Goal: Task Accomplishment & Management: Use online tool/utility

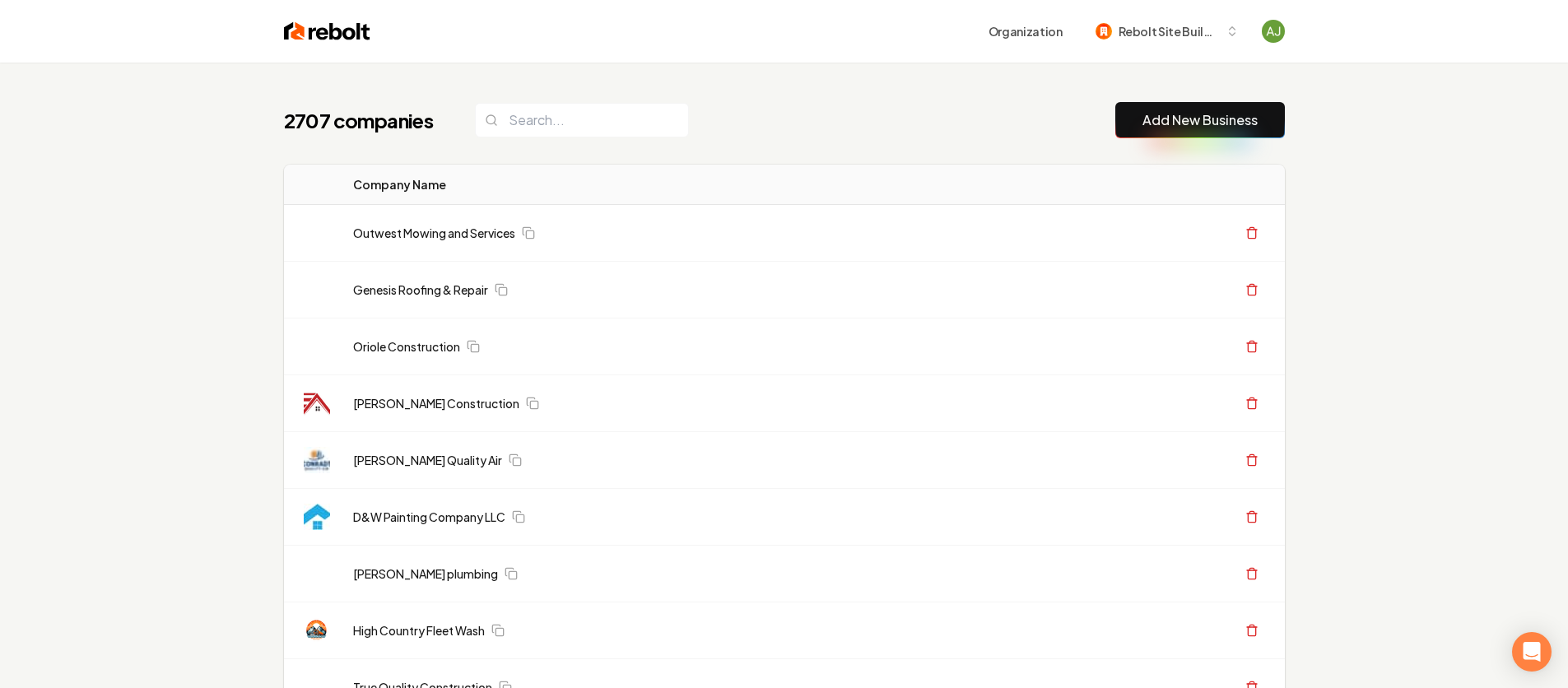
click at [1164, 121] on link "Add New Business" at bounding box center [1200, 120] width 115 height 20
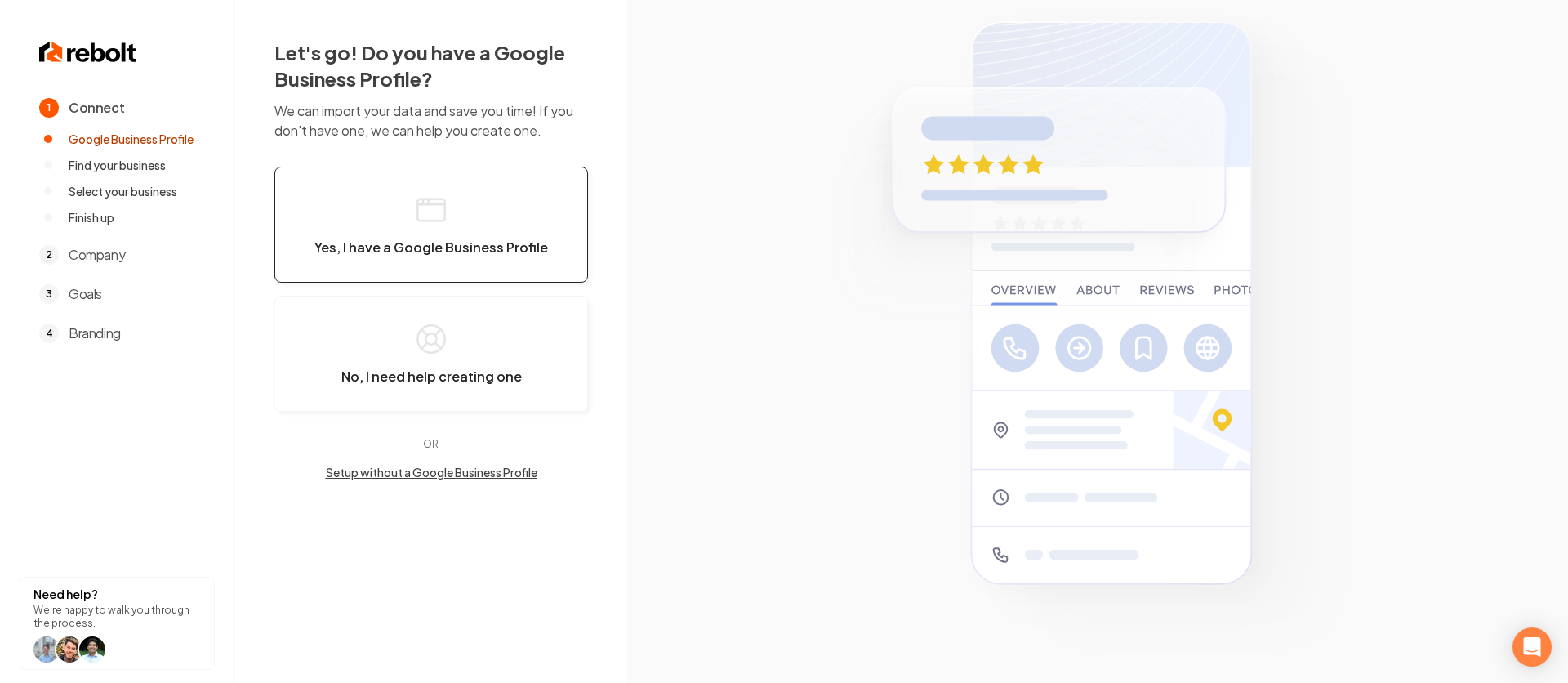
click at [440, 207] on icon "button" at bounding box center [431, 210] width 32 height 32
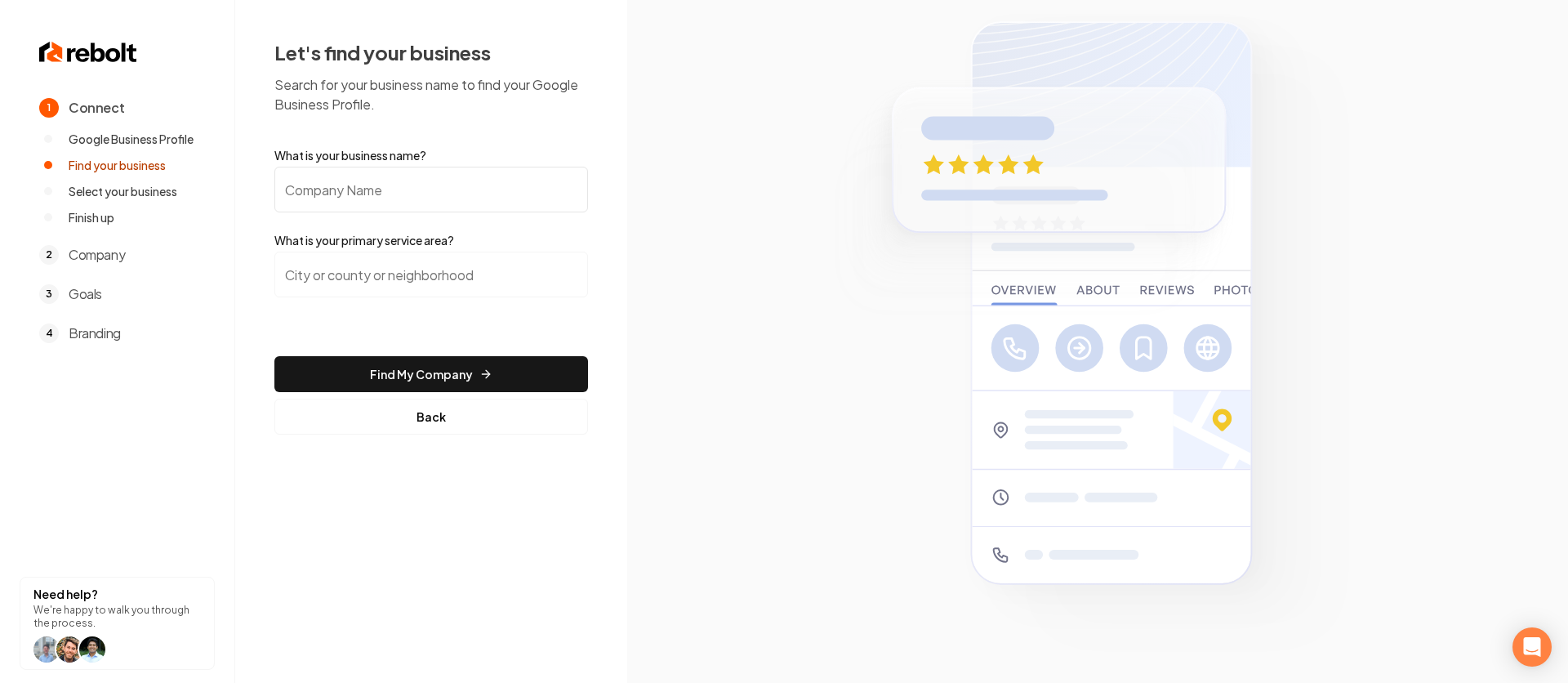
click at [423, 203] on input "What is your business name?" at bounding box center [431, 189] width 314 height 45
type input "Everything for the Home"
click at [423, 280] on input "search" at bounding box center [431, 275] width 314 height 45
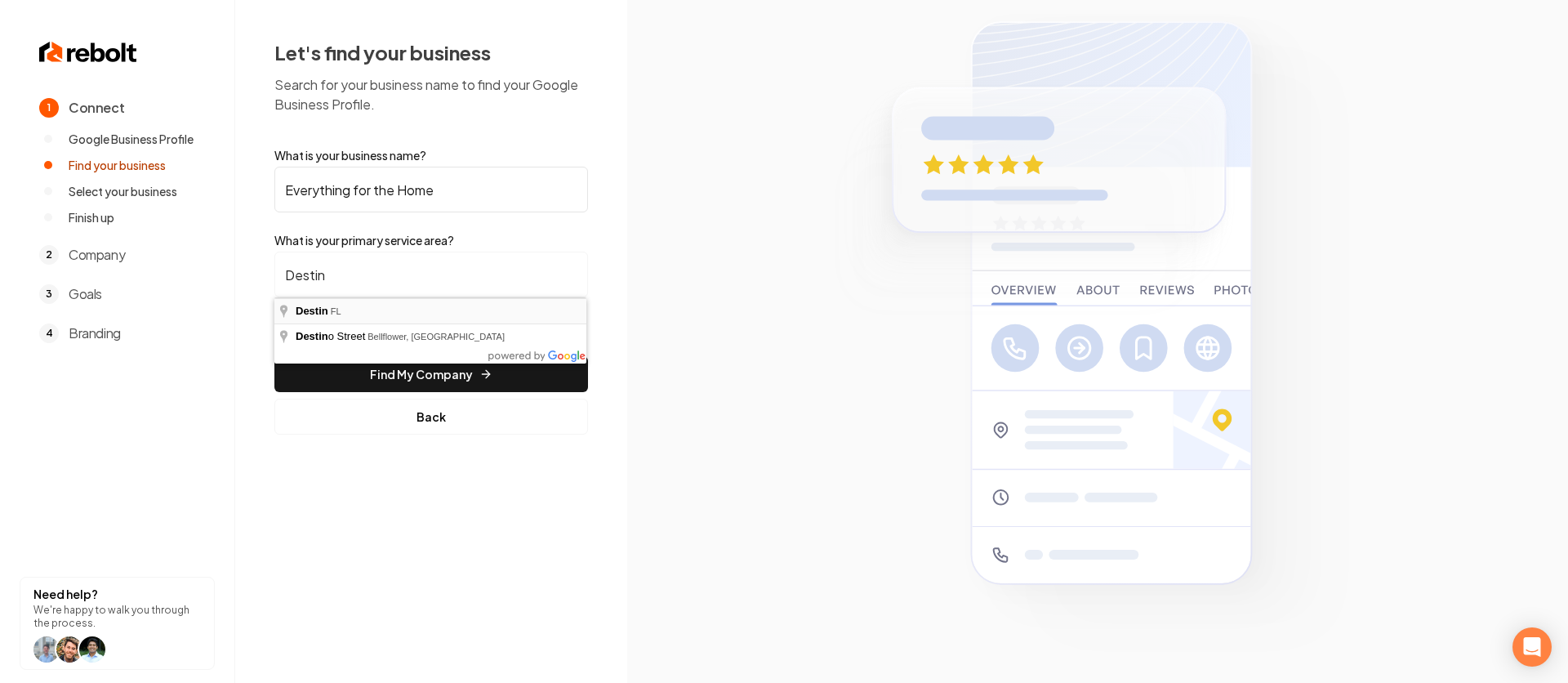
type input "Destin, [GEOGRAPHIC_DATA]"
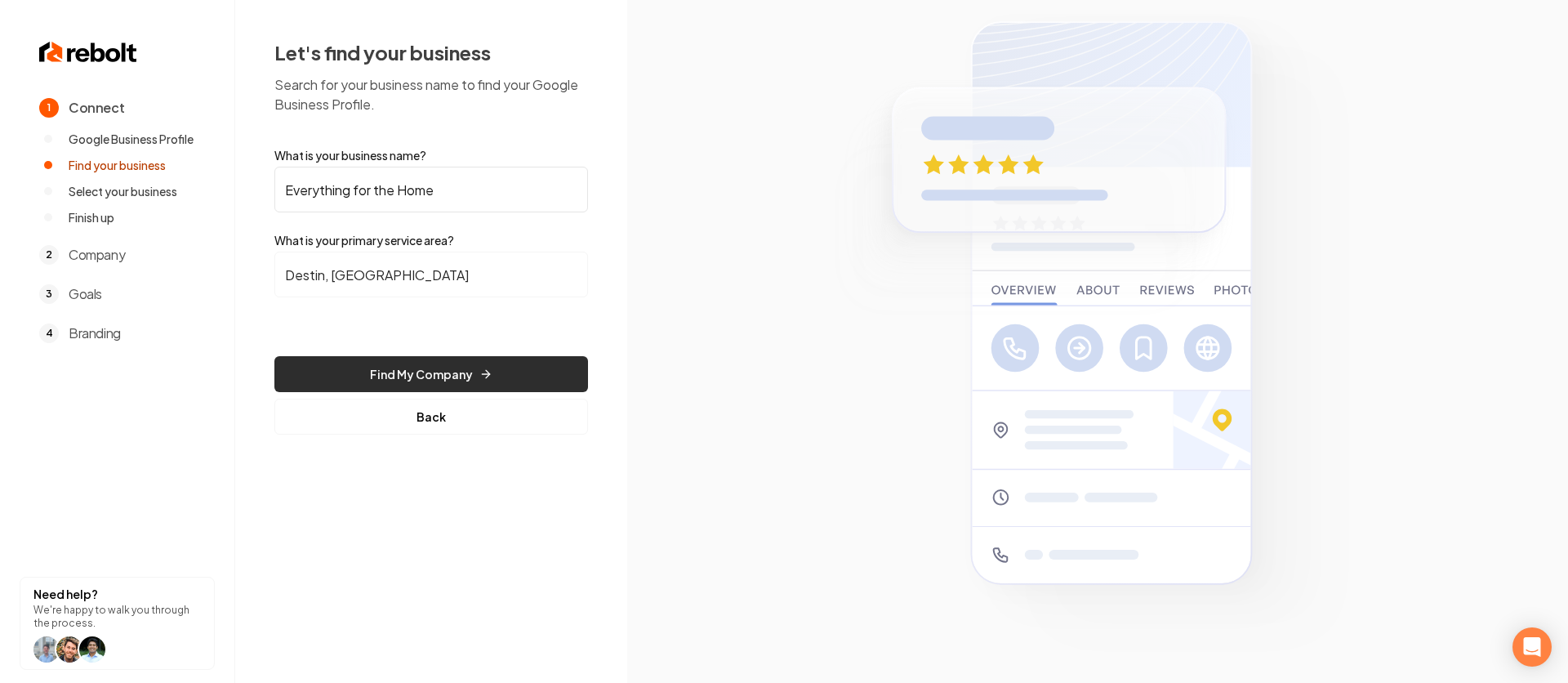
click at [416, 382] on button "Find My Company" at bounding box center [431, 374] width 314 height 36
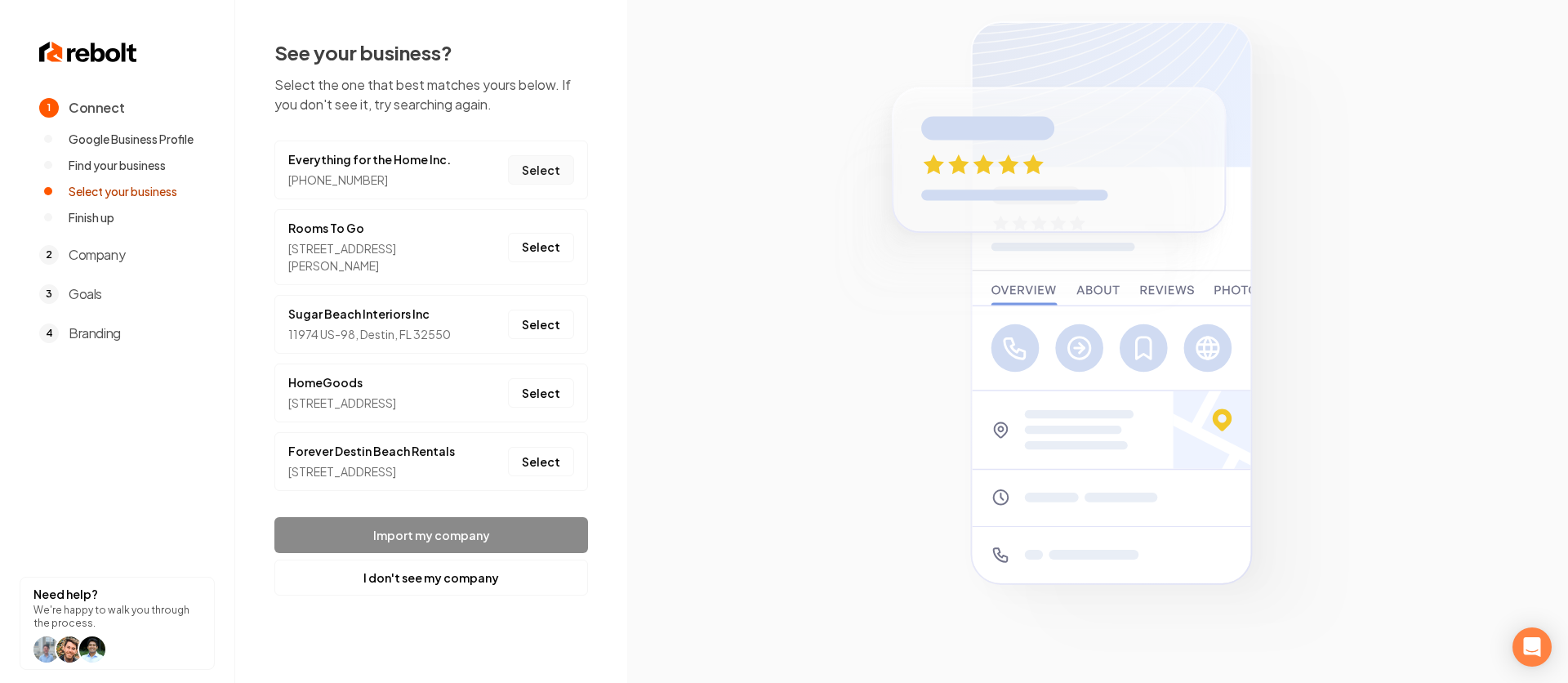
click at [516, 164] on button "Select" at bounding box center [540, 170] width 66 height 30
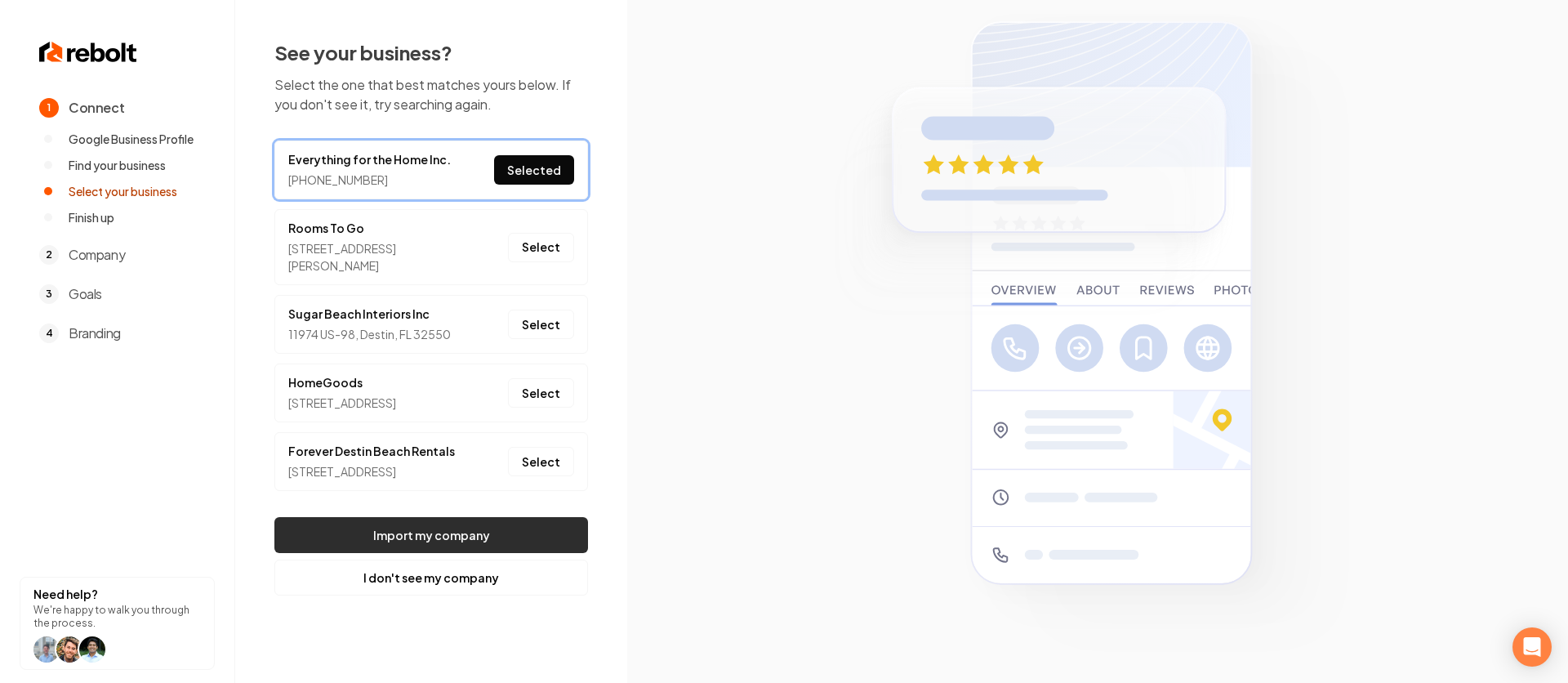
click at [420, 553] on button "Import my company" at bounding box center [431, 534] width 314 height 36
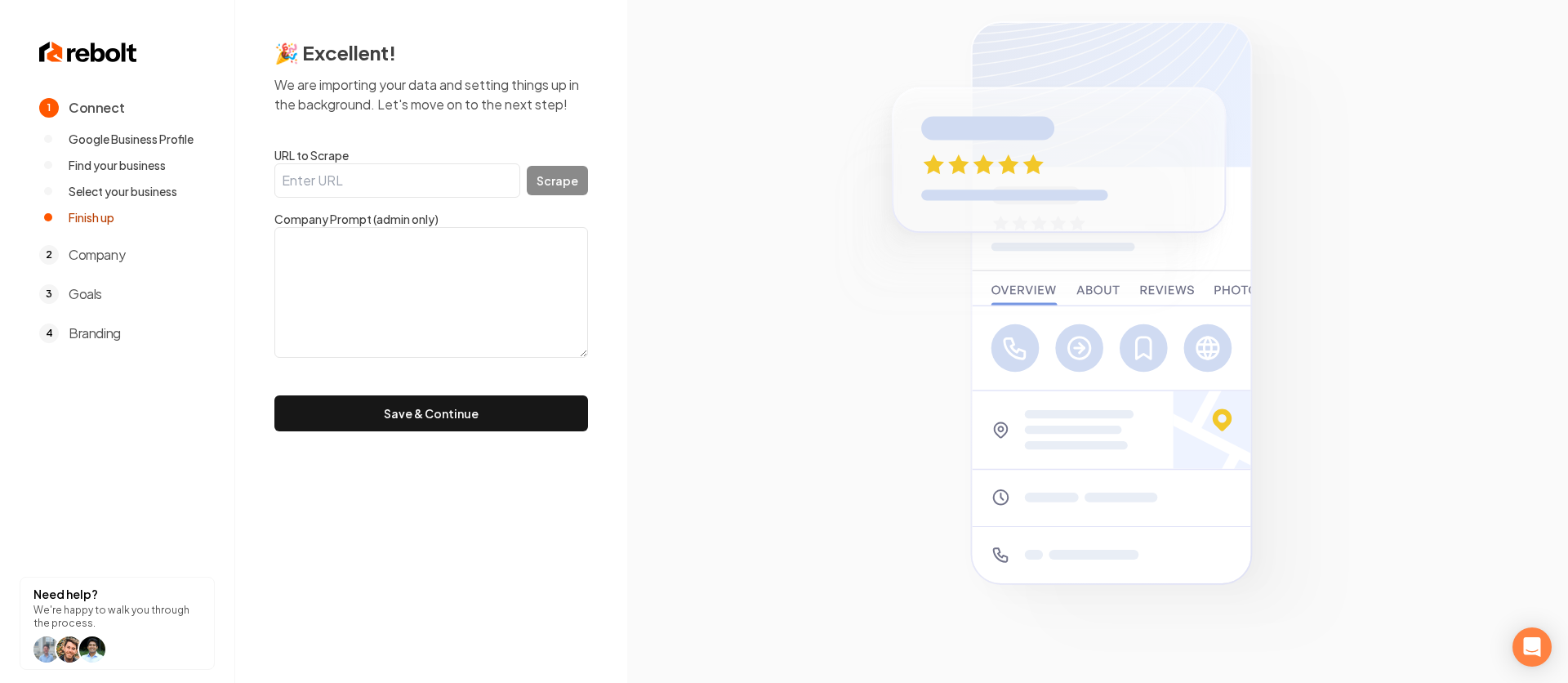
click at [363, 185] on input "URL to Scrape" at bounding box center [397, 180] width 246 height 34
paste input "[URL][DOMAIN_NAME]"
type input "[URL][DOMAIN_NAME]"
click at [618, 176] on div "🎉 Excellent! We are importing your data and setting things up in the background…" at bounding box center [431, 235] width 392 height 470
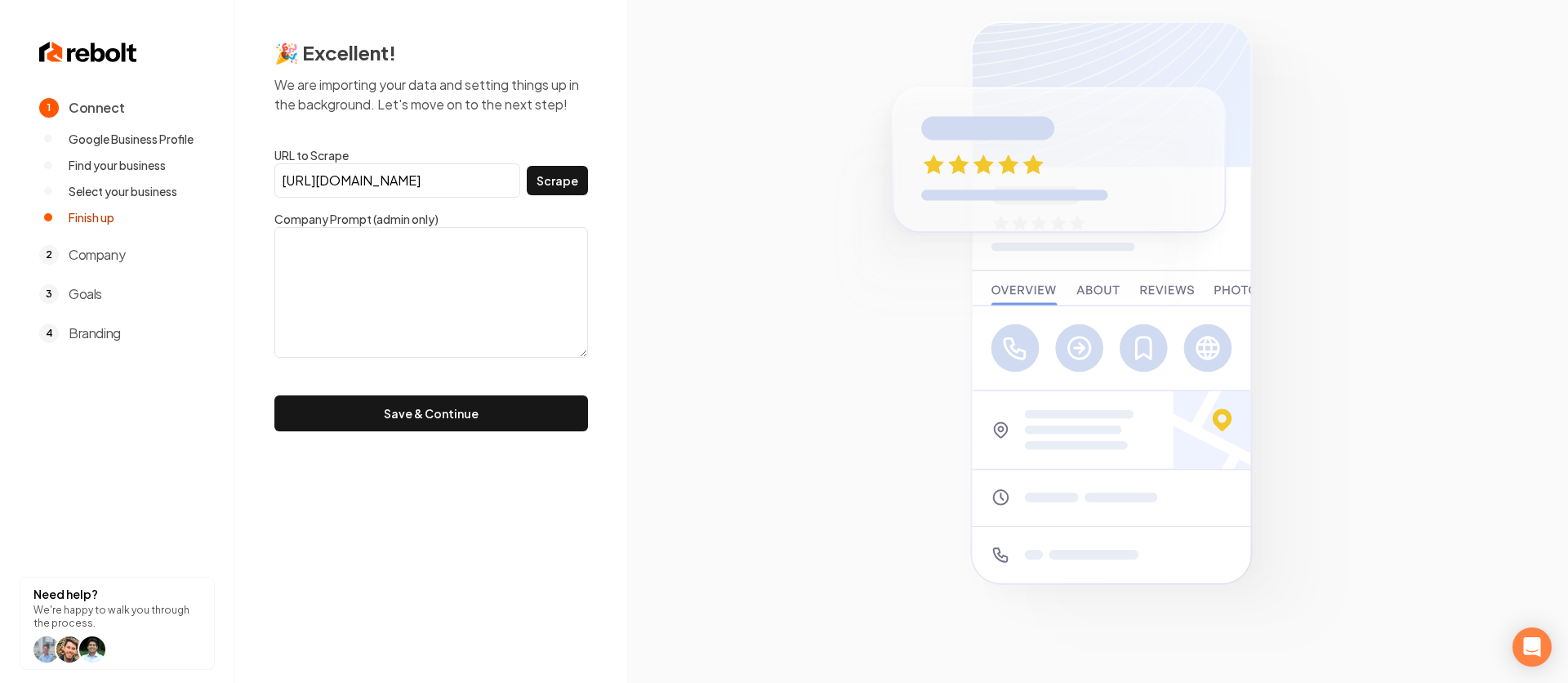
scroll to position [0, 0]
click at [565, 180] on button "Scrape" at bounding box center [557, 181] width 61 height 30
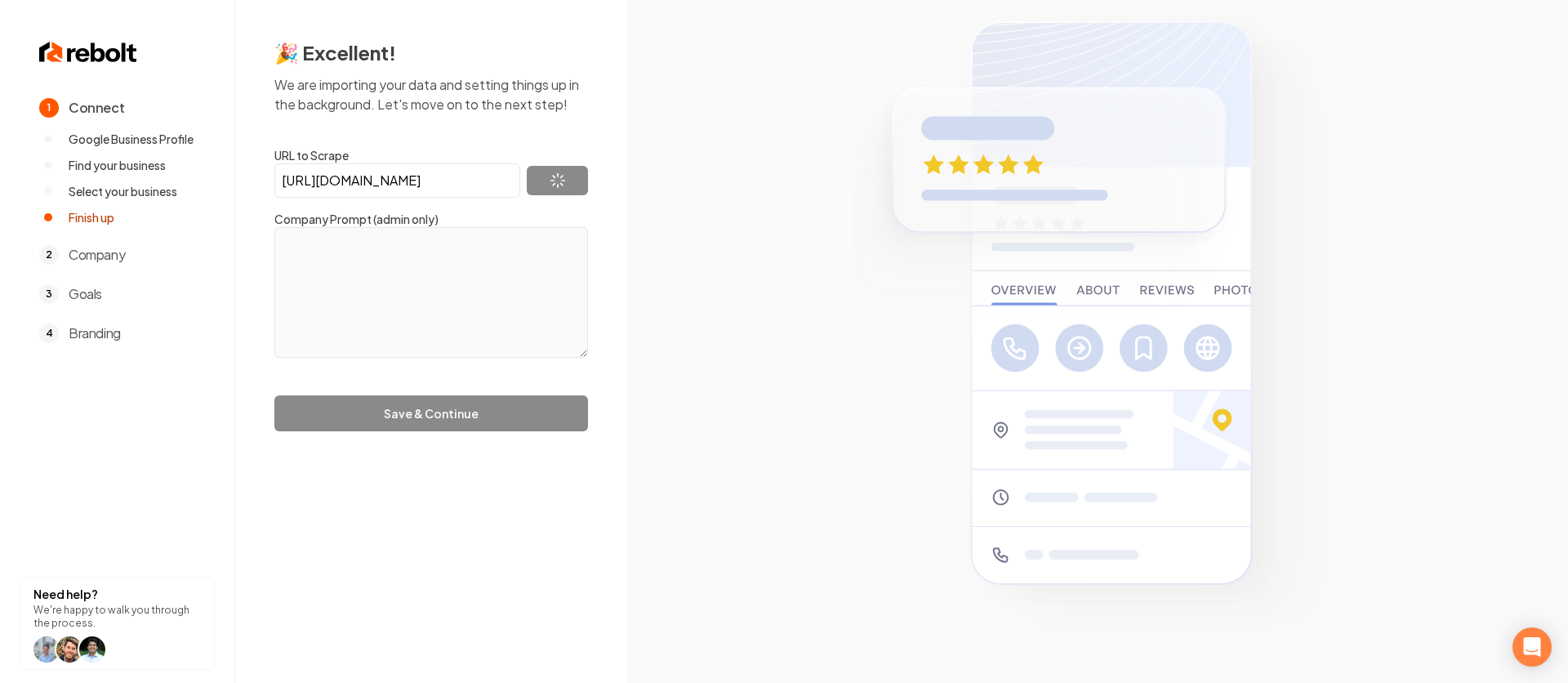
type textarea "Lo Ipsumdolor sit ame Cons Adi., el seddoei tempor incididuntutl etd magnaali e…"
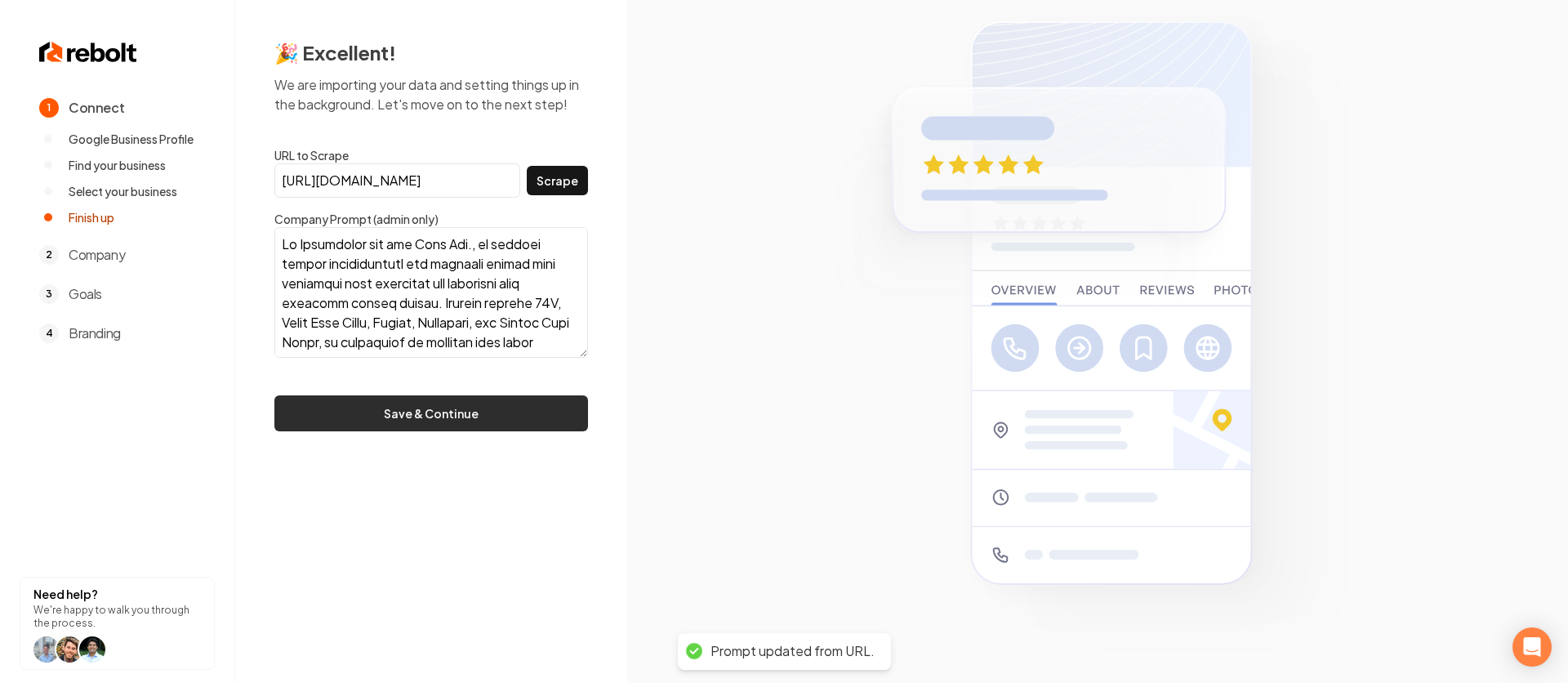
click at [504, 415] on button "Save & Continue" at bounding box center [431, 413] width 314 height 36
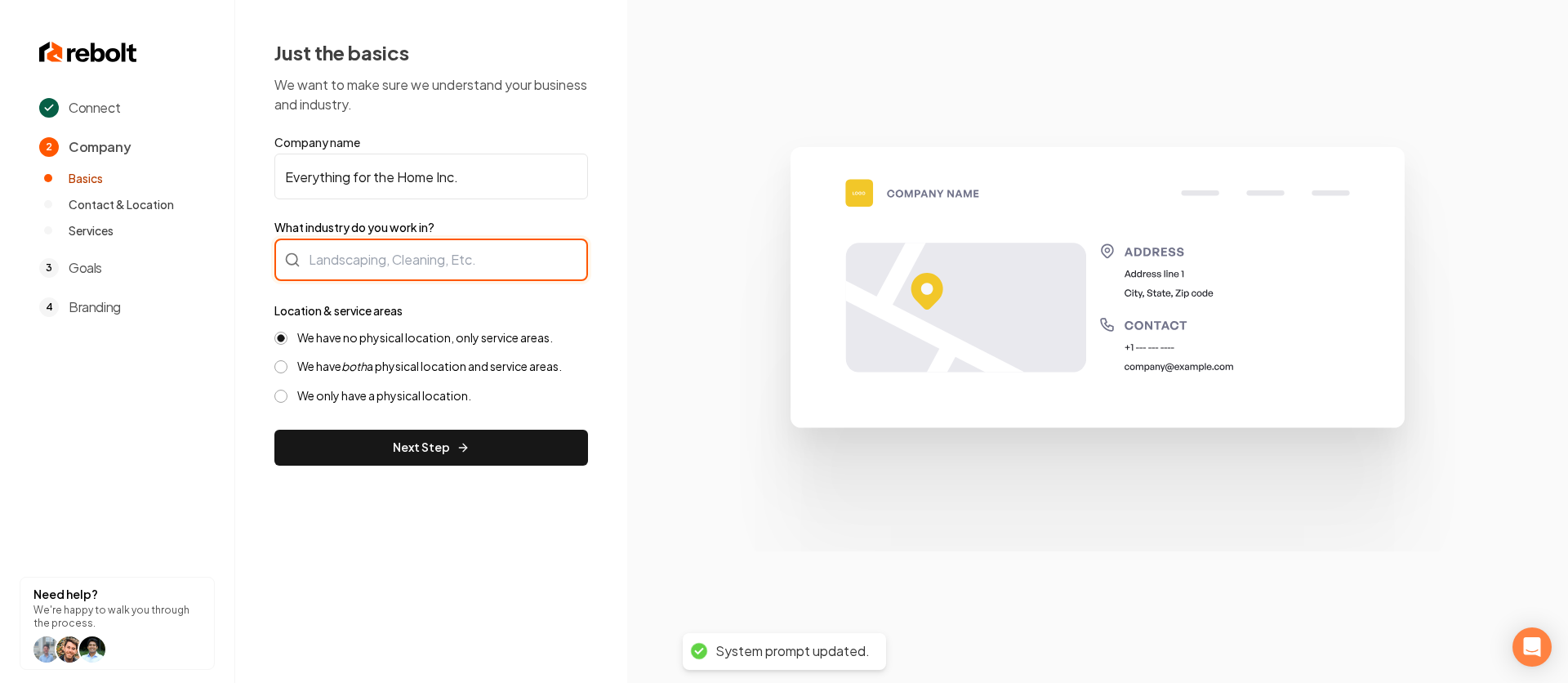
click at [427, 248] on div at bounding box center [431, 259] width 314 height 42
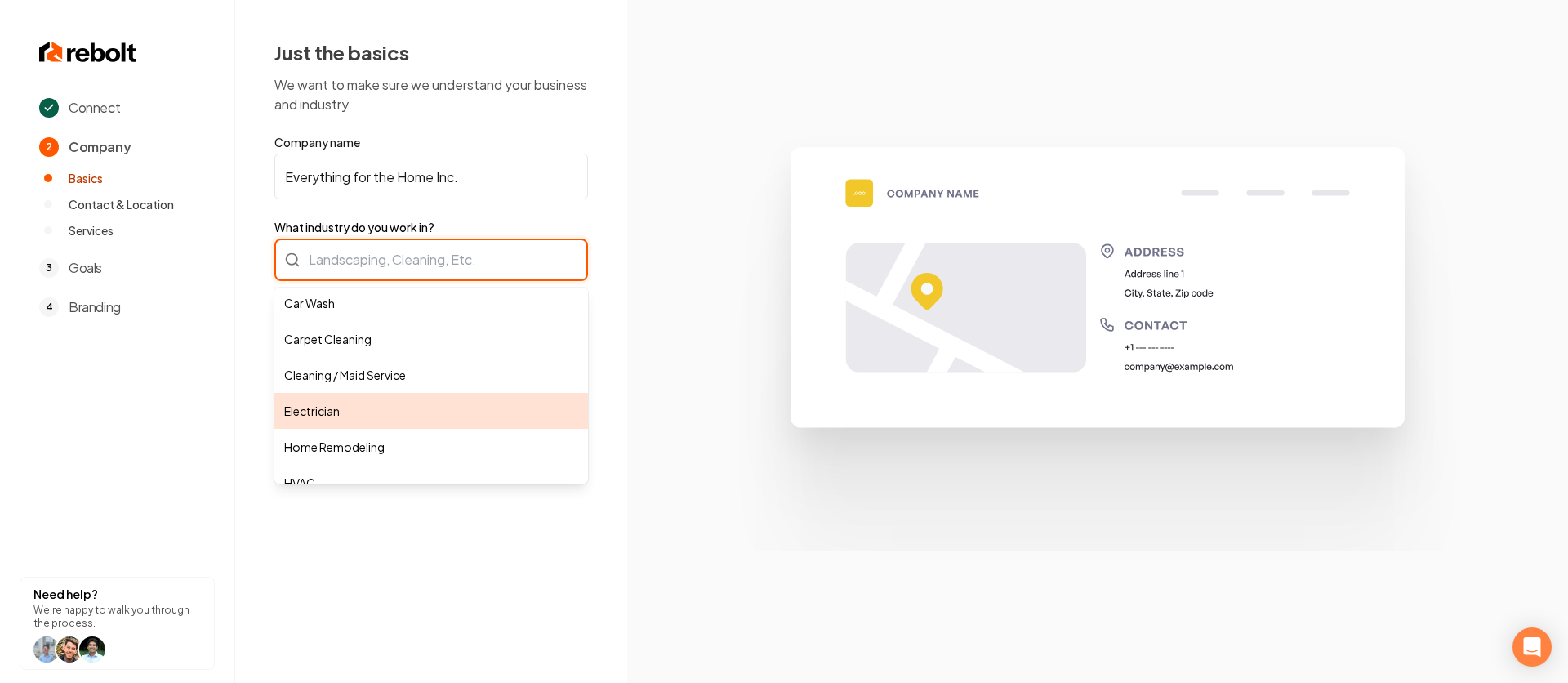
scroll to position [3, 0]
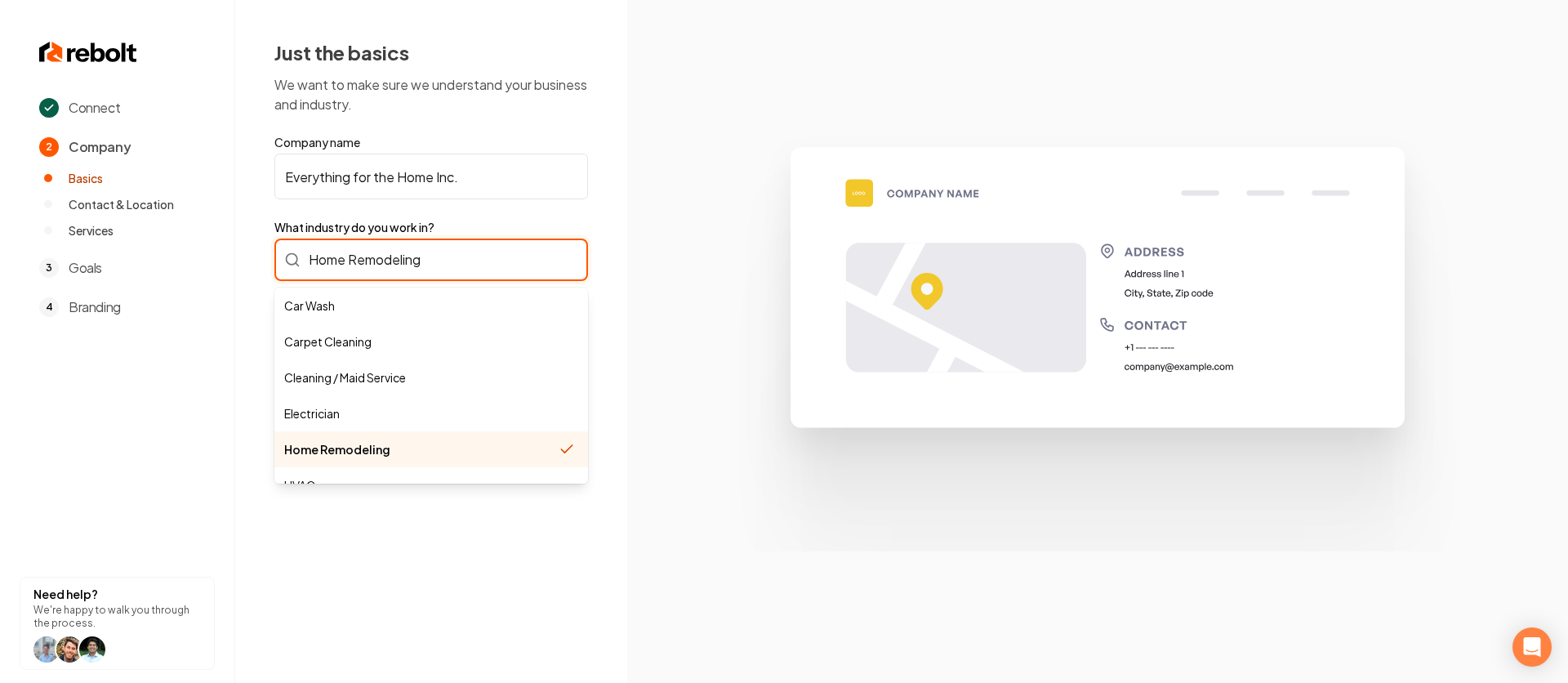
click at [309, 264] on div "Home Remodeling Car Wash Carpet Cleaning Cleaning / Maid Service Electrician Ho…" at bounding box center [431, 259] width 314 height 42
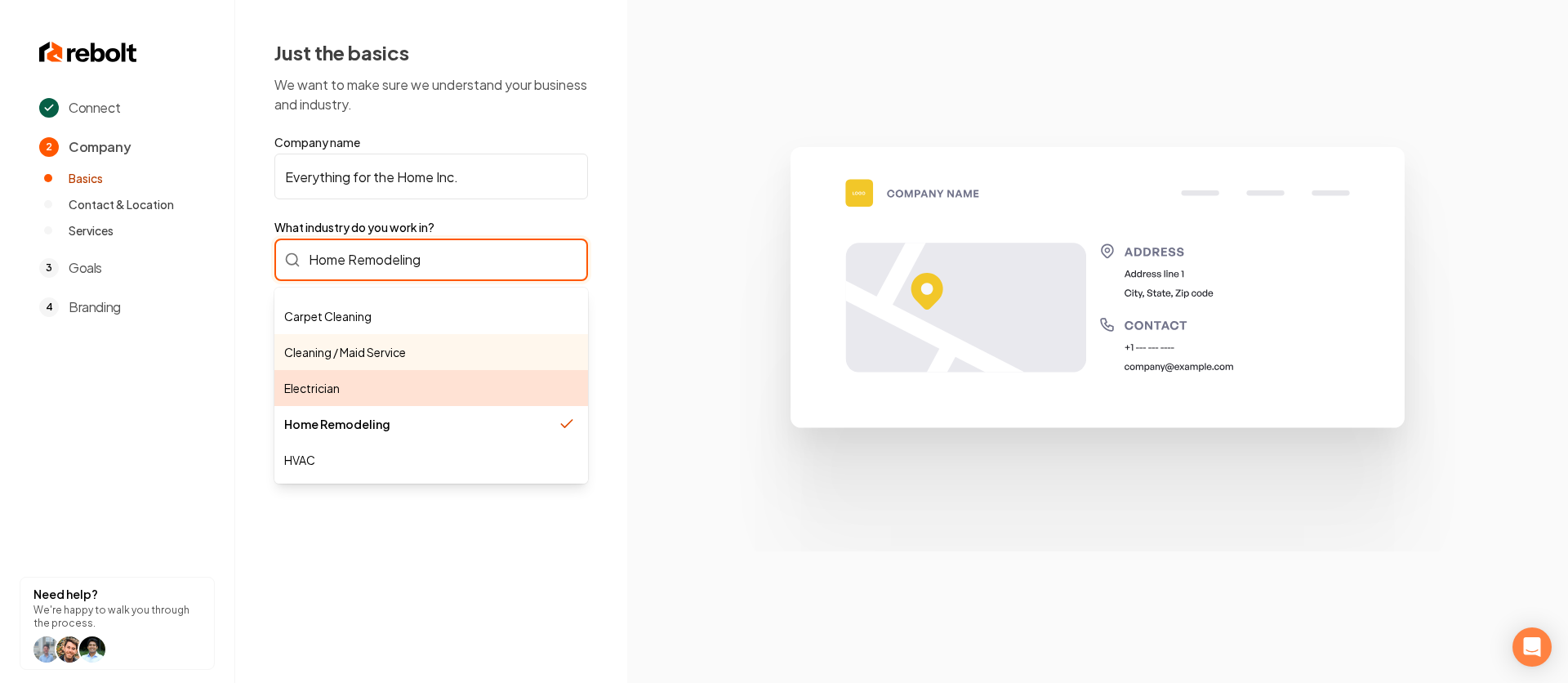
scroll to position [27, 0]
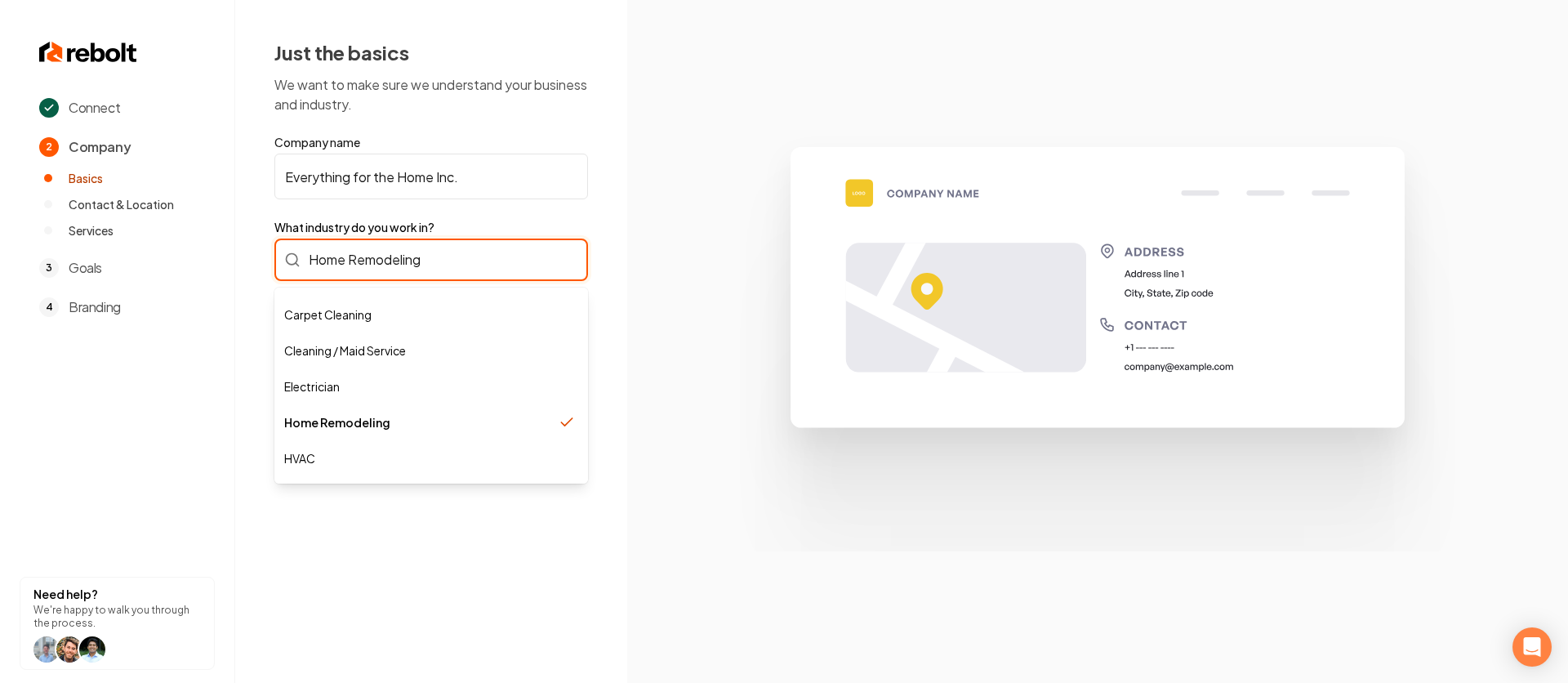
drag, startPoint x: 433, startPoint y: 262, endPoint x: 259, endPoint y: 254, distance: 174.2
click at [258, 256] on div "Just the basics We want to make sure we understand your business and industry. …" at bounding box center [431, 252] width 392 height 505
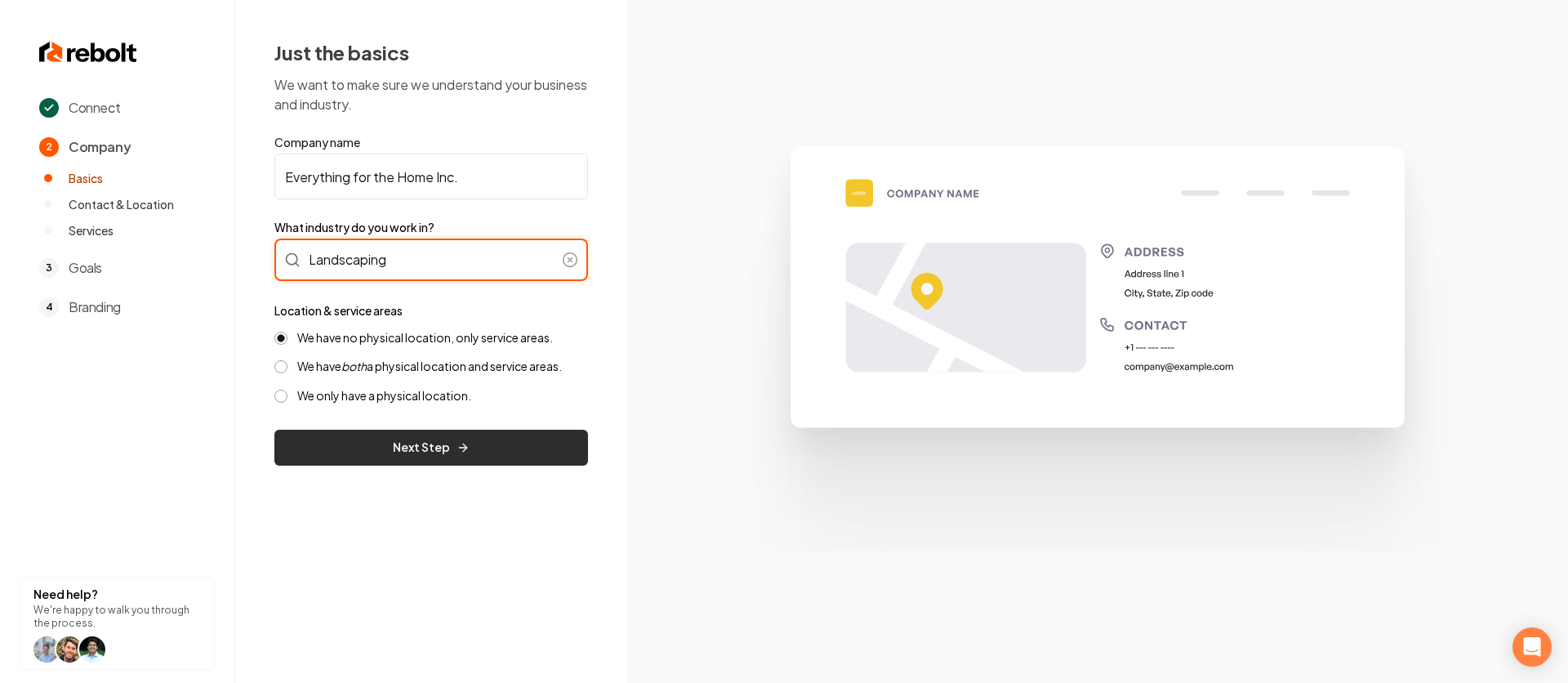
type input "Landscaping"
click at [408, 454] on button "Next Step" at bounding box center [431, 448] width 314 height 36
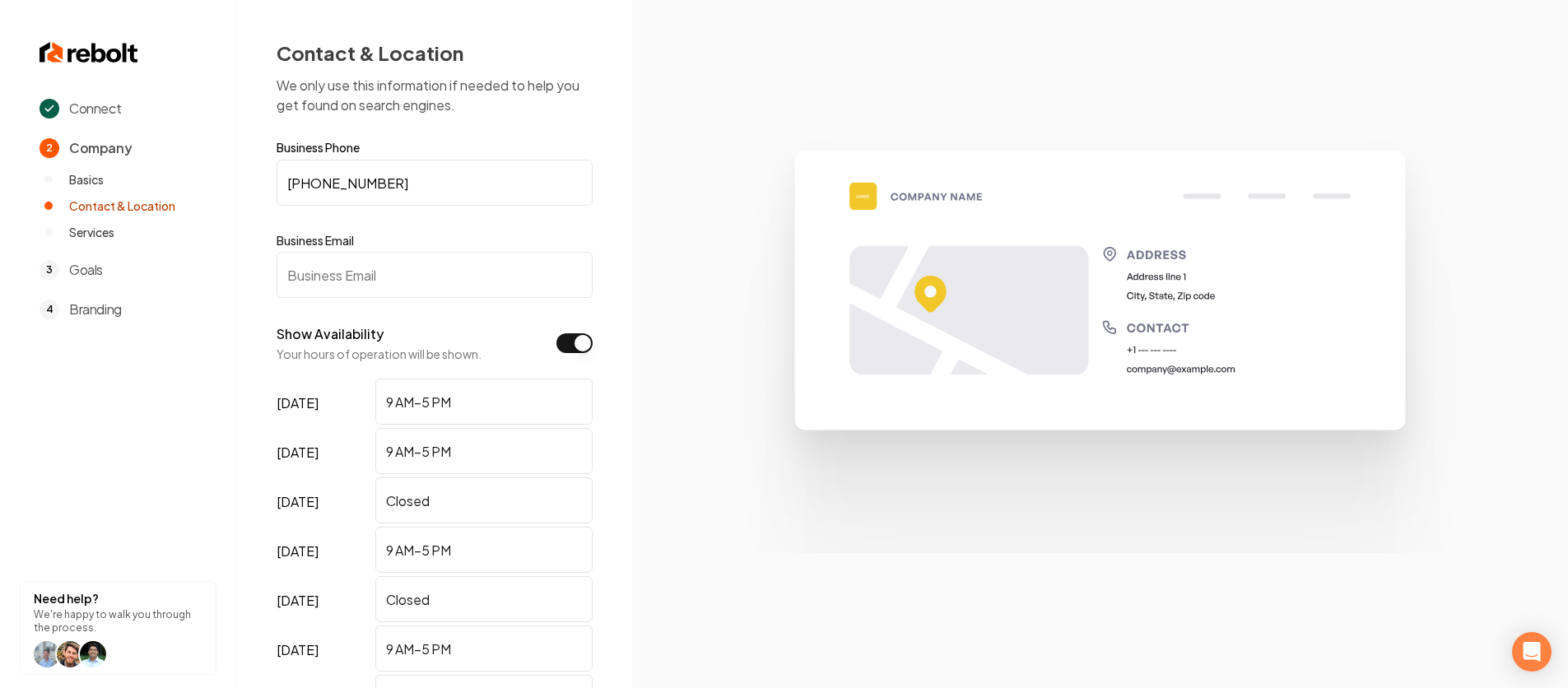
click at [361, 276] on input "Business Email" at bounding box center [434, 275] width 316 height 46
paste input "[EMAIL_ADDRESS][DOMAIN_NAME]"
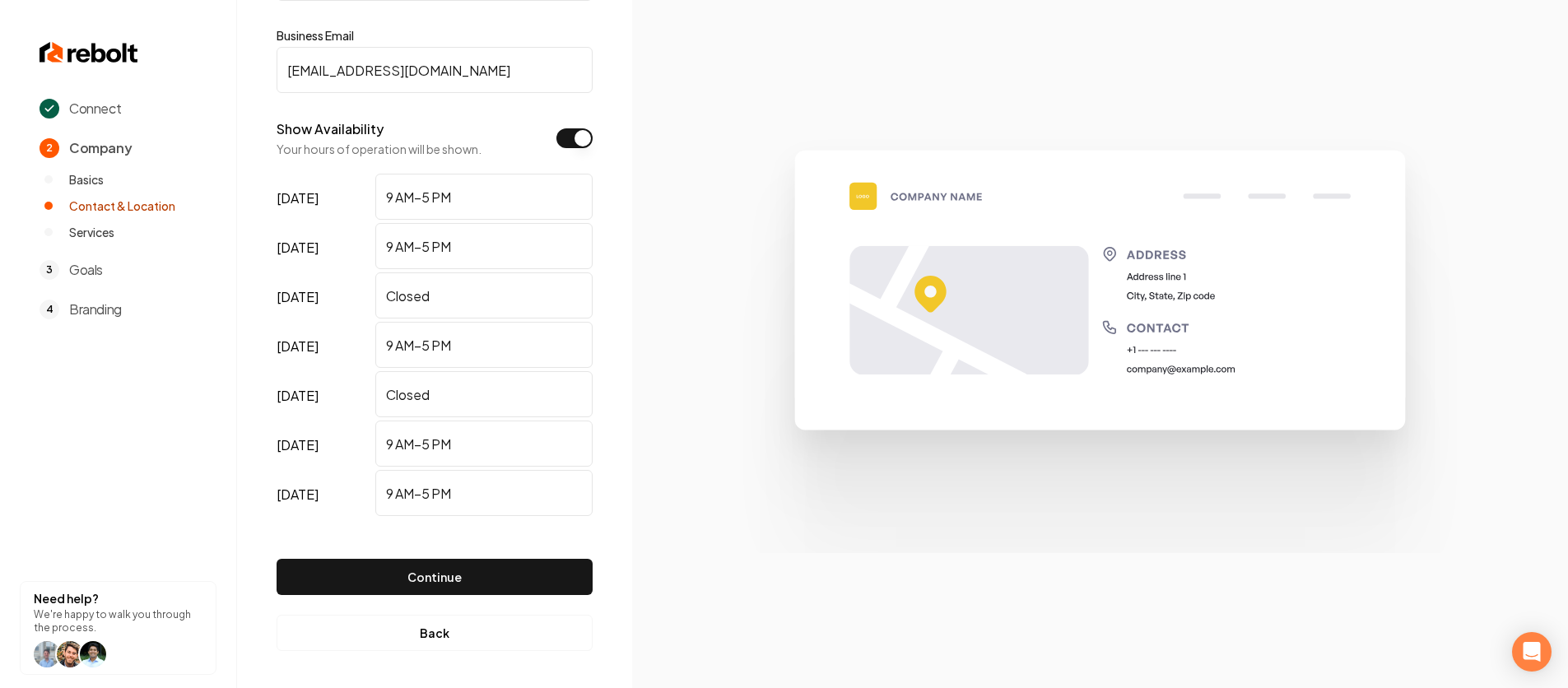
scroll to position [207, 0]
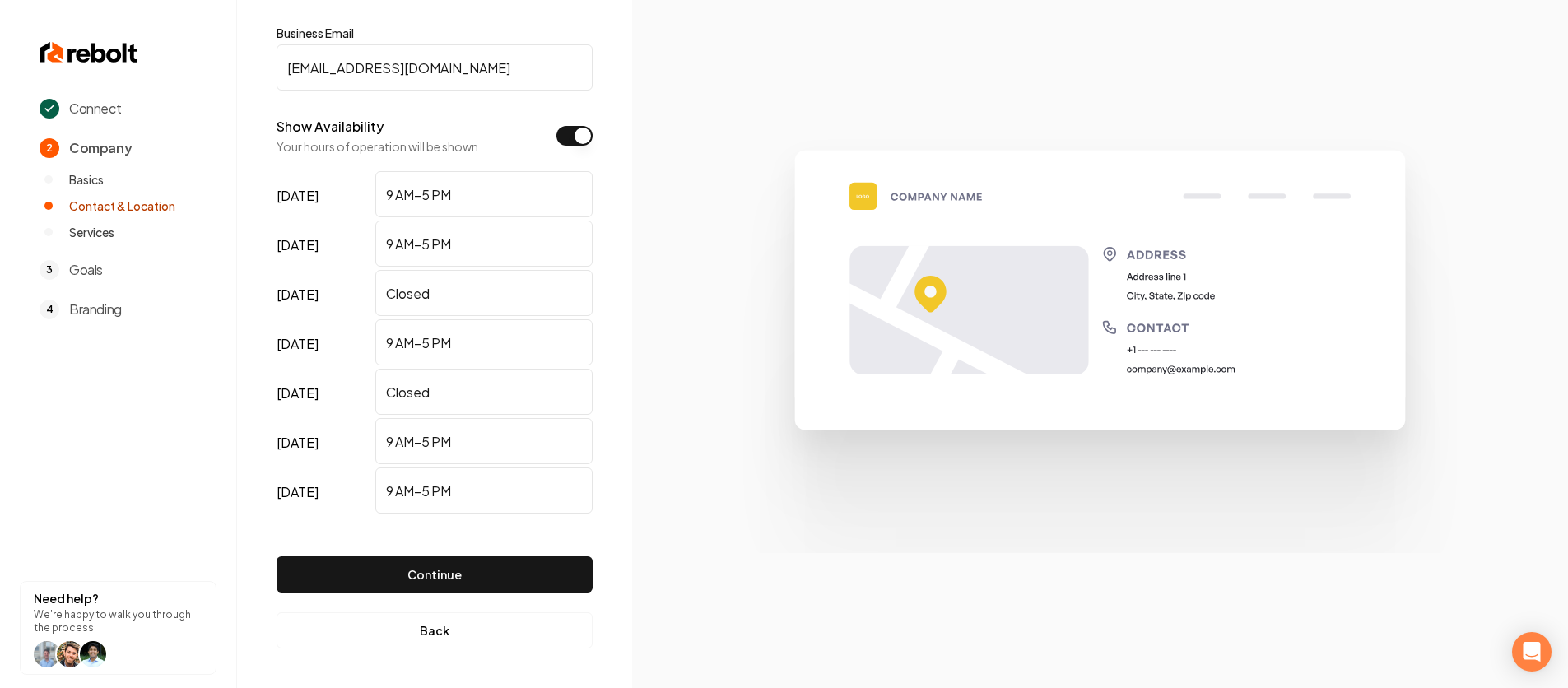
type input "[EMAIL_ADDRESS][DOMAIN_NAME]"
click at [424, 572] on button "Continue" at bounding box center [434, 574] width 316 height 37
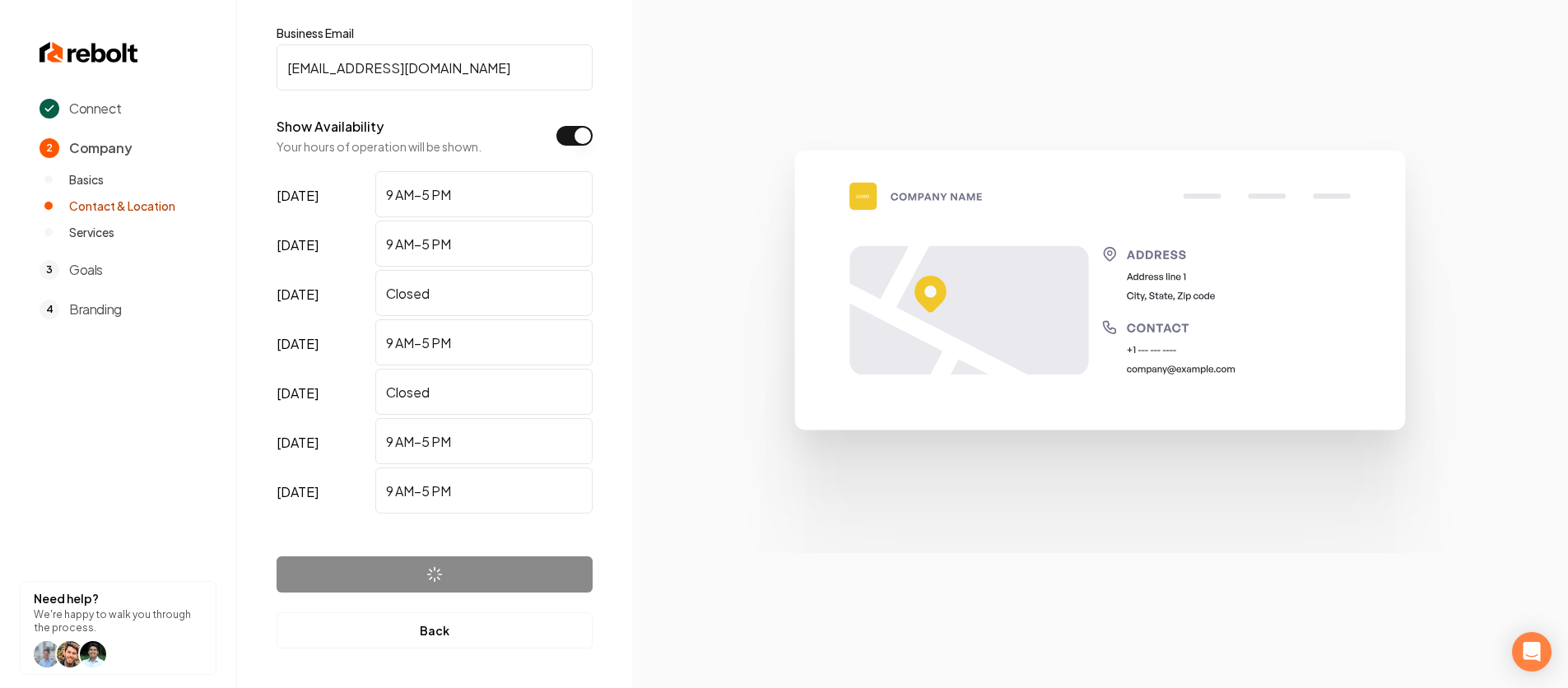
scroll to position [0, 0]
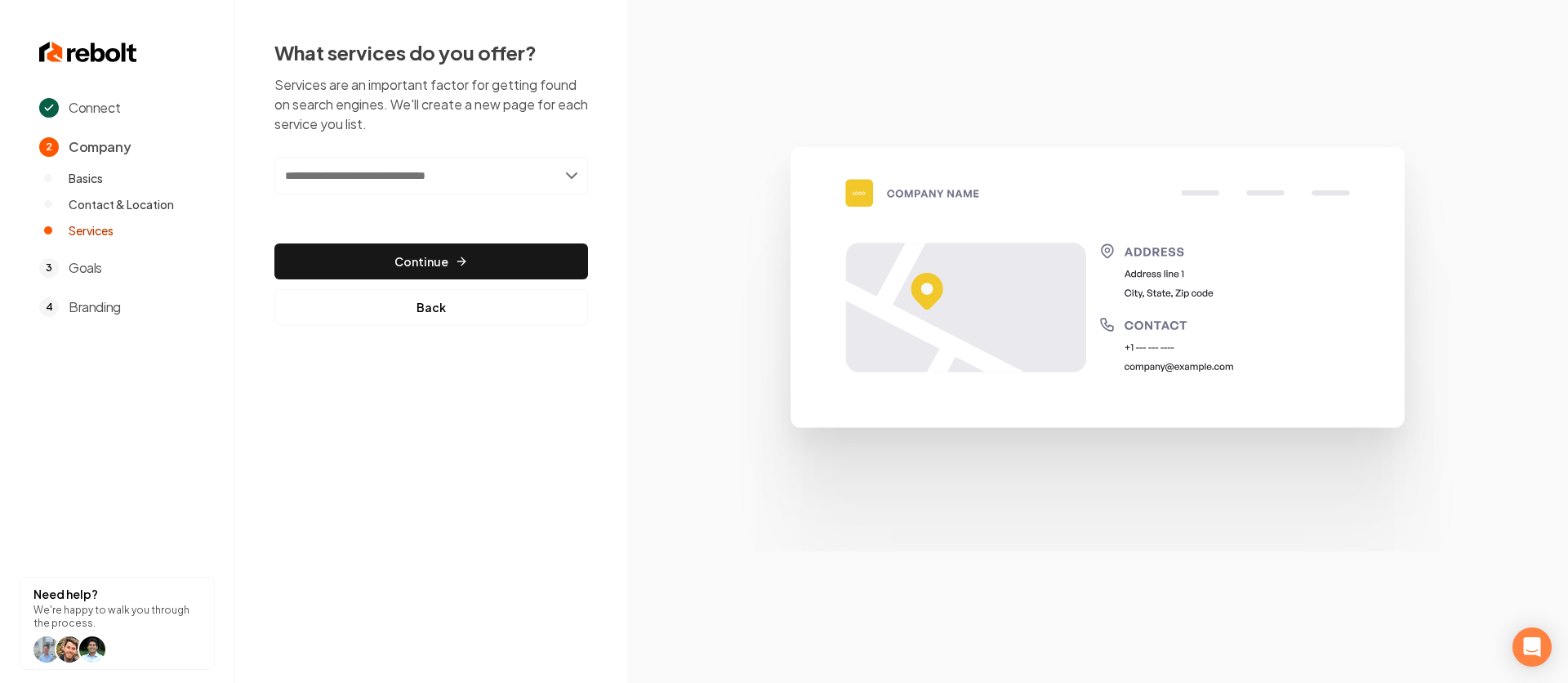
click at [444, 184] on input "text" at bounding box center [431, 175] width 314 height 37
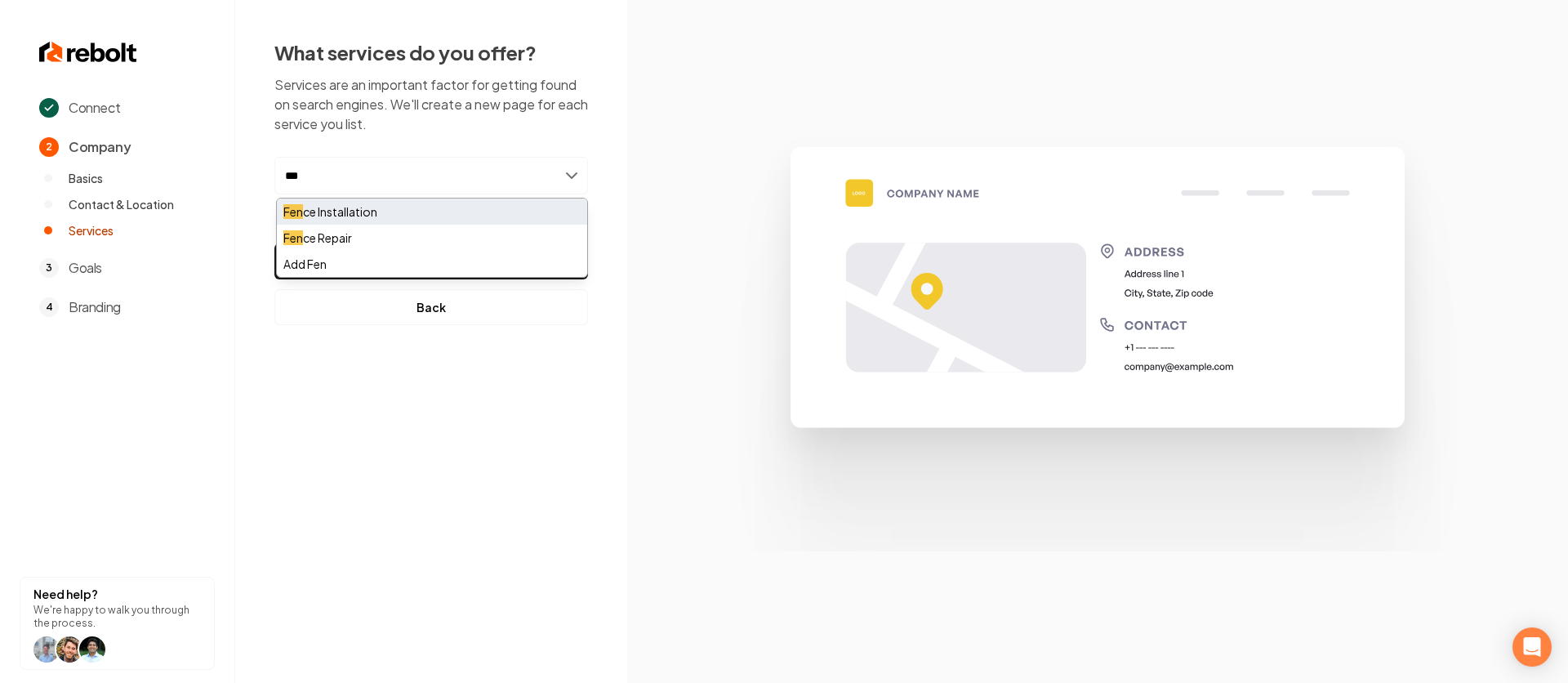
type input "***"
click at [369, 214] on div "Fen ce Installation" at bounding box center [431, 212] width 310 height 27
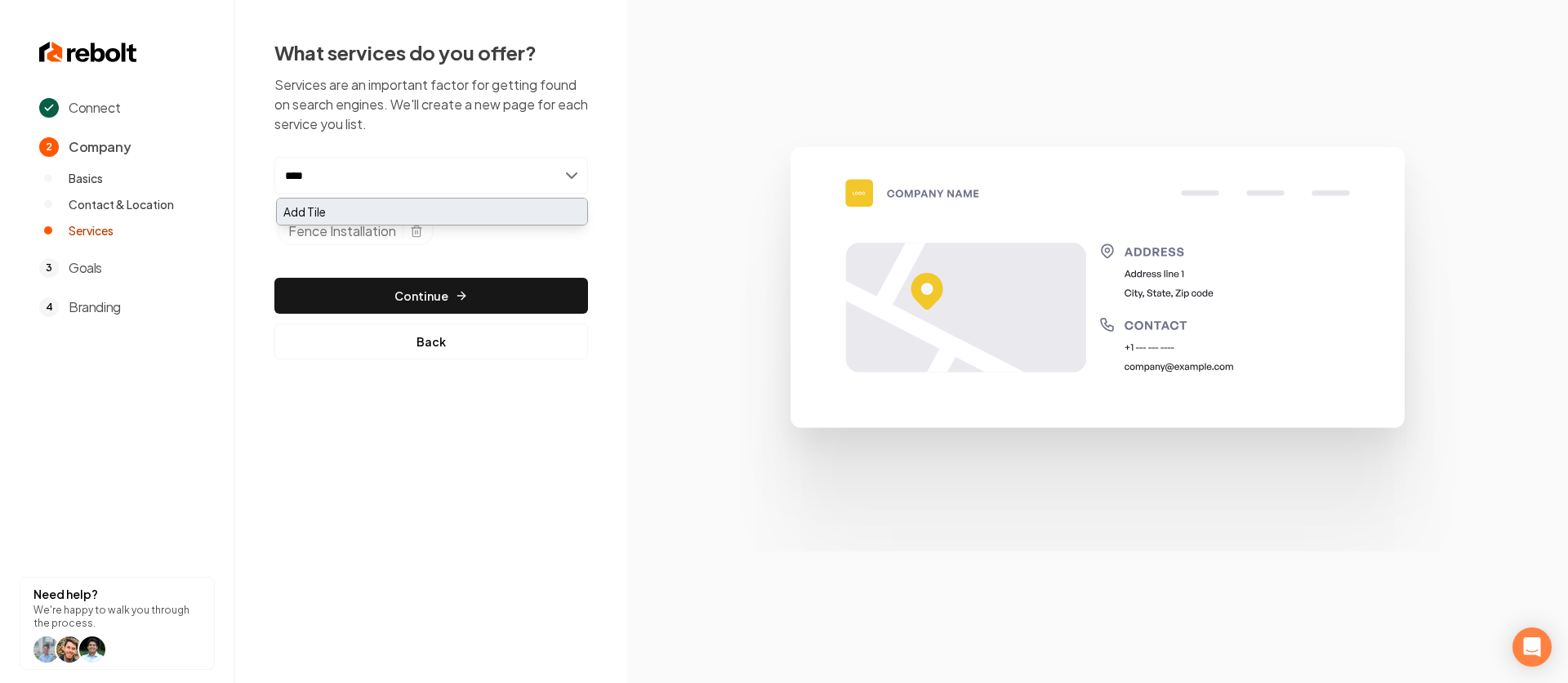
type input "****"
click at [305, 211] on div "Add Tile" at bounding box center [431, 212] width 310 height 27
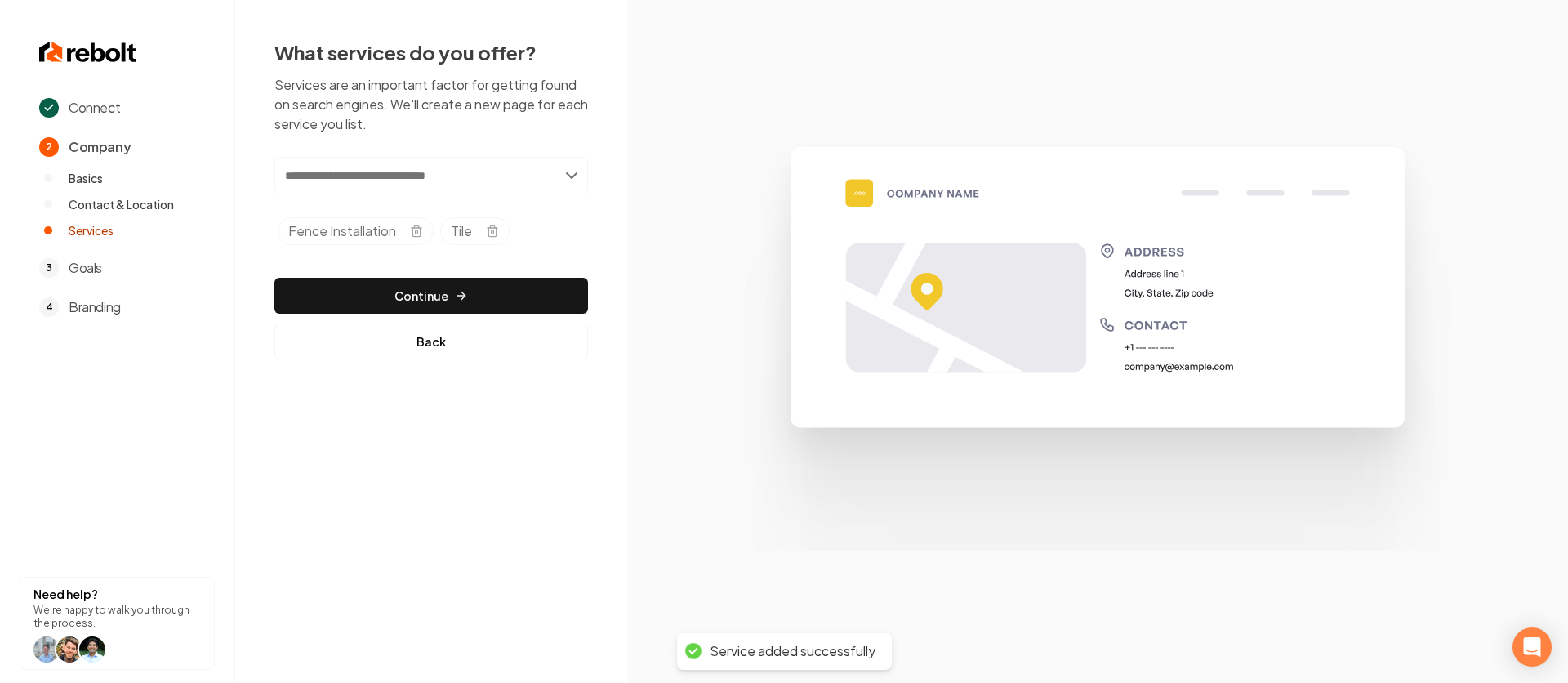
click at [452, 228] on span "Tile" at bounding box center [461, 231] width 22 height 20
drag, startPoint x: 454, startPoint y: 228, endPoint x: 468, endPoint y: 228, distance: 14.0
click at [454, 228] on span "Tile" at bounding box center [461, 231] width 22 height 20
click at [483, 228] on div "Selected tags" at bounding box center [485, 230] width 27 height 13
click at [488, 228] on icon "Selected tags" at bounding box center [491, 232] width 7 height 9
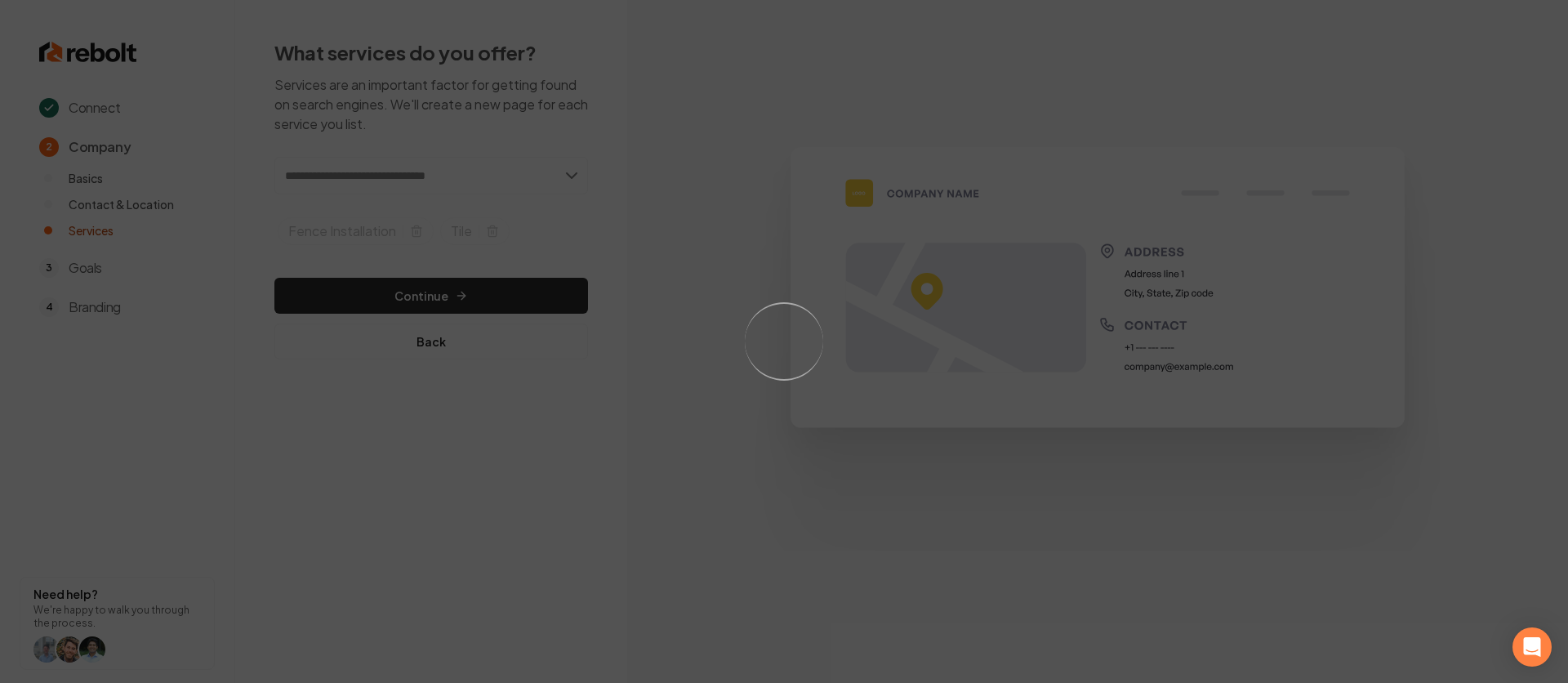
click at [356, 179] on div "Loading..." at bounding box center [784, 342] width 1568 height 683
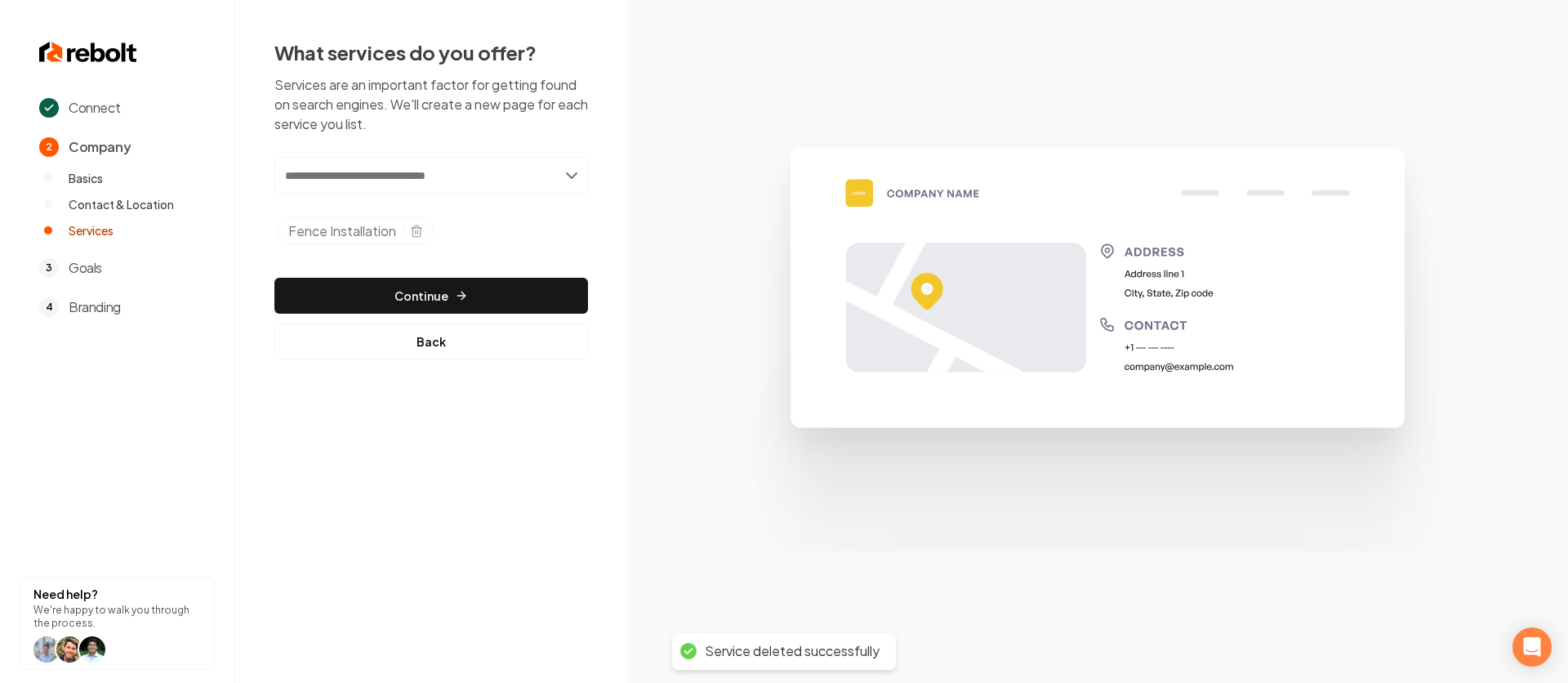
click at [342, 176] on input "text" at bounding box center [431, 175] width 314 height 37
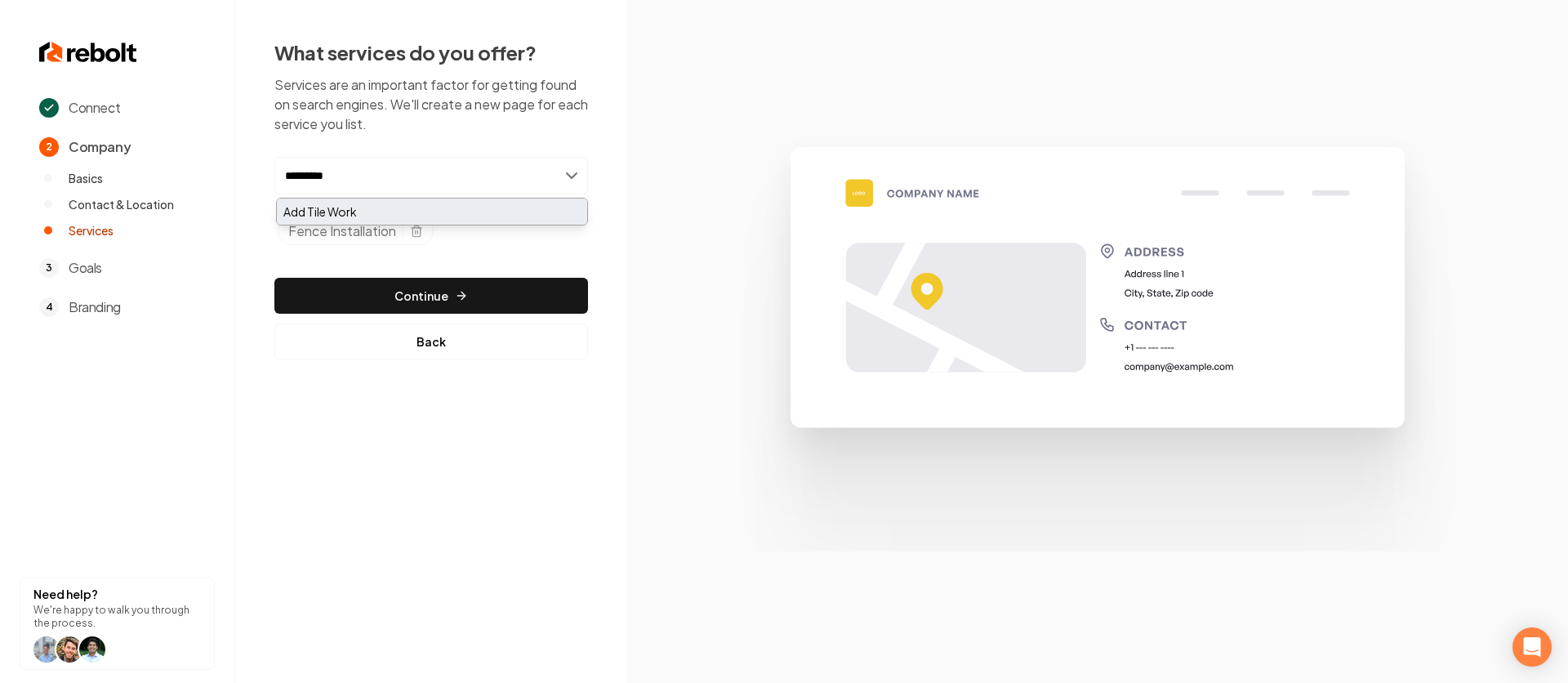
type input "*********"
click at [358, 206] on div "Add Tile Work" at bounding box center [431, 212] width 310 height 27
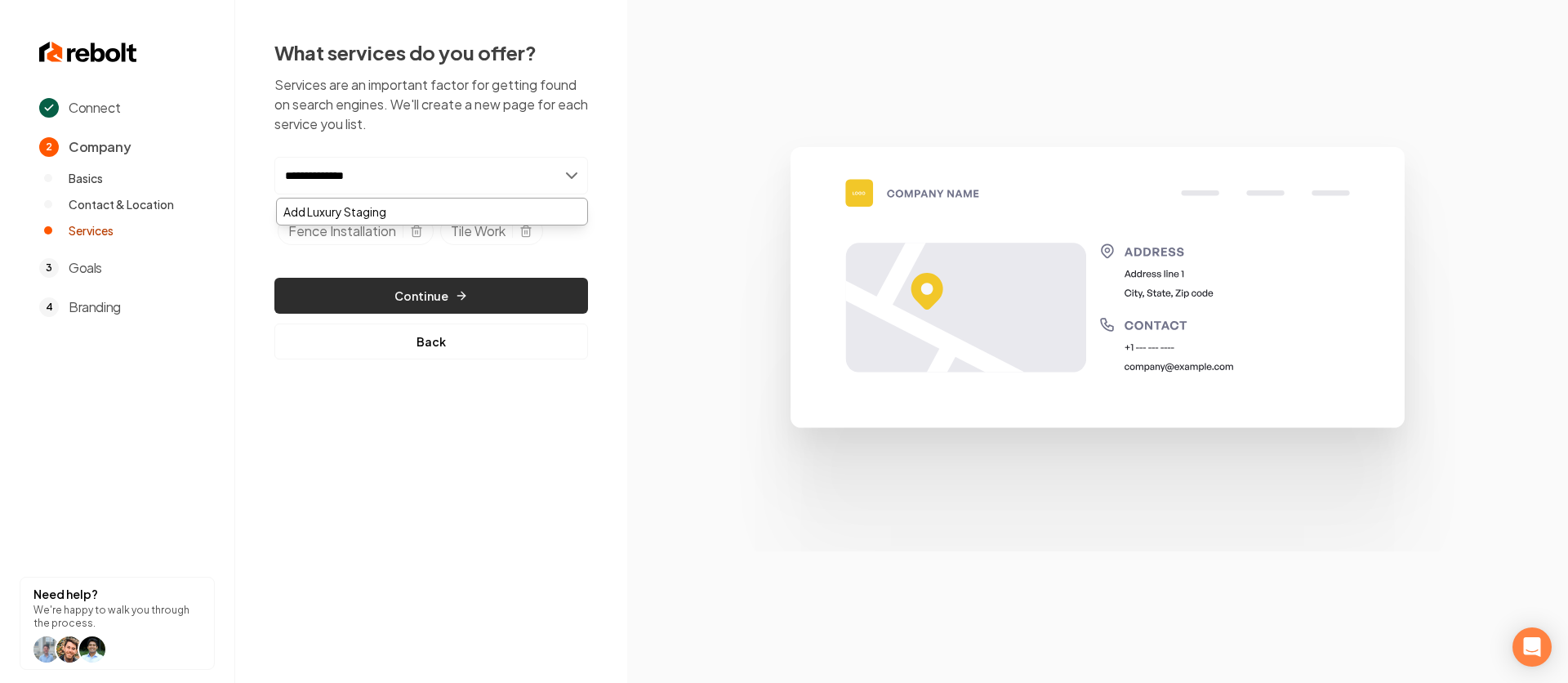
type input "**********"
click at [400, 291] on button "Continue" at bounding box center [431, 295] width 314 height 36
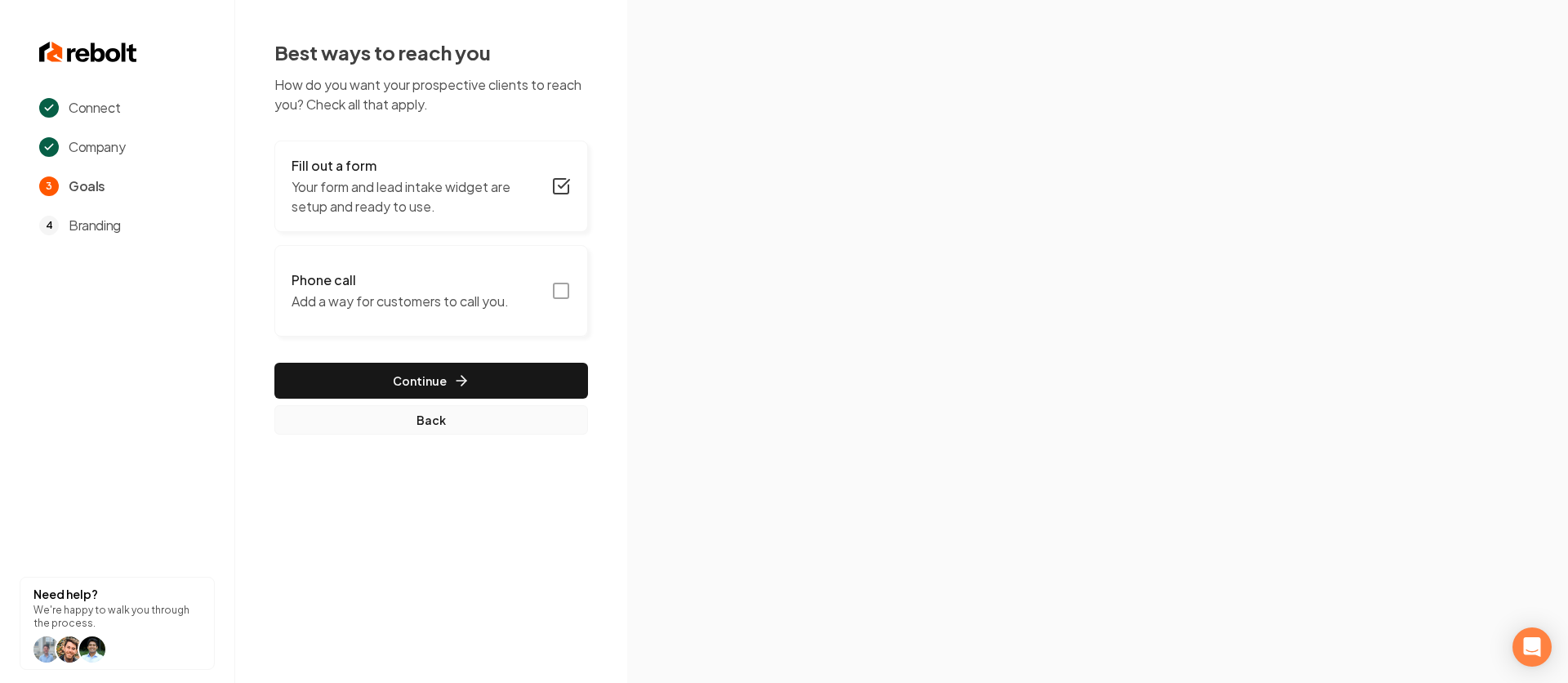
click at [382, 416] on button "Back" at bounding box center [431, 420] width 314 height 30
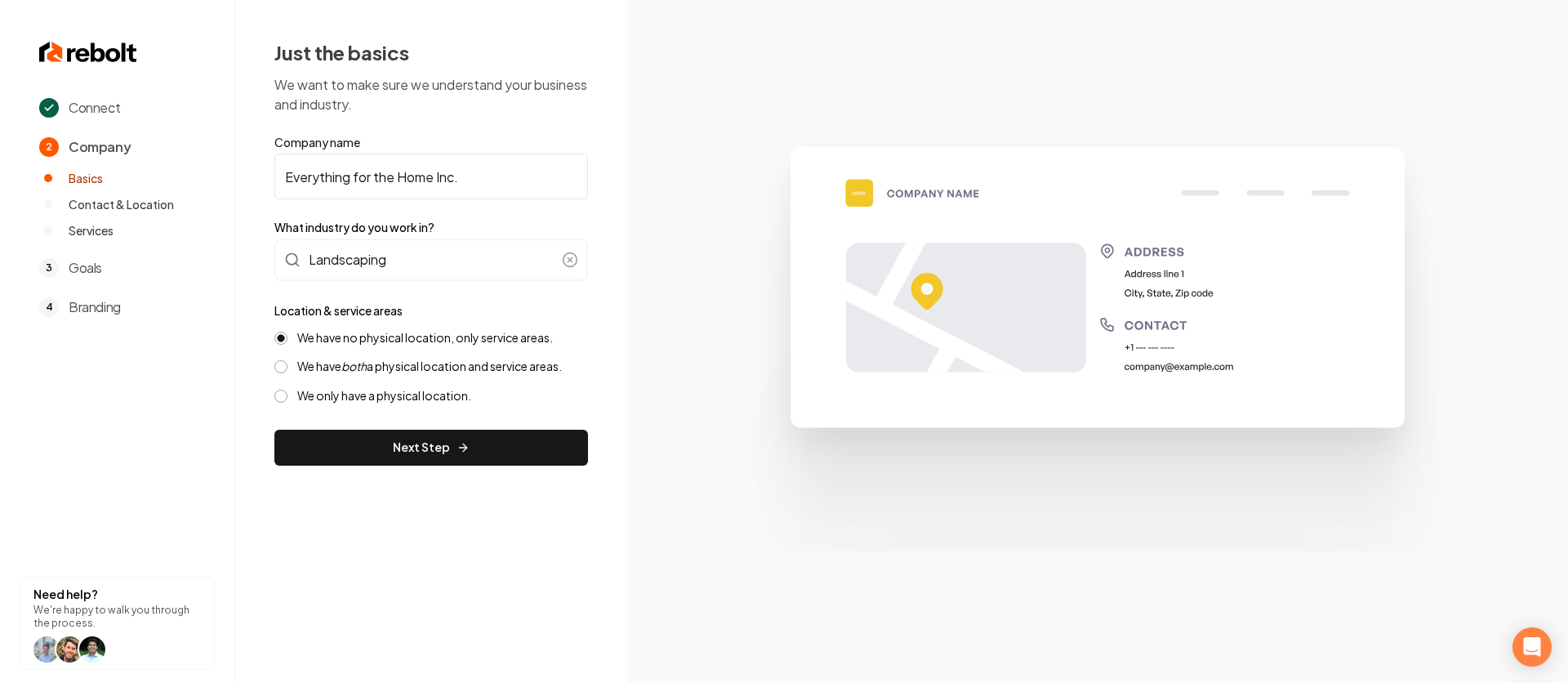
click at [422, 441] on button "Next Step" at bounding box center [431, 448] width 314 height 36
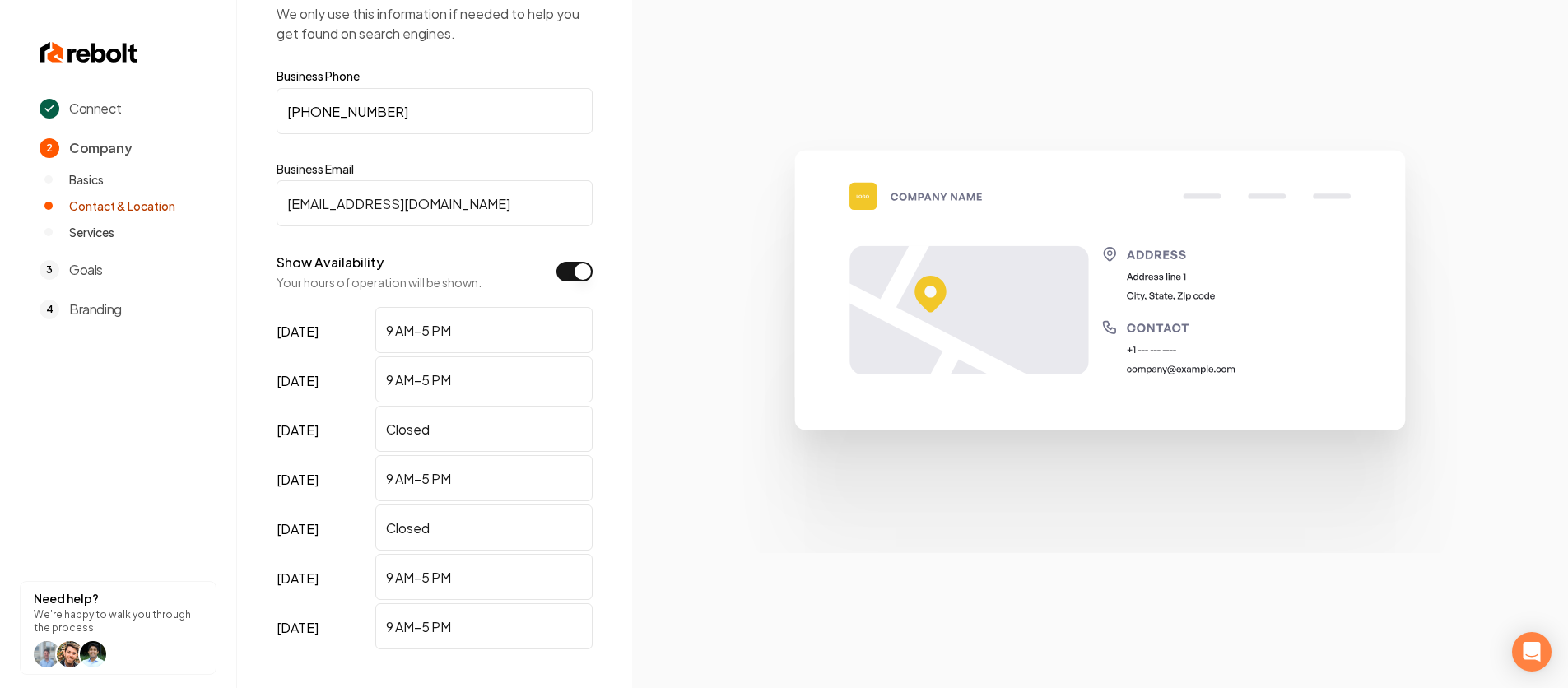
scroll to position [207, 0]
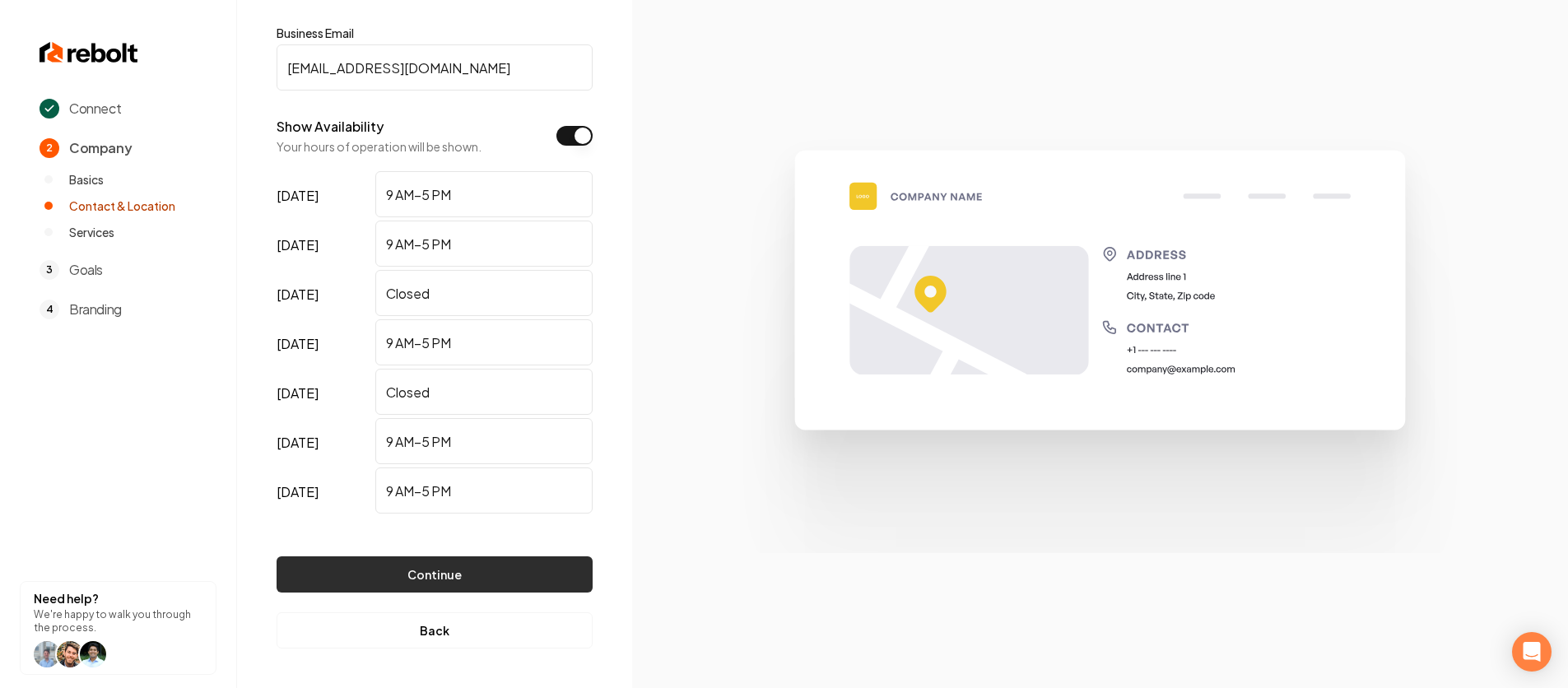
click at [453, 587] on button "Continue" at bounding box center [434, 574] width 316 height 37
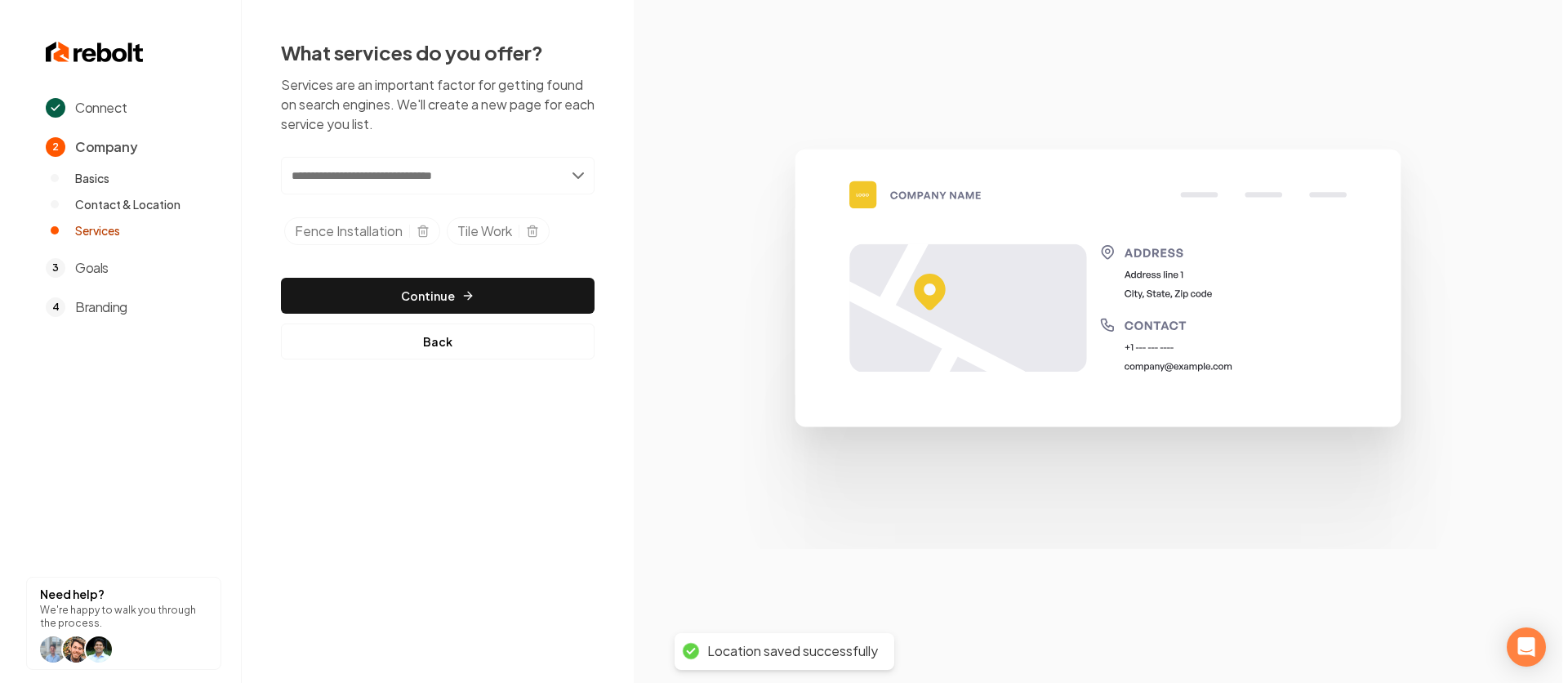
scroll to position [0, 0]
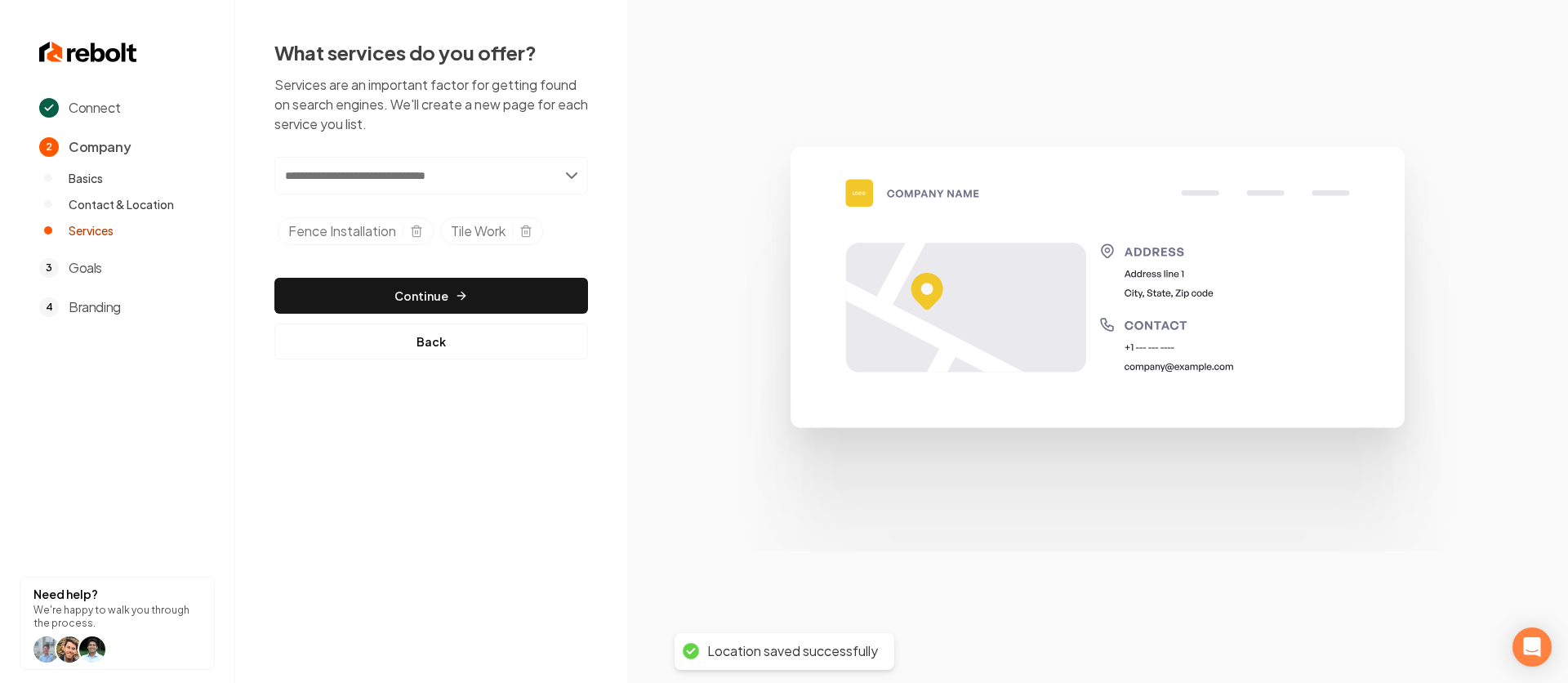
click at [399, 178] on input "text" at bounding box center [431, 175] width 314 height 37
type input "**********"
click at [592, 252] on div "**********" at bounding box center [431, 199] width 392 height 399
click at [468, 183] on input "**********" at bounding box center [431, 175] width 314 height 37
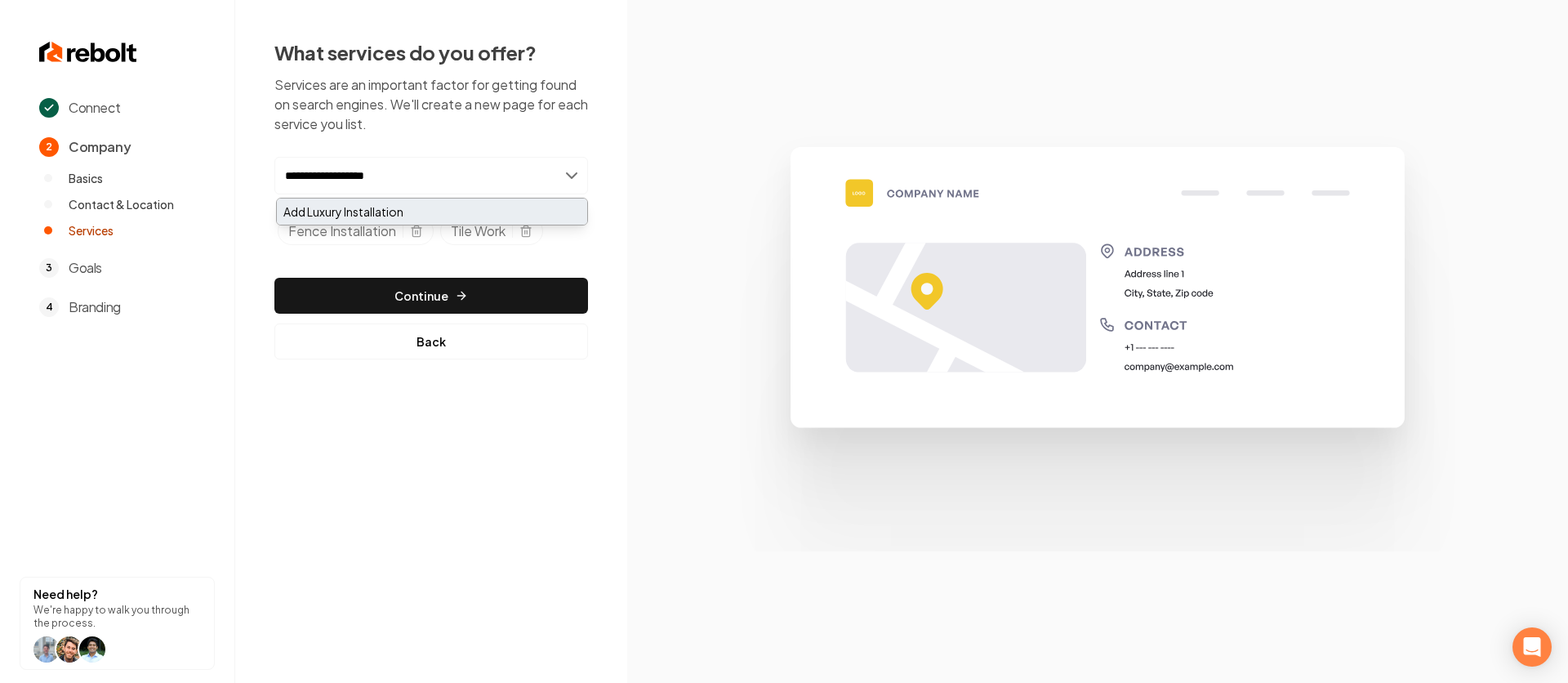
click at [485, 201] on div "Add Luxury Installation" at bounding box center [431, 212] width 310 height 27
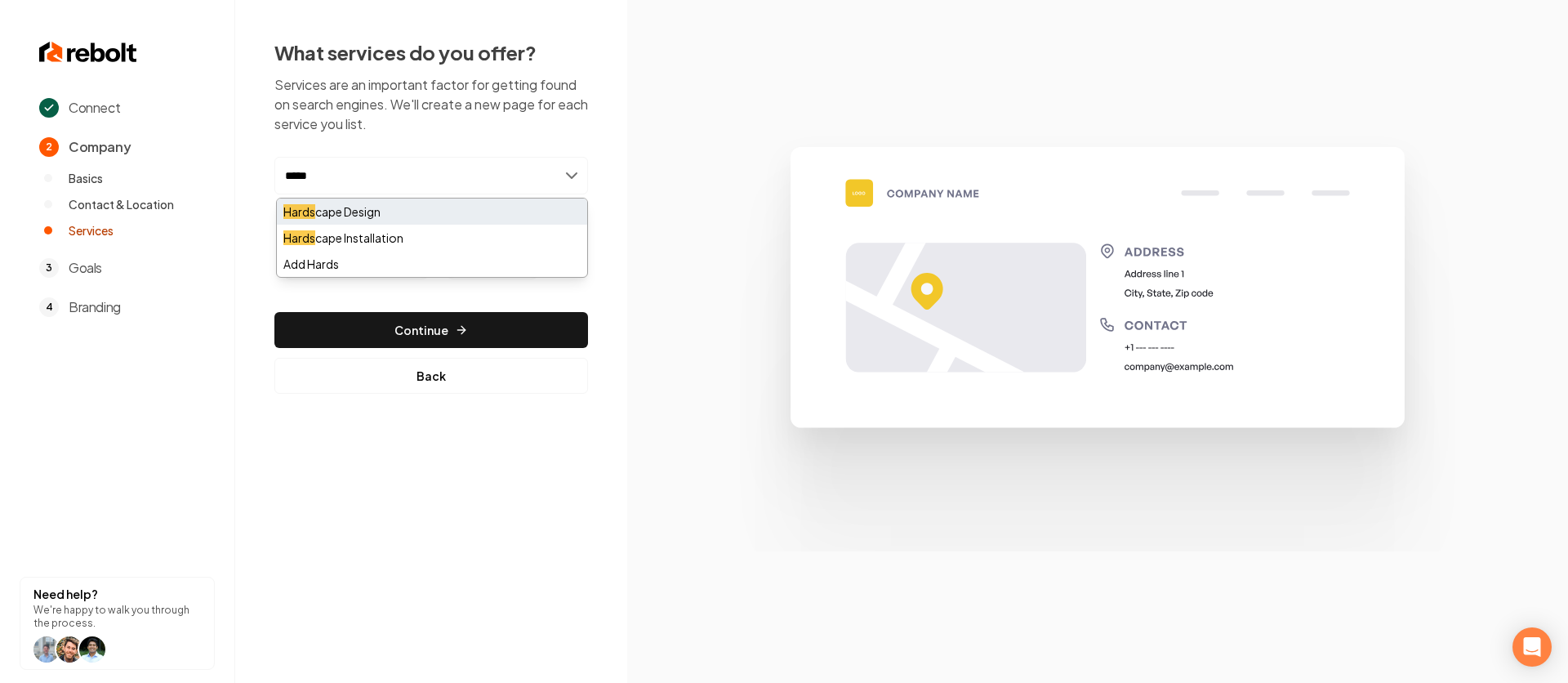
type input "*****"
click at [363, 220] on div "Hards cape Design" at bounding box center [431, 212] width 310 height 27
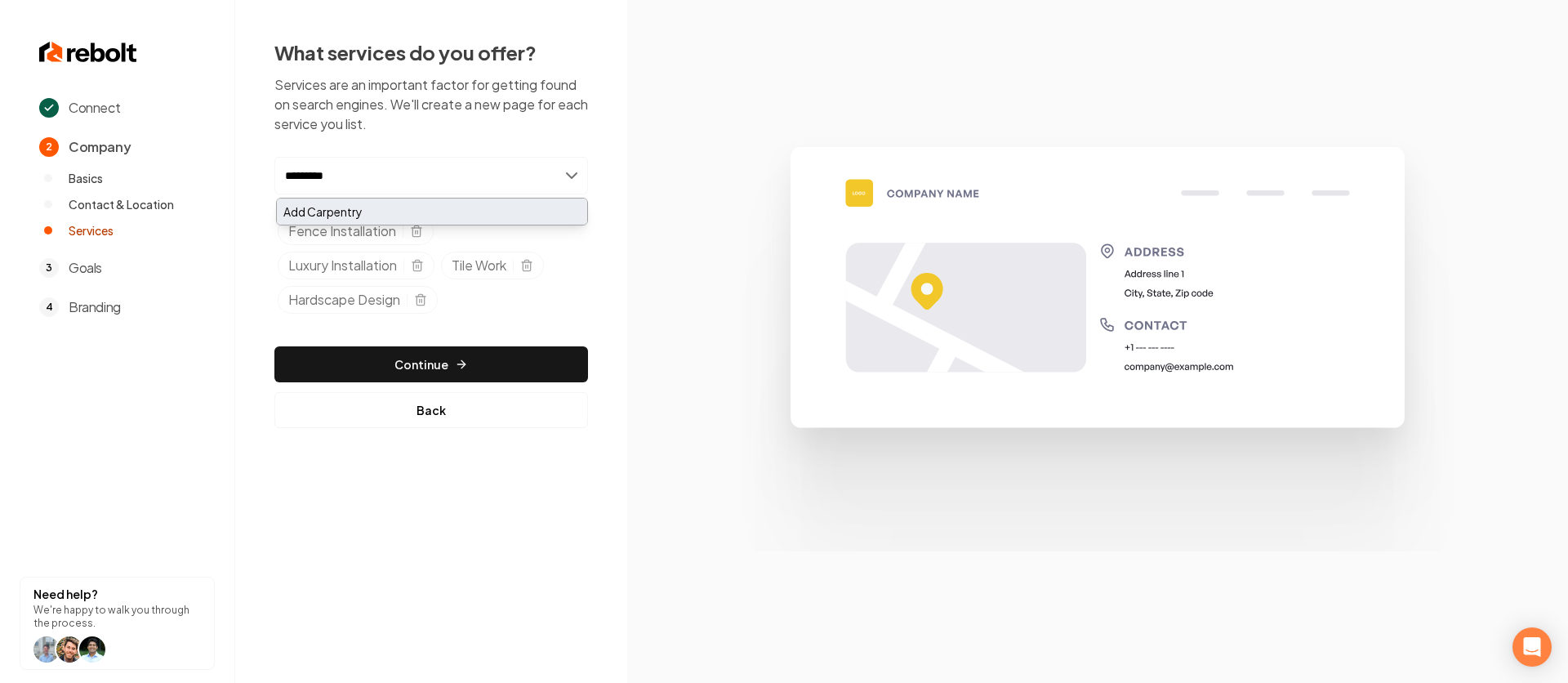
type input "*********"
click at [333, 215] on div "Add Carpentry" at bounding box center [431, 212] width 310 height 27
type input "**********"
click at [430, 209] on div "Add Lawn Service" at bounding box center [431, 212] width 310 height 27
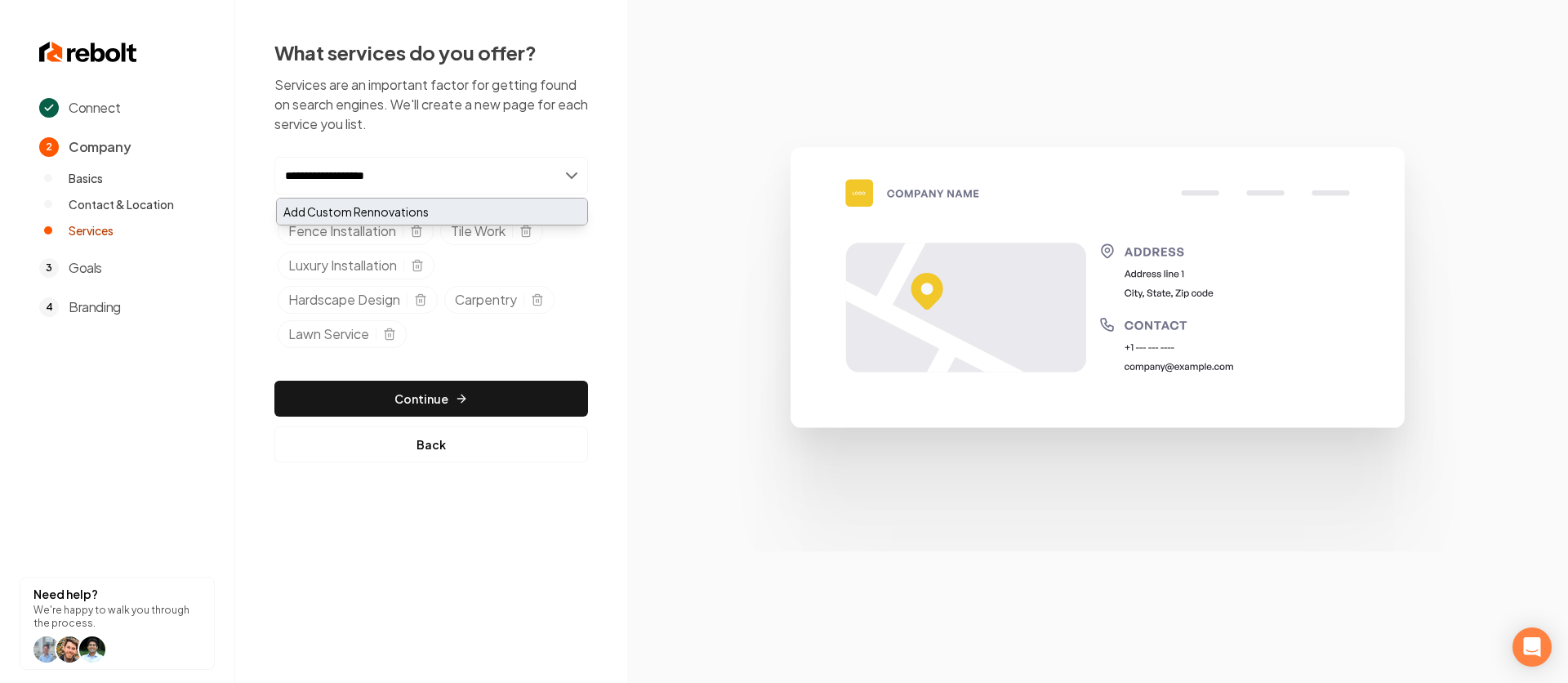
type input "**********"
click at [425, 222] on div "Add Custom Rennovations" at bounding box center [431, 212] width 310 height 27
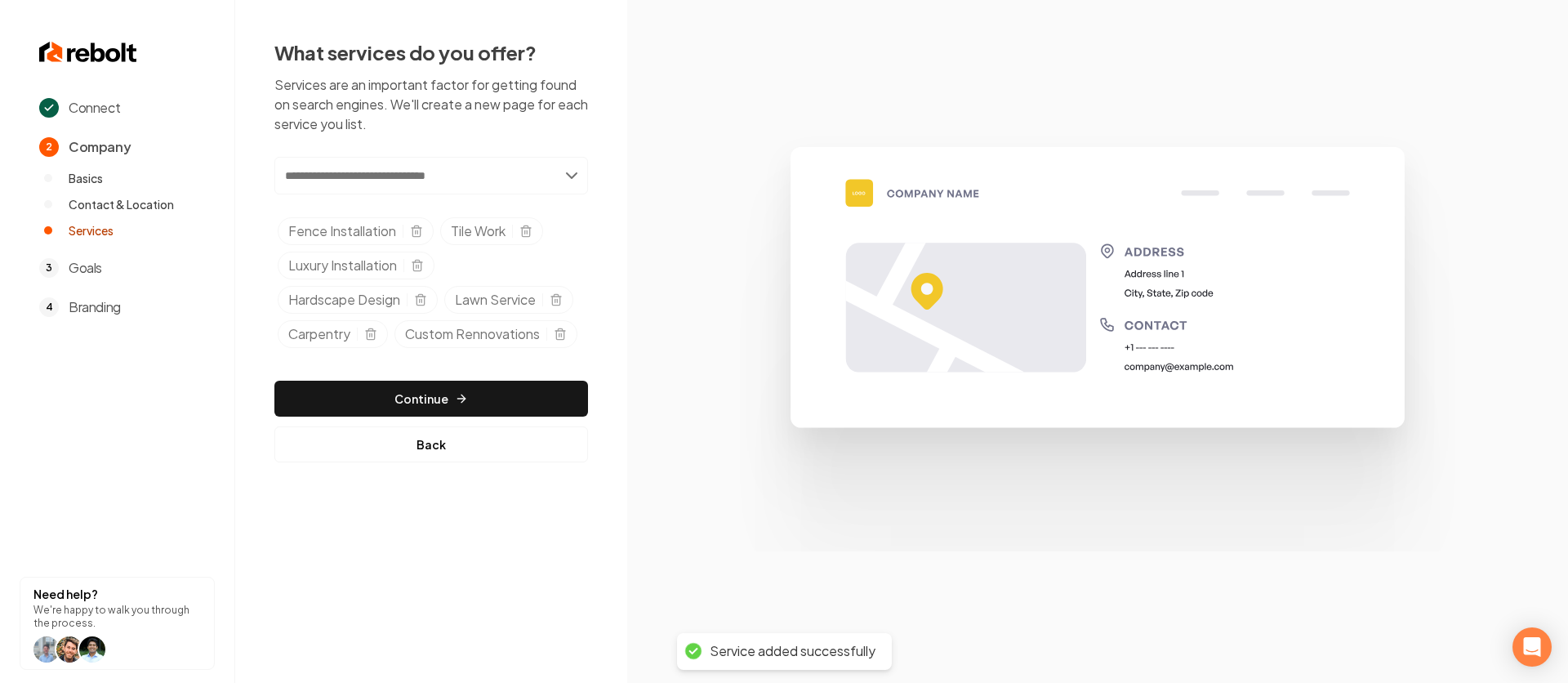
click at [450, 396] on button "Continue" at bounding box center [431, 399] width 314 height 36
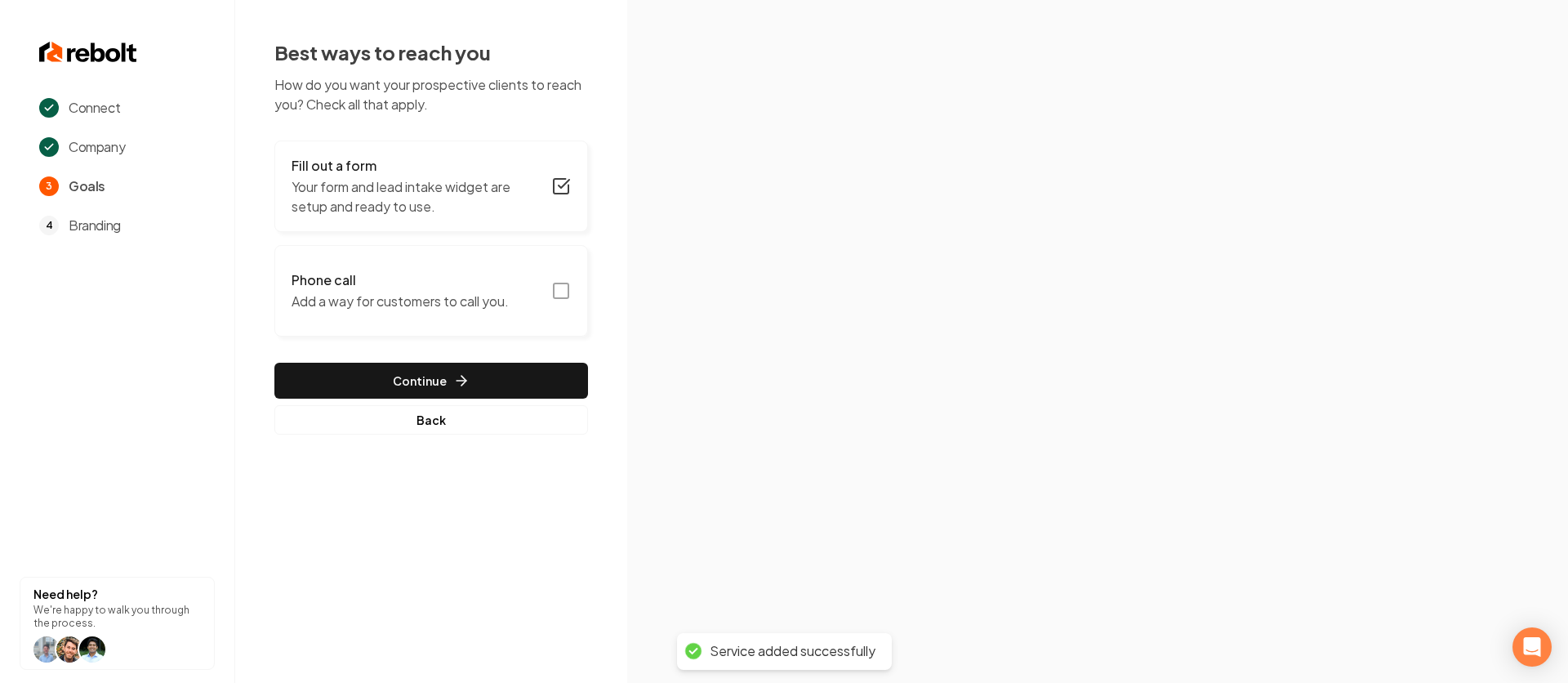
click at [483, 286] on h3 "Phone call" at bounding box center [399, 280] width 217 height 20
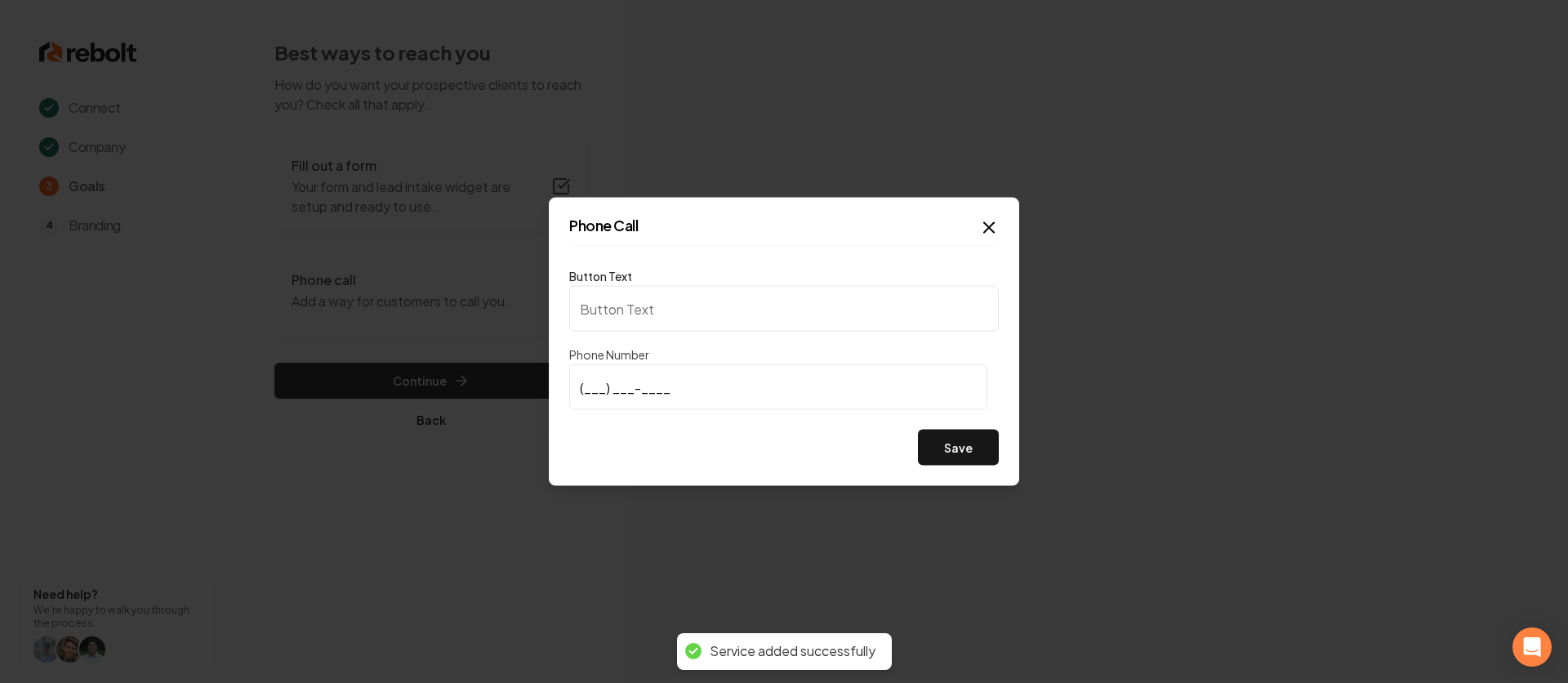
type input "Call us"
type input "[PHONE_NUMBER]"
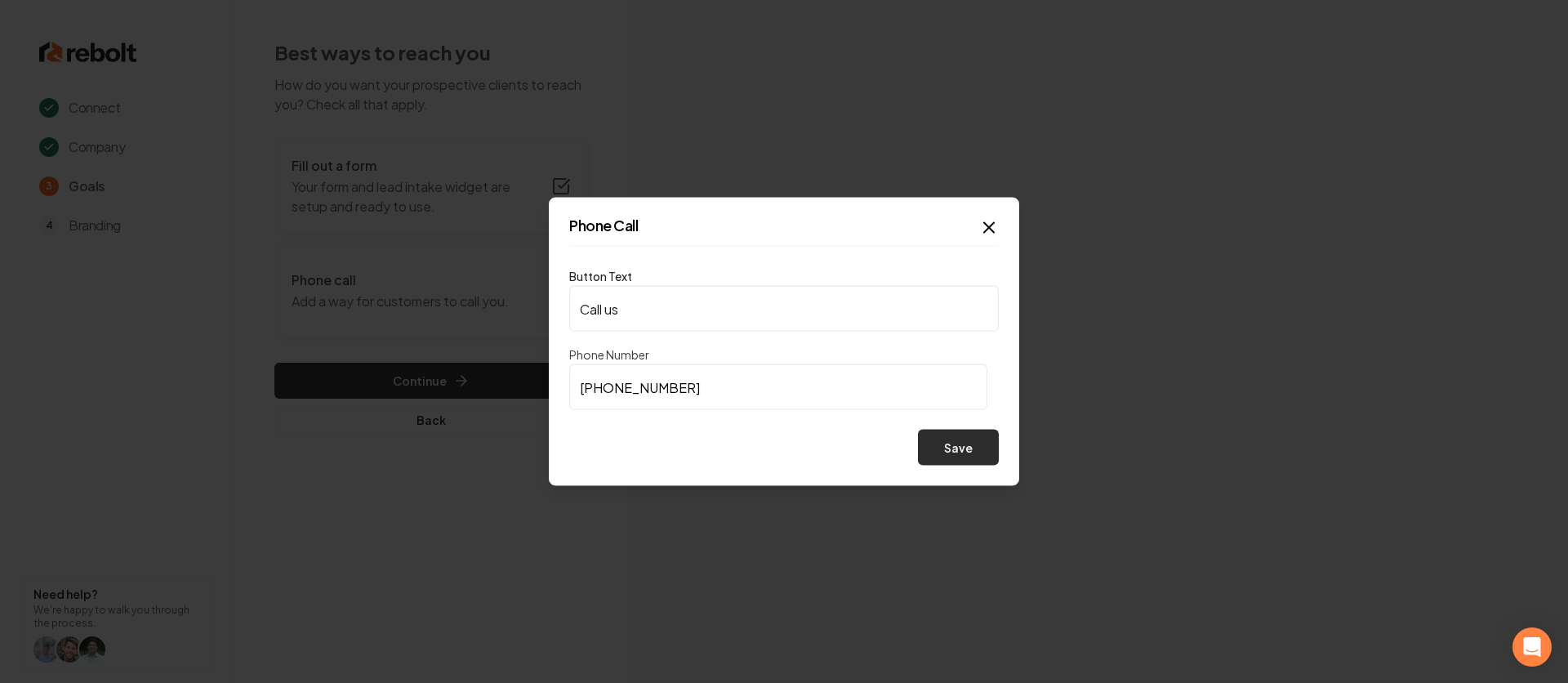
click at [943, 435] on button "Save" at bounding box center [958, 448] width 81 height 36
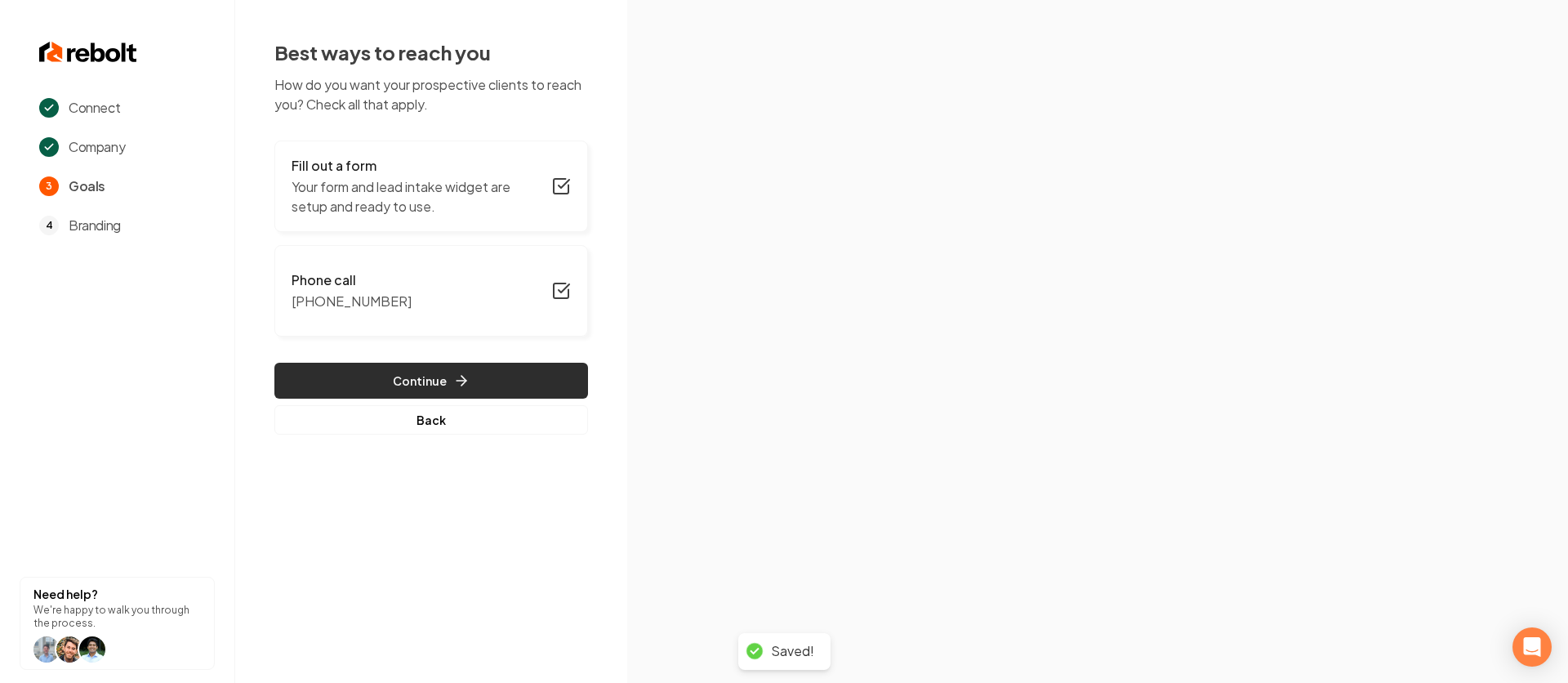
click at [513, 371] on button "Continue" at bounding box center [431, 381] width 314 height 36
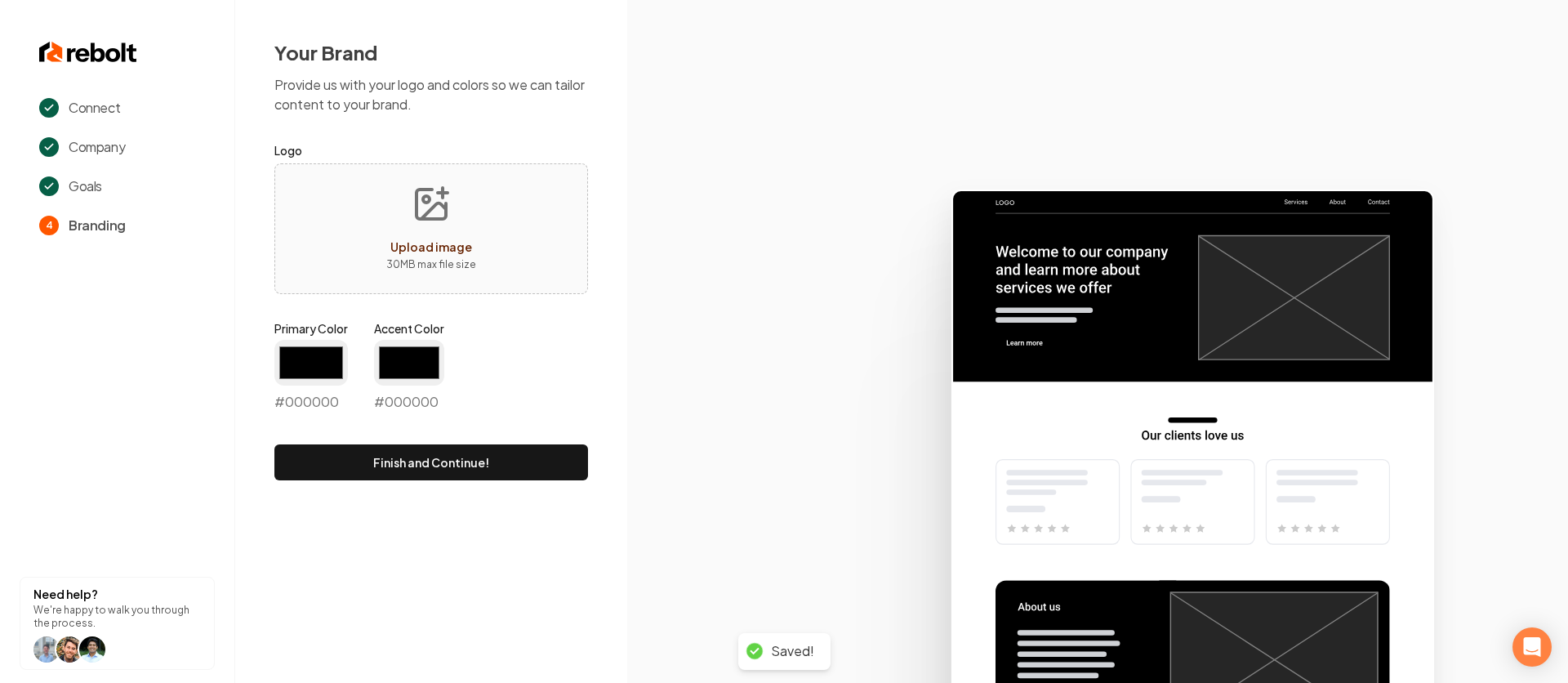
type input "#194d33"
type input "#70be00"
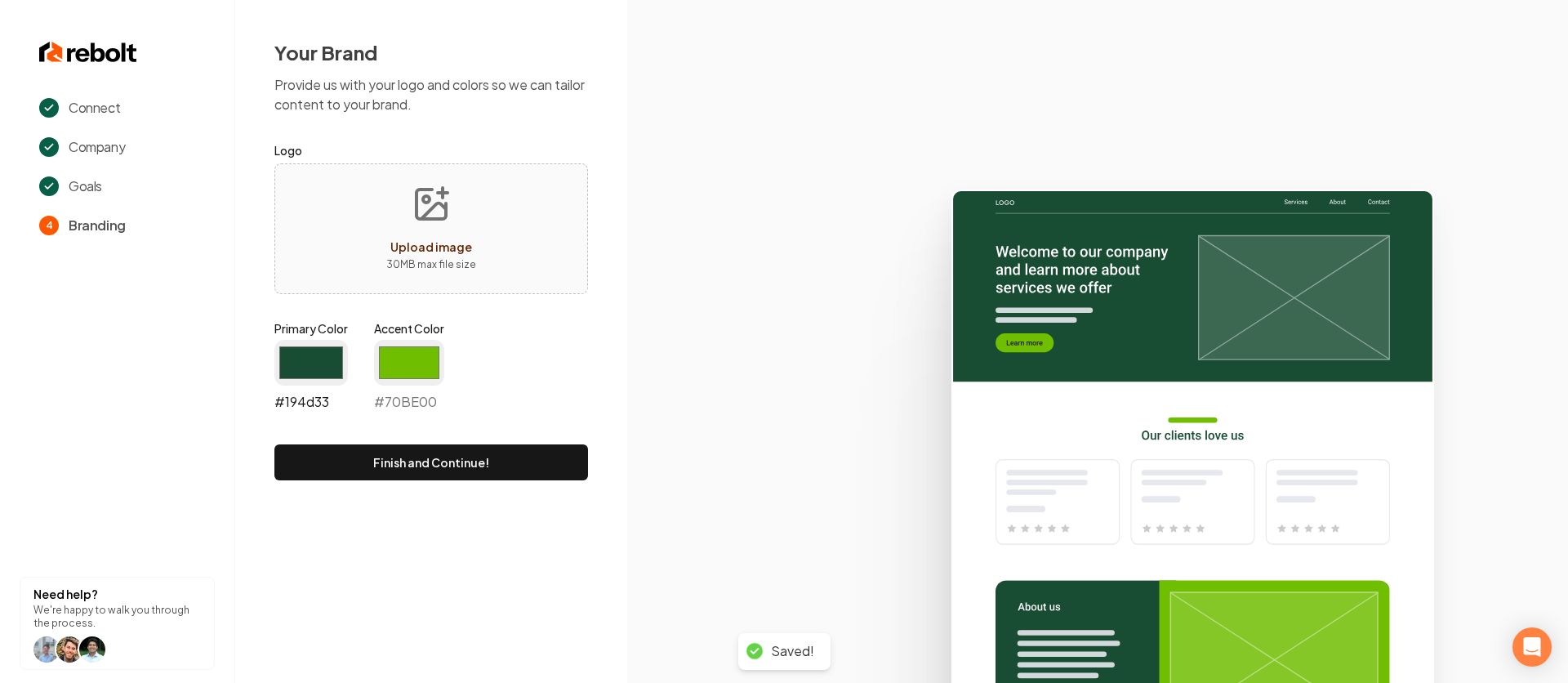
click at [312, 366] on input "#194d33" at bounding box center [311, 362] width 74 height 45
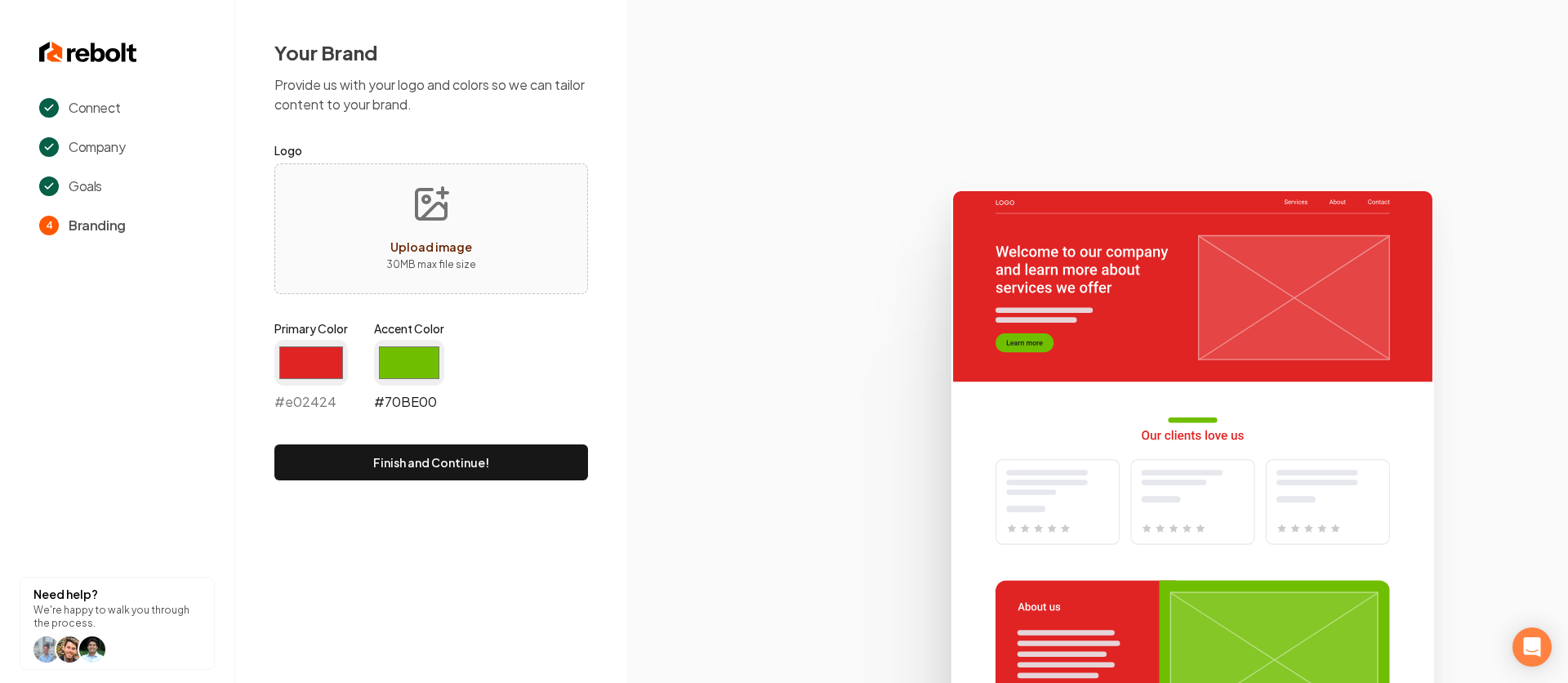
type input "#e02424"
click at [425, 366] on input "#70be00" at bounding box center [408, 362] width 70 height 45
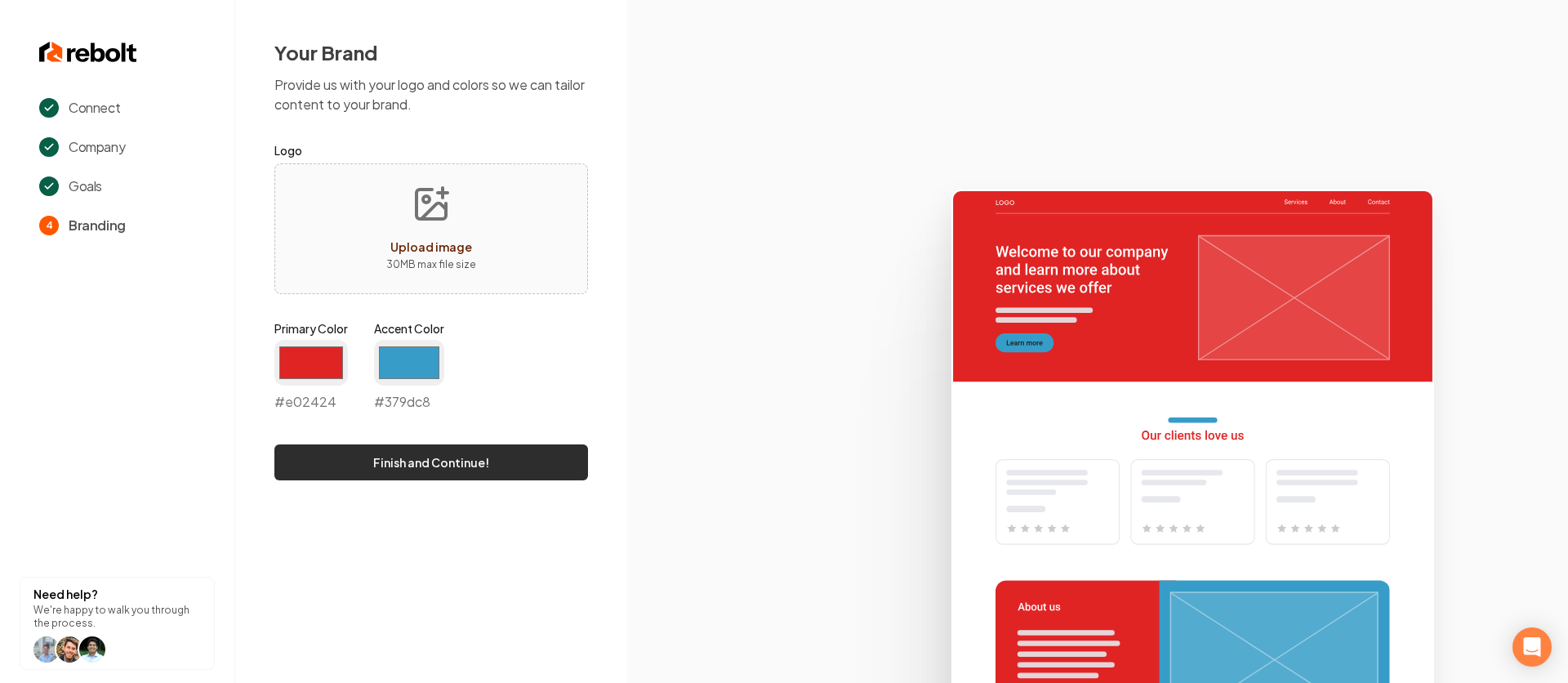
type input "#379dc8"
click at [584, 468] on button "Finish and Continue!" at bounding box center [431, 463] width 314 height 36
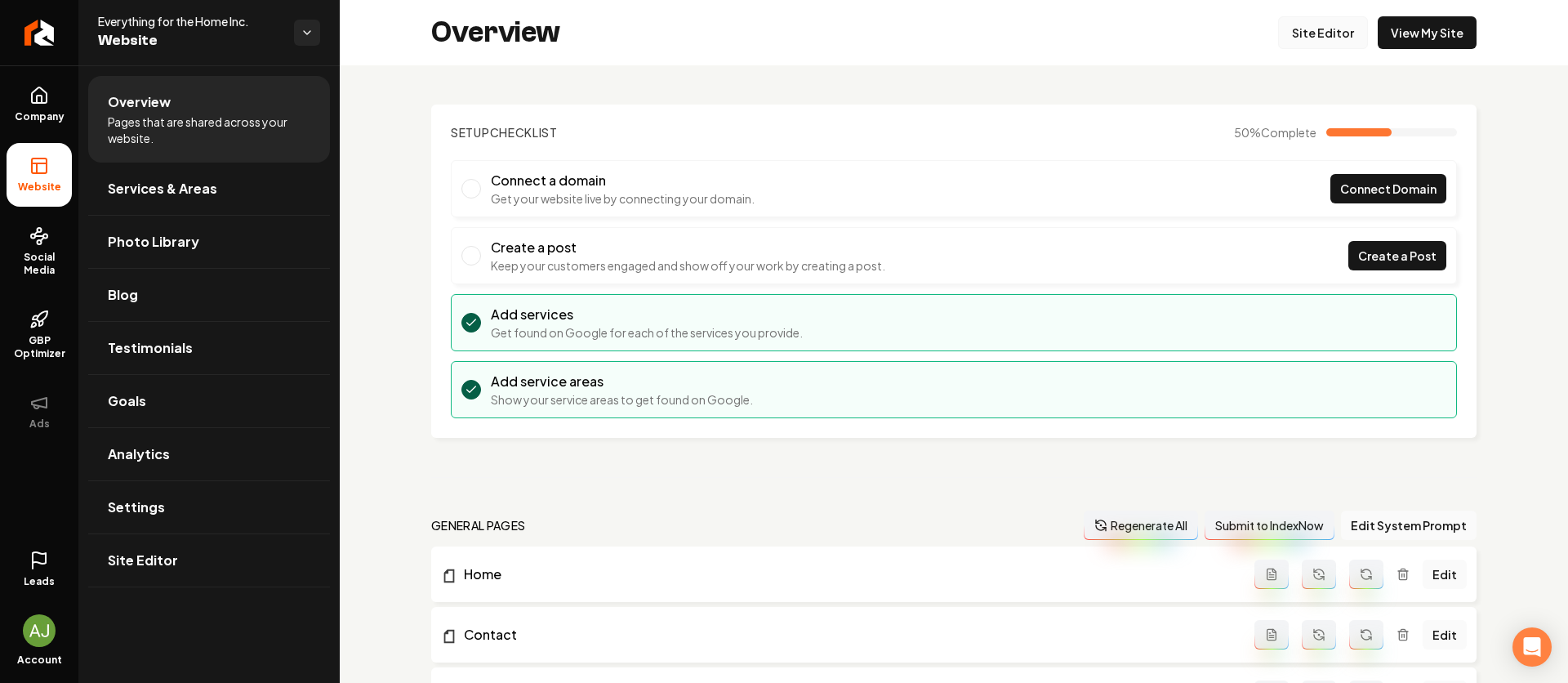
click at [1300, 31] on link "Site Editor" at bounding box center [1322, 32] width 90 height 32
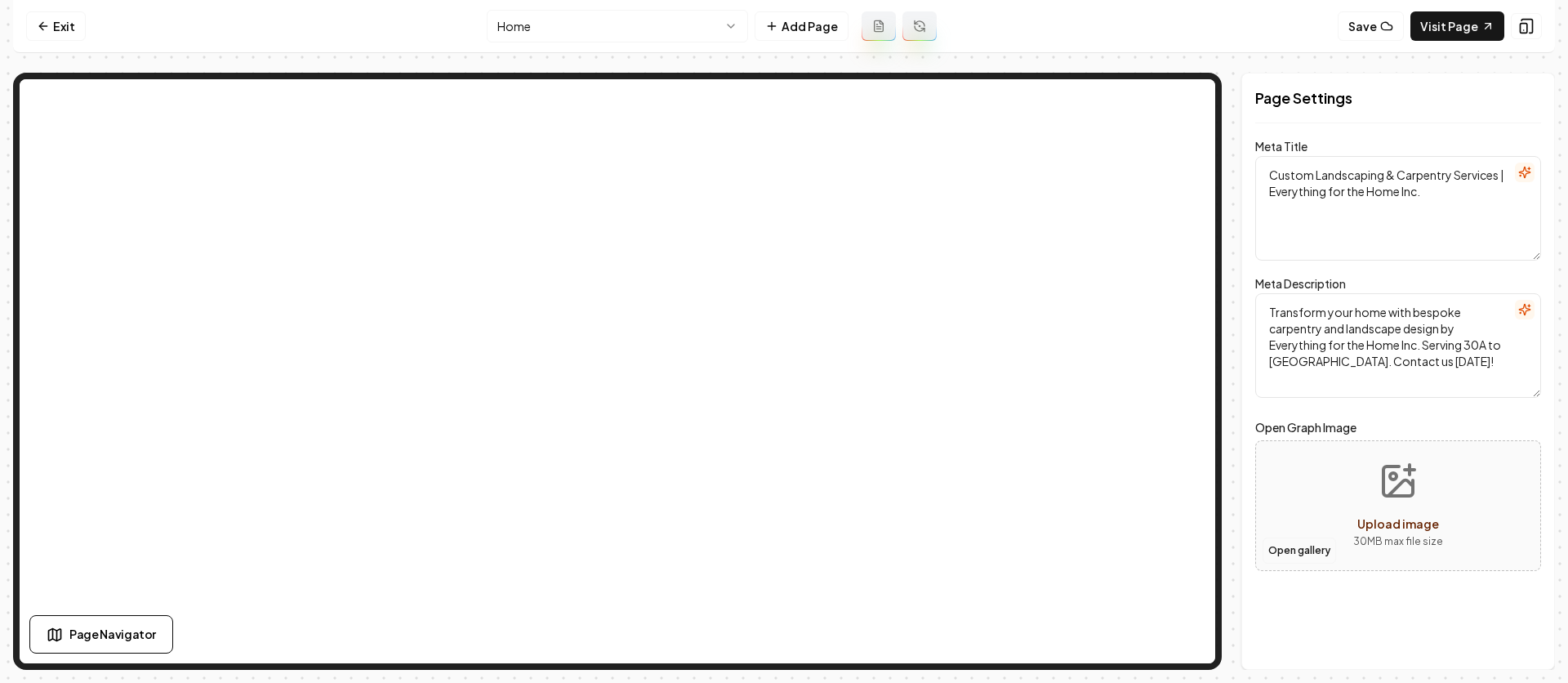
click at [1295, 545] on button "Open gallery" at bounding box center [1298, 550] width 74 height 27
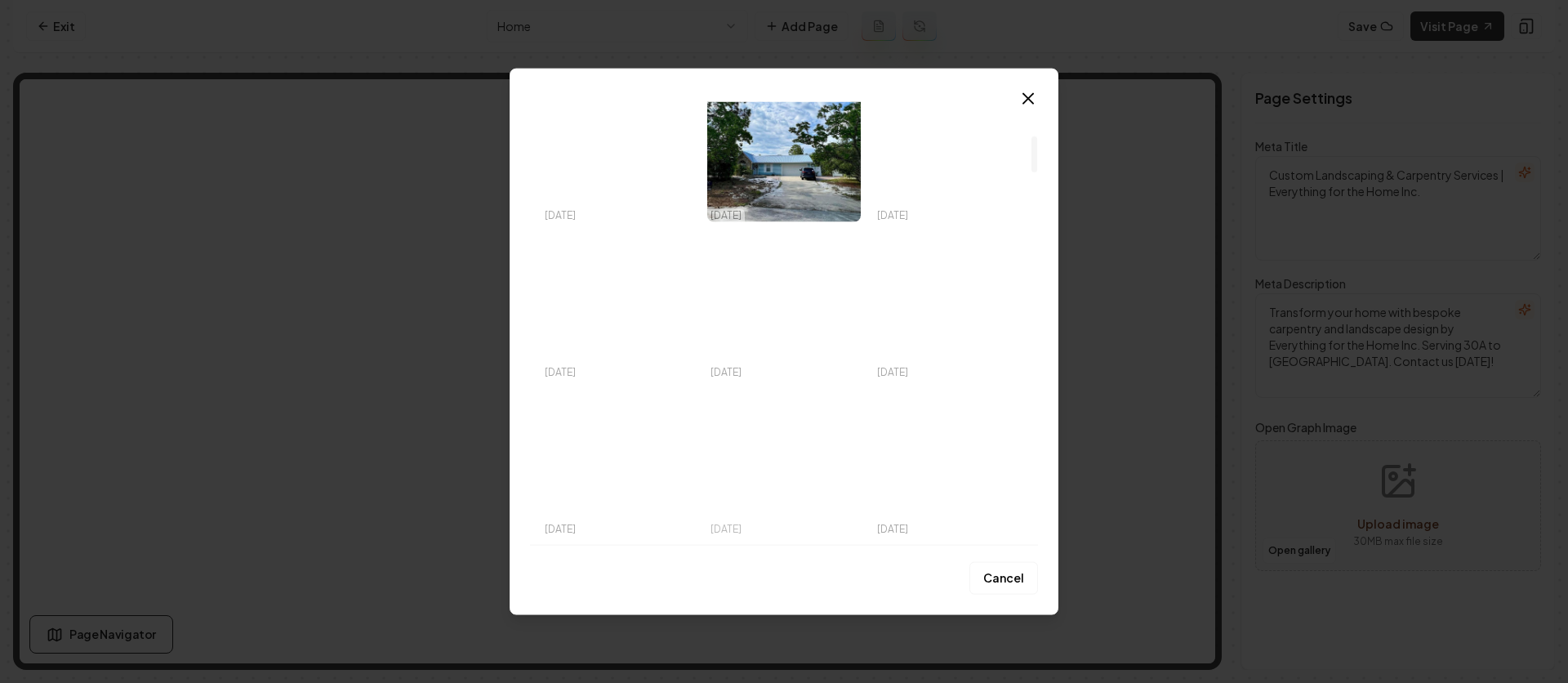
scroll to position [472, 0]
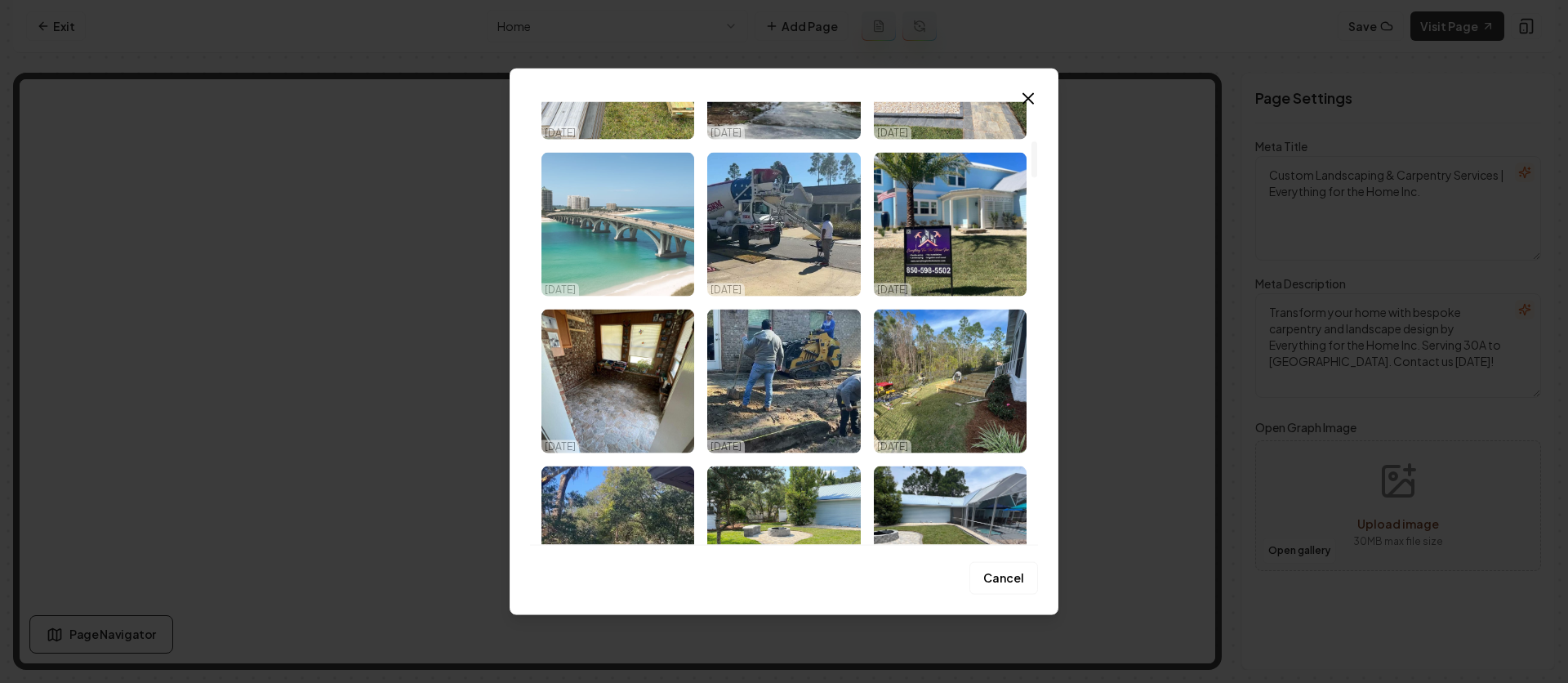
click at [646, 228] on img "Select image image_68f01dd15c7cd75eb876c80e.jpeg" at bounding box center [617, 224] width 152 height 144
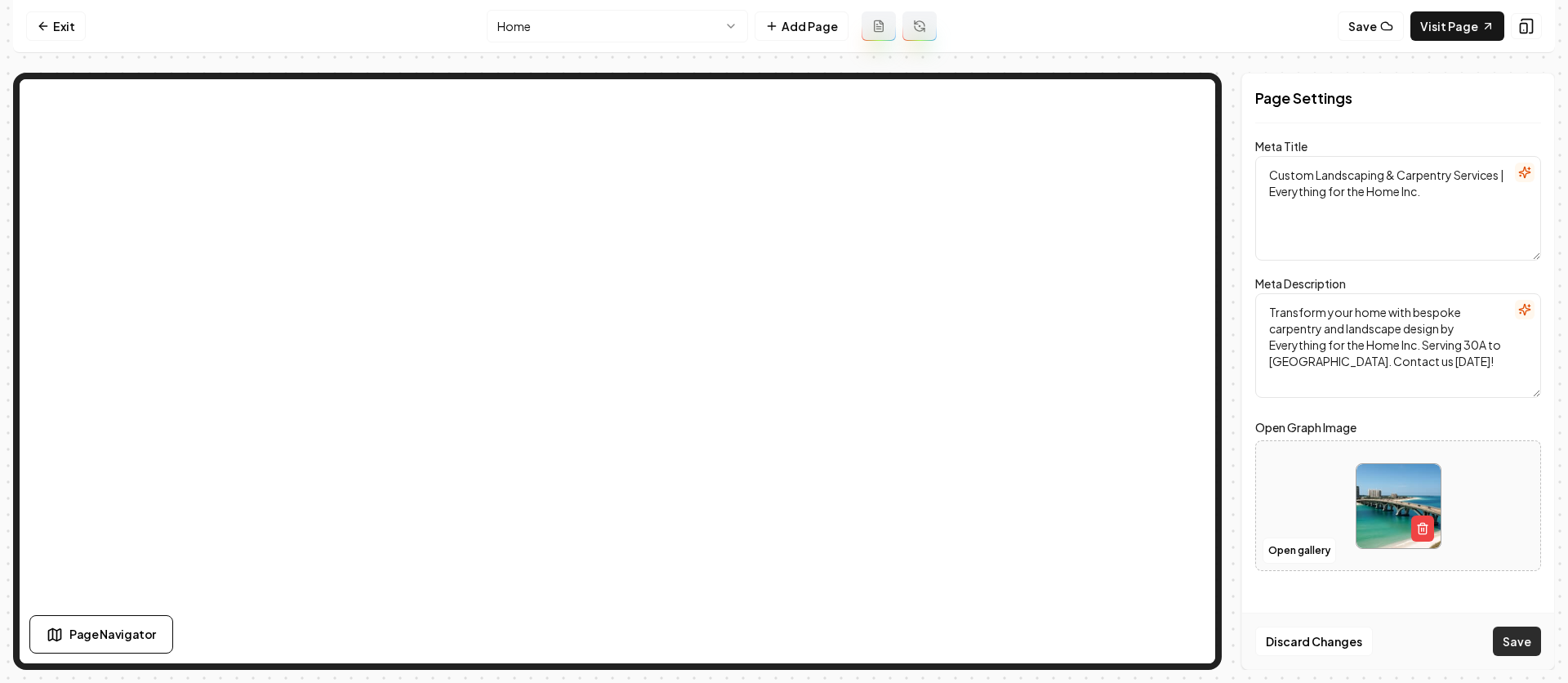
click at [1512, 637] on button "Save" at bounding box center [1516, 642] width 48 height 30
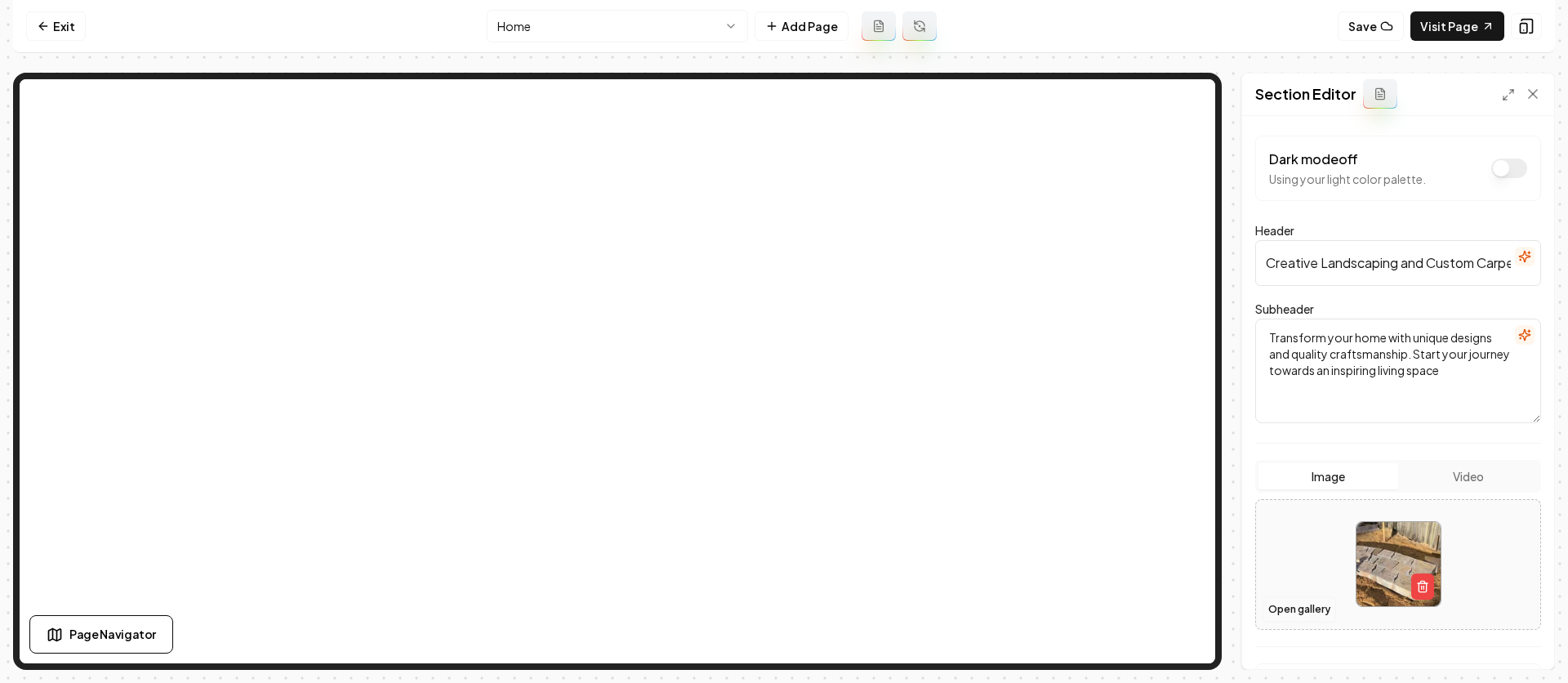
click at [1311, 603] on button "Open gallery" at bounding box center [1298, 609] width 74 height 27
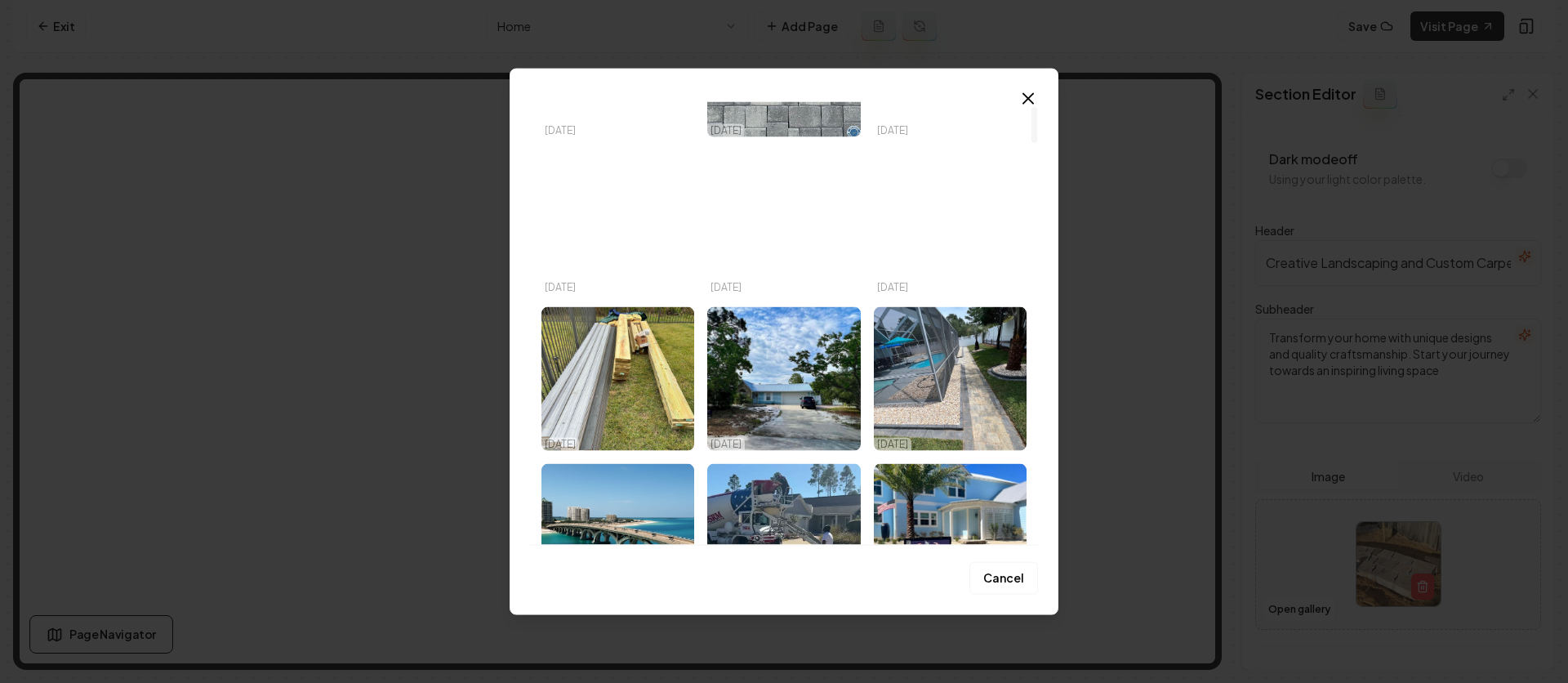
scroll to position [184, 0]
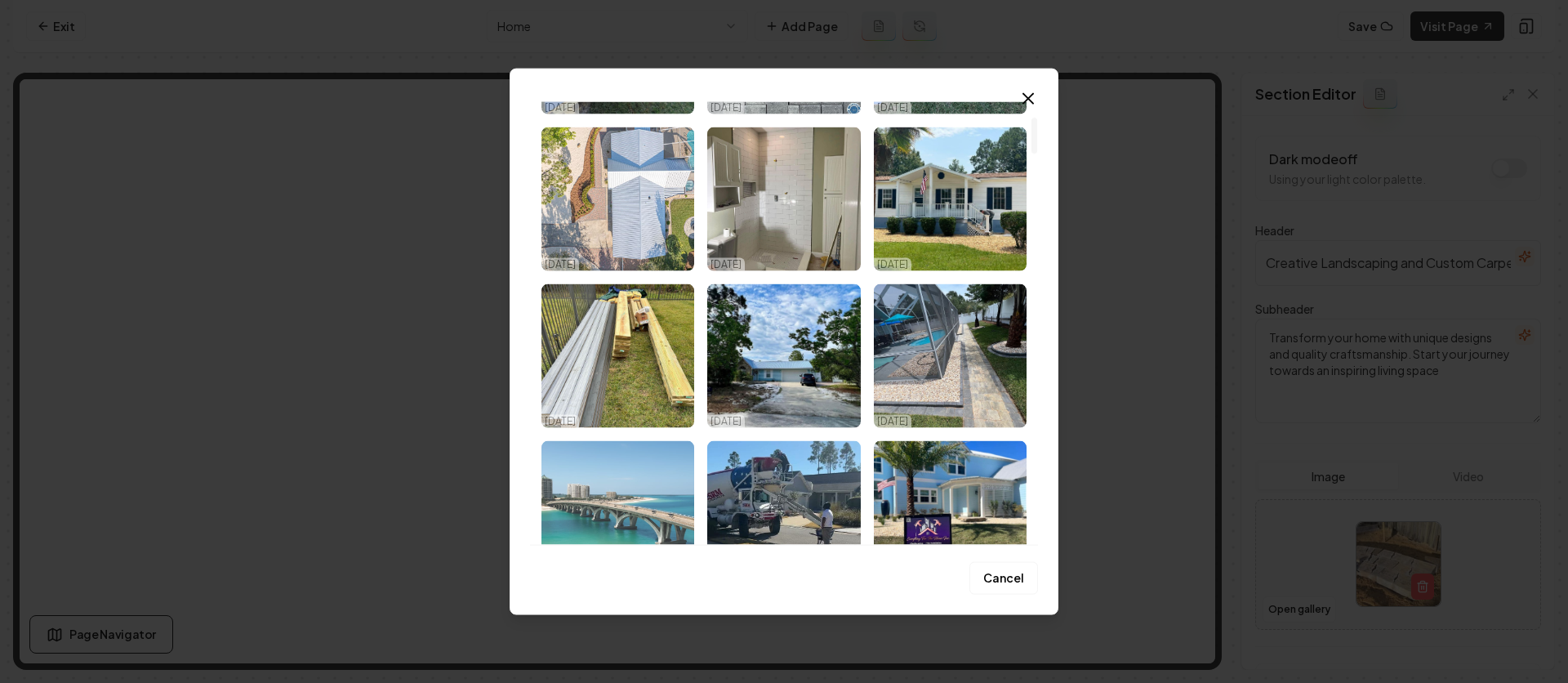
click at [608, 488] on img "Select image image_68f01dd15c7cd75eb876c80e.jpeg" at bounding box center [617, 513] width 152 height 144
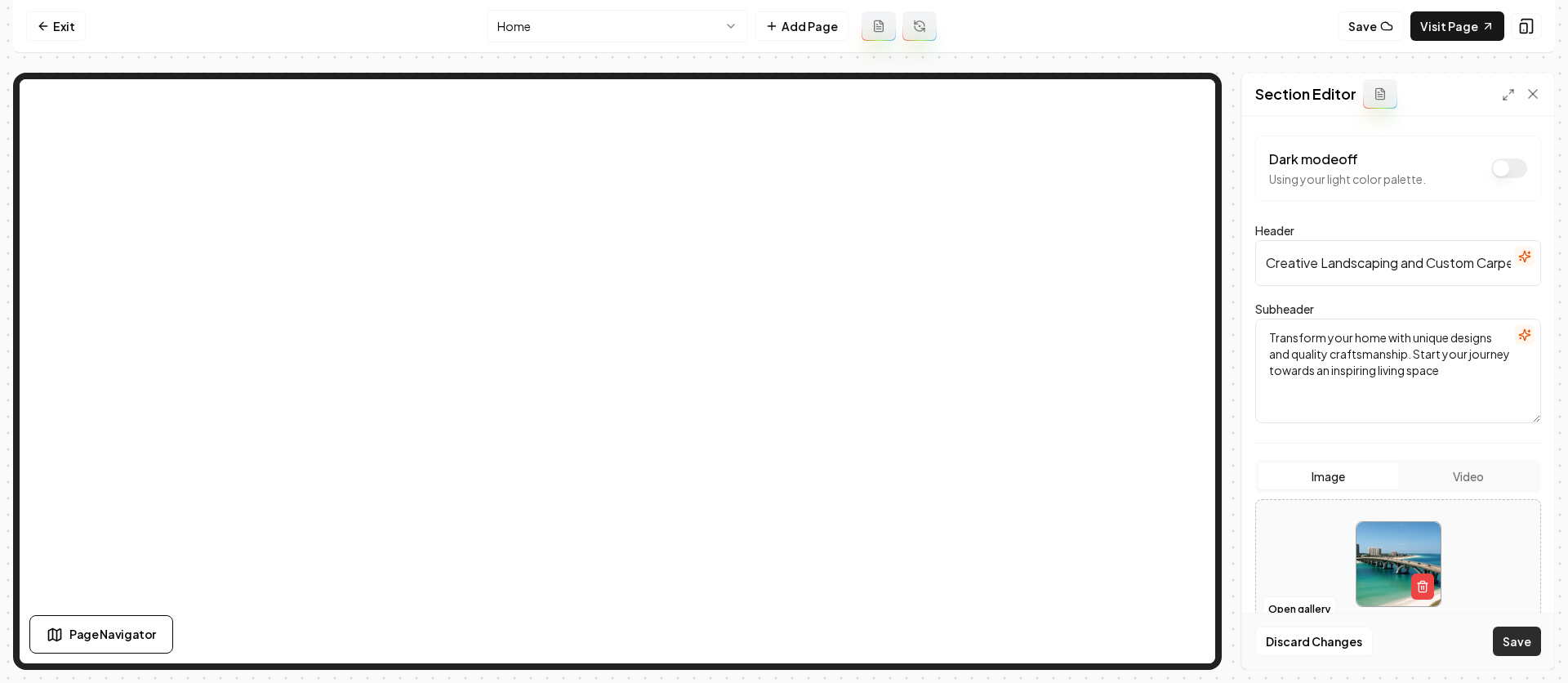
click at [1511, 642] on button "Save" at bounding box center [1516, 642] width 48 height 30
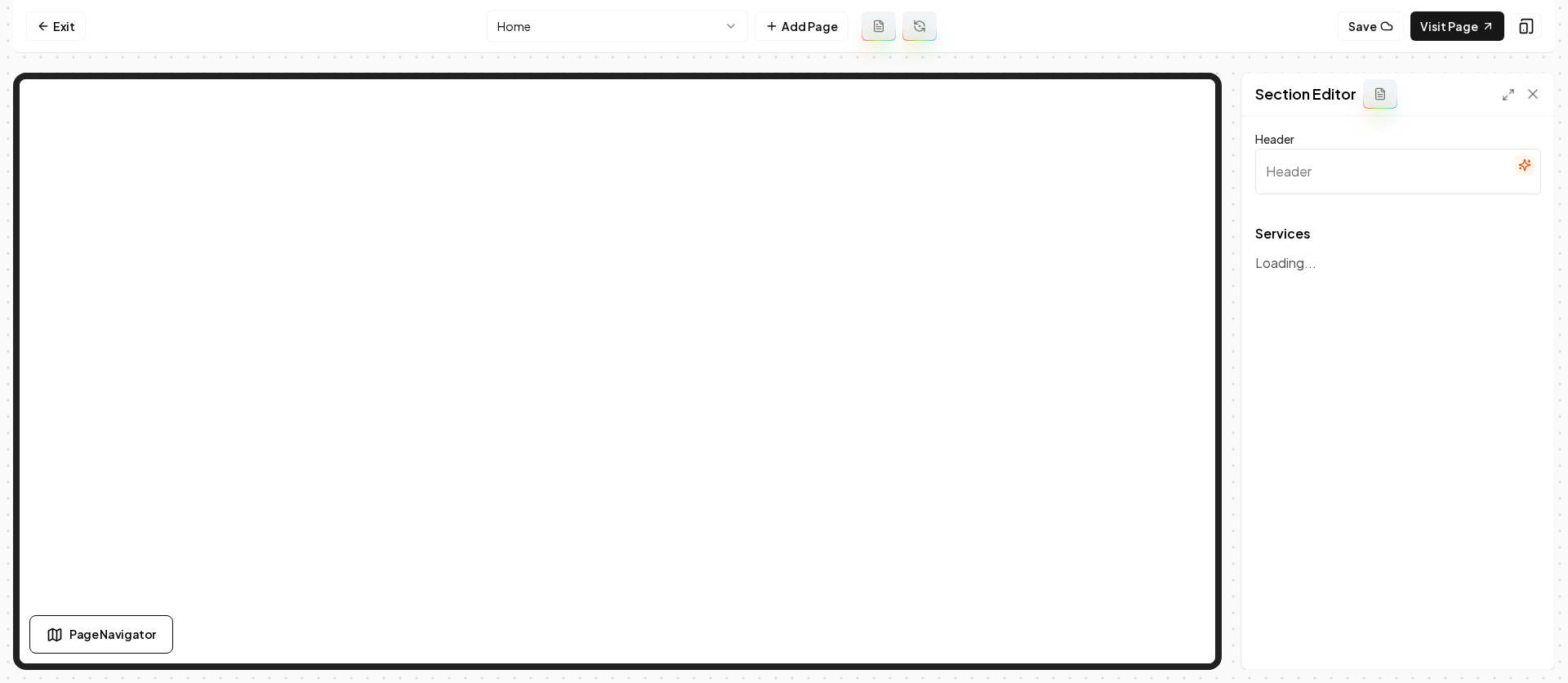
type input "Custom Craftsmanship & Creative Landscape Design"
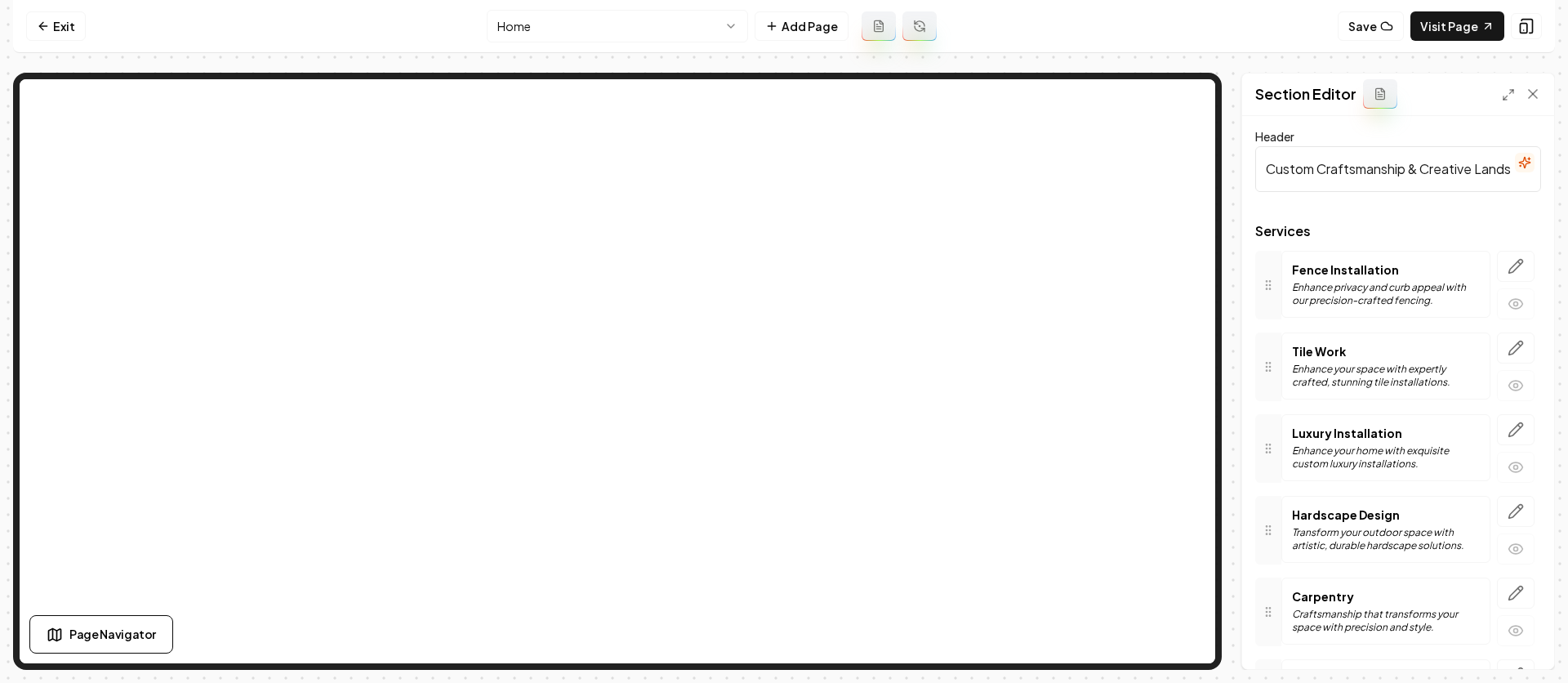
scroll to position [0, 0]
click at [1543, 94] on div "Section Editor" at bounding box center [1398, 94] width 312 height 42
click at [1539, 95] on icon at bounding box center [1533, 93] width 17 height 17
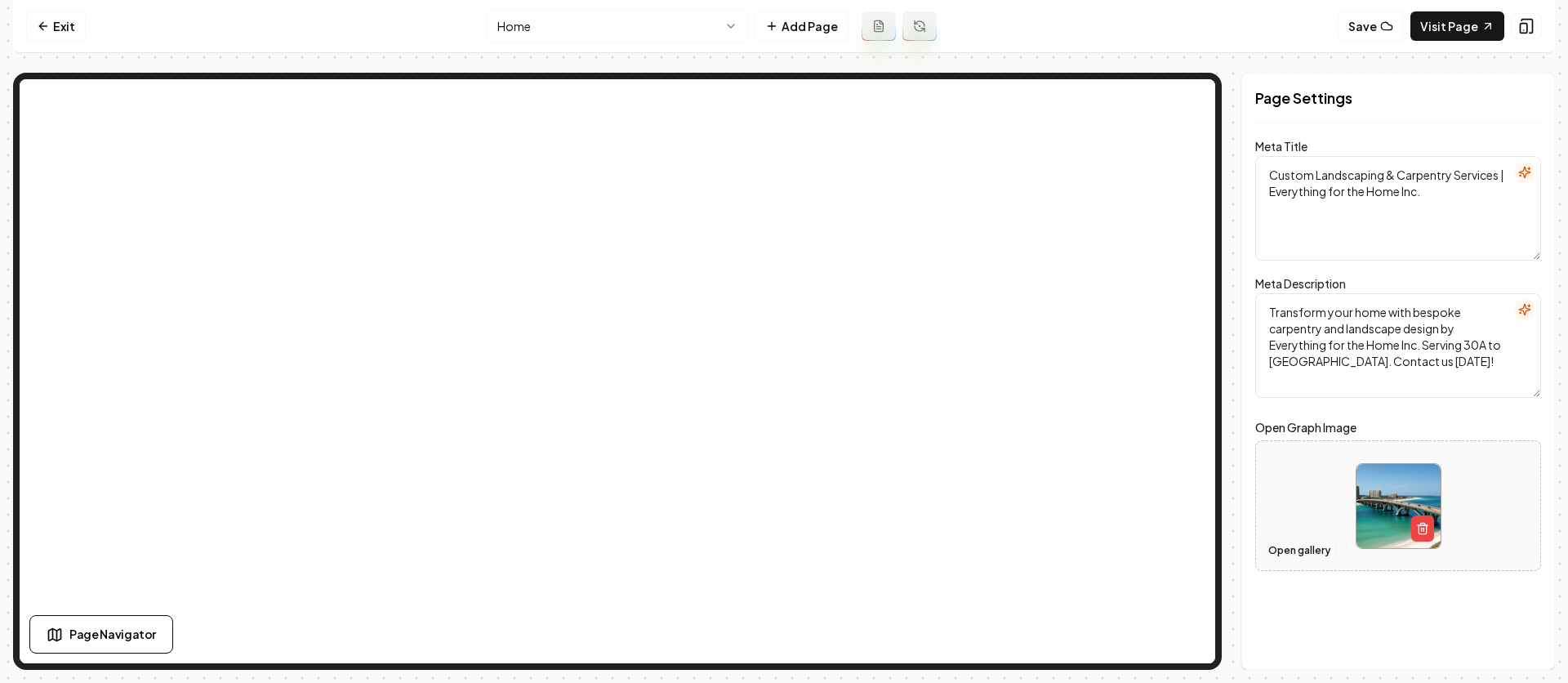
click at [1315, 555] on button "Open gallery" at bounding box center [1298, 550] width 74 height 27
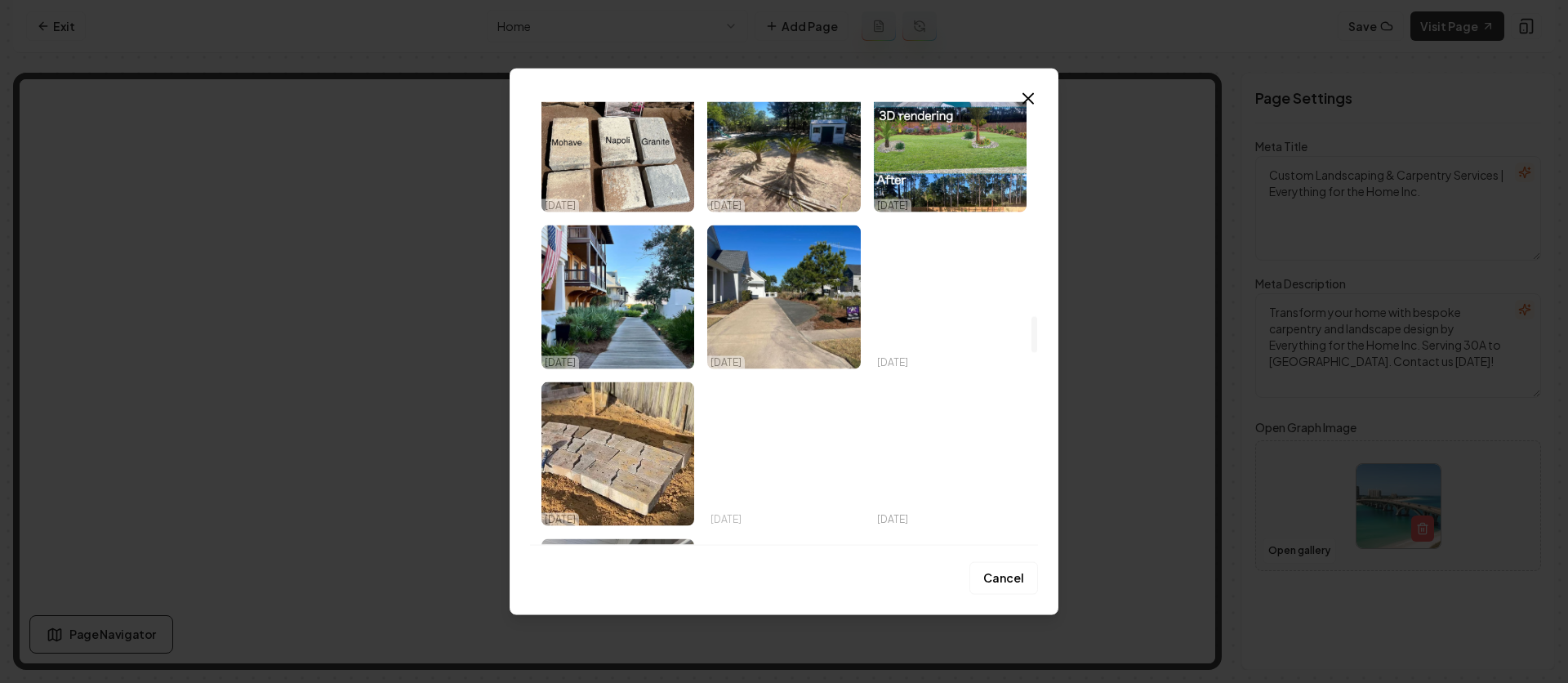
scroll to position [2608, 0]
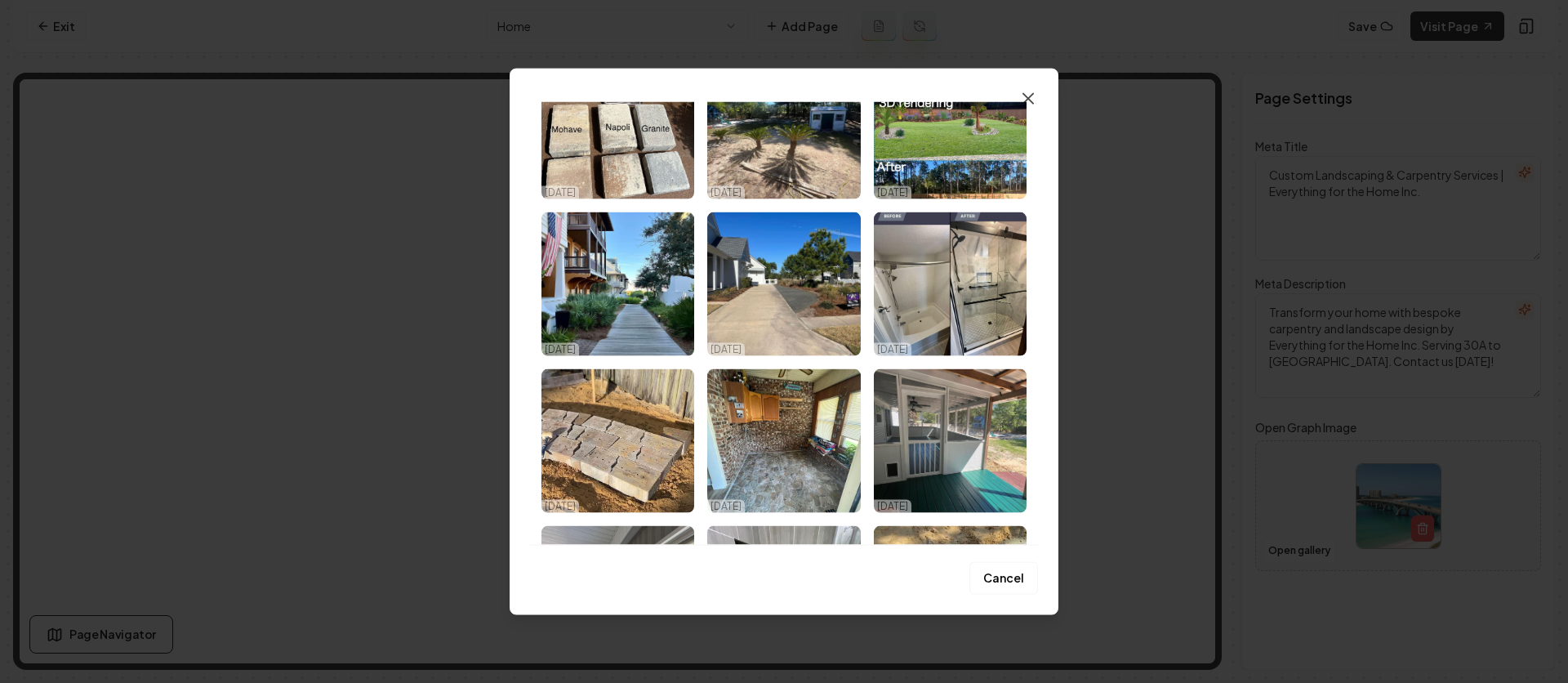
click at [1034, 97] on icon "button" at bounding box center [1028, 98] width 20 height 20
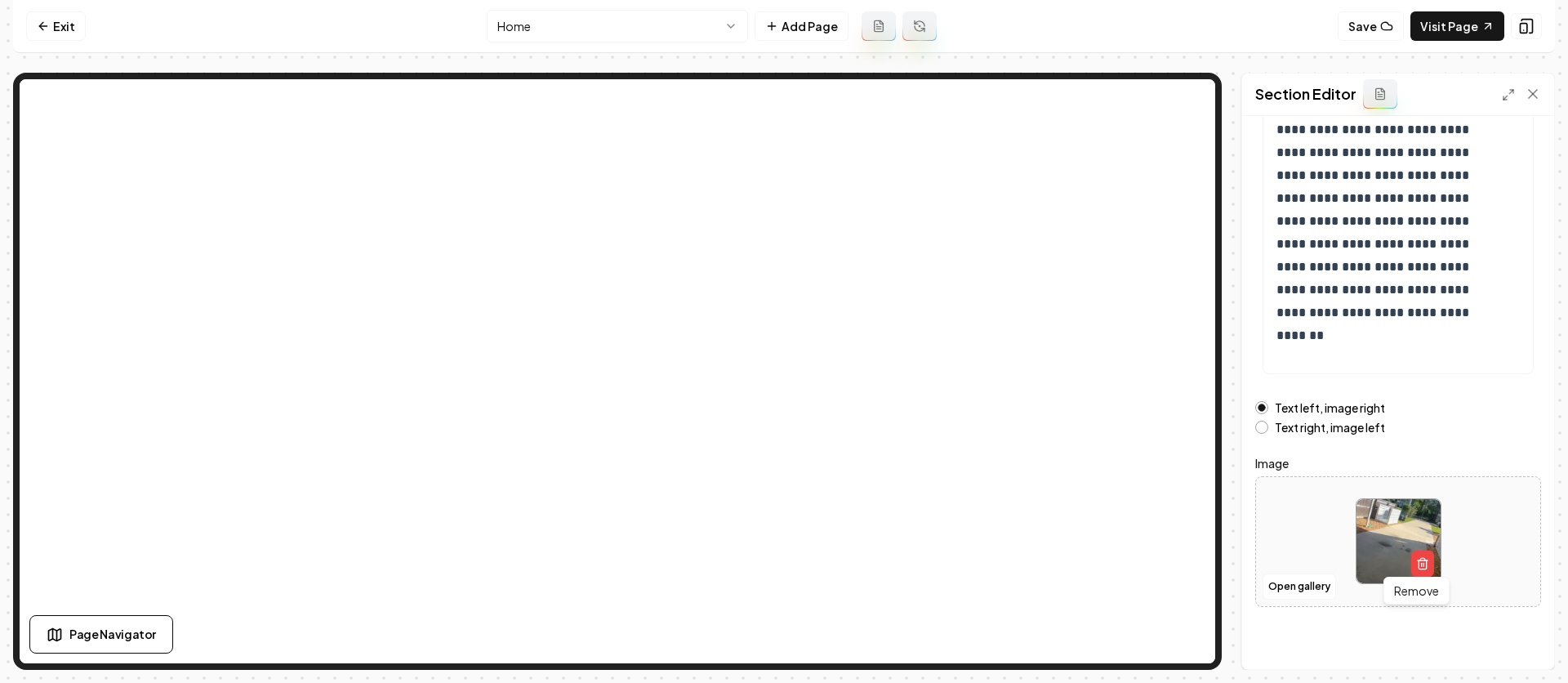
scroll to position [200, 0]
click at [1320, 584] on button "Open gallery" at bounding box center [1298, 583] width 74 height 27
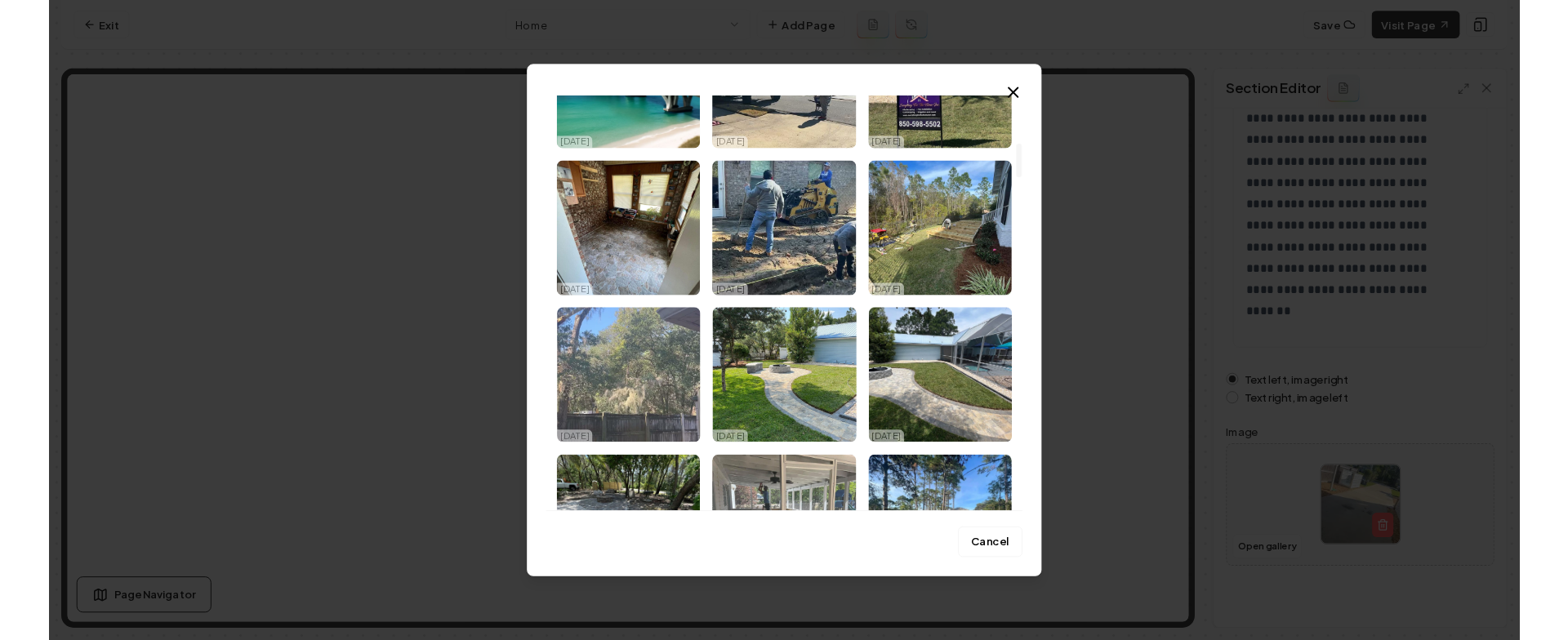
scroll to position [617, 0]
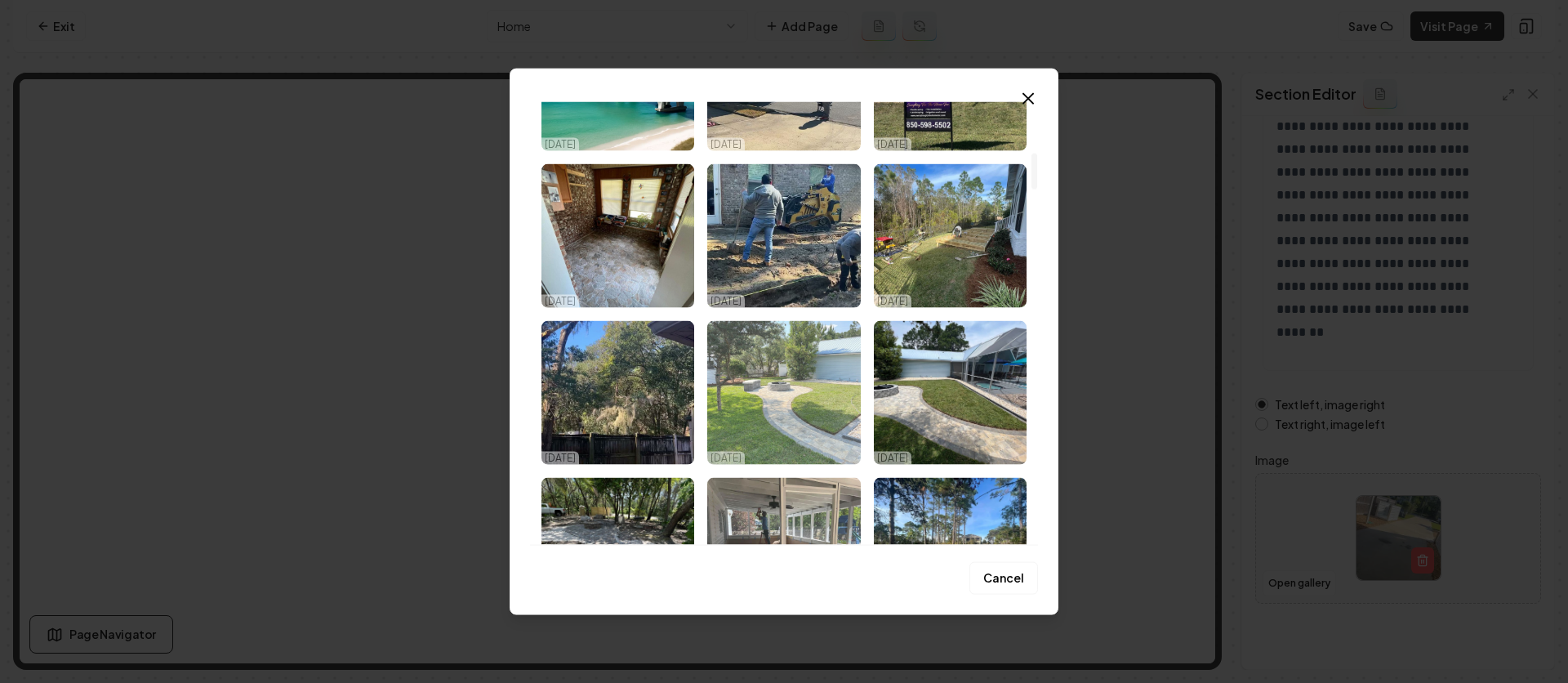
click at [768, 402] on img "Select image image_68f01dcd5c7cd75eb876b60a.jpeg" at bounding box center [783, 393] width 152 height 144
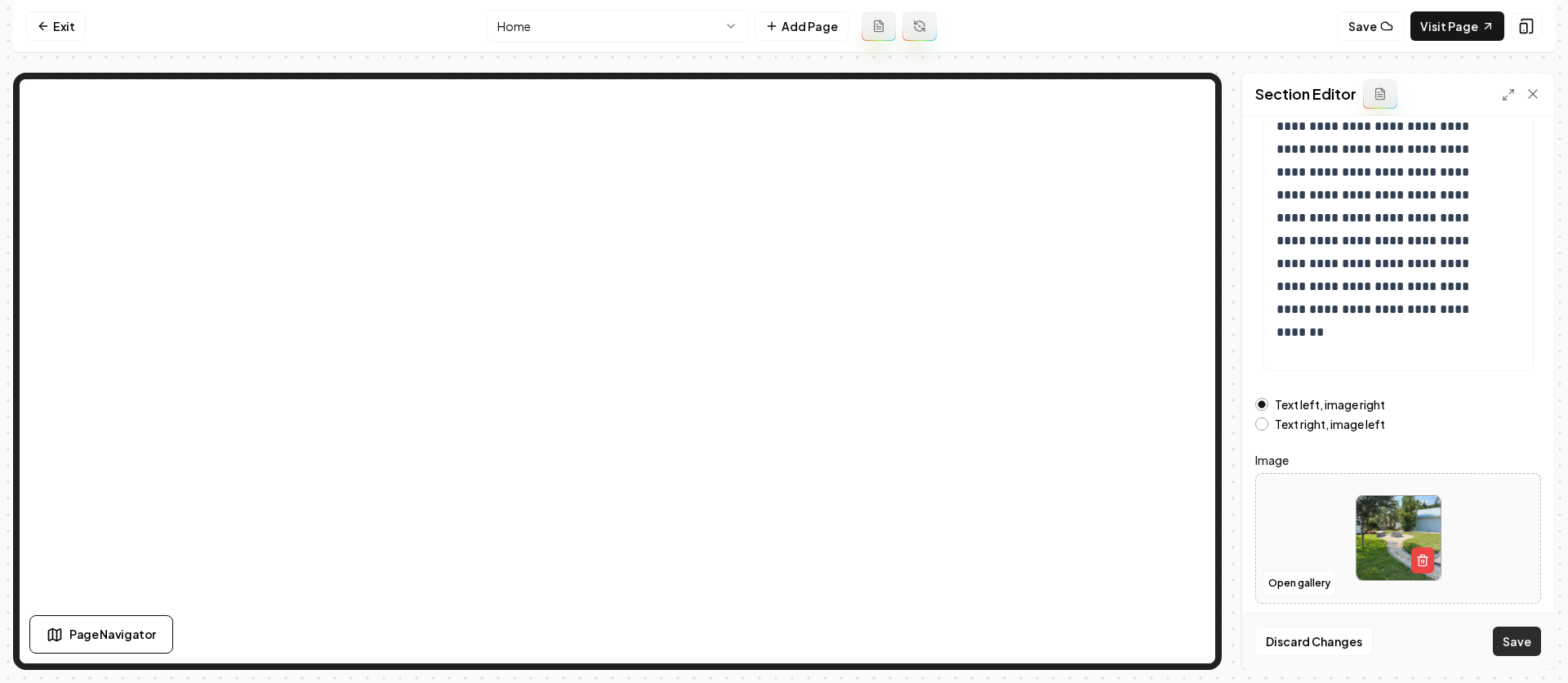
click at [1525, 648] on button "Save" at bounding box center [1516, 642] width 48 height 30
click at [1459, 31] on link "Visit Page" at bounding box center [1457, 27] width 93 height 30
click at [81, 29] on link "Exit" at bounding box center [56, 27] width 60 height 30
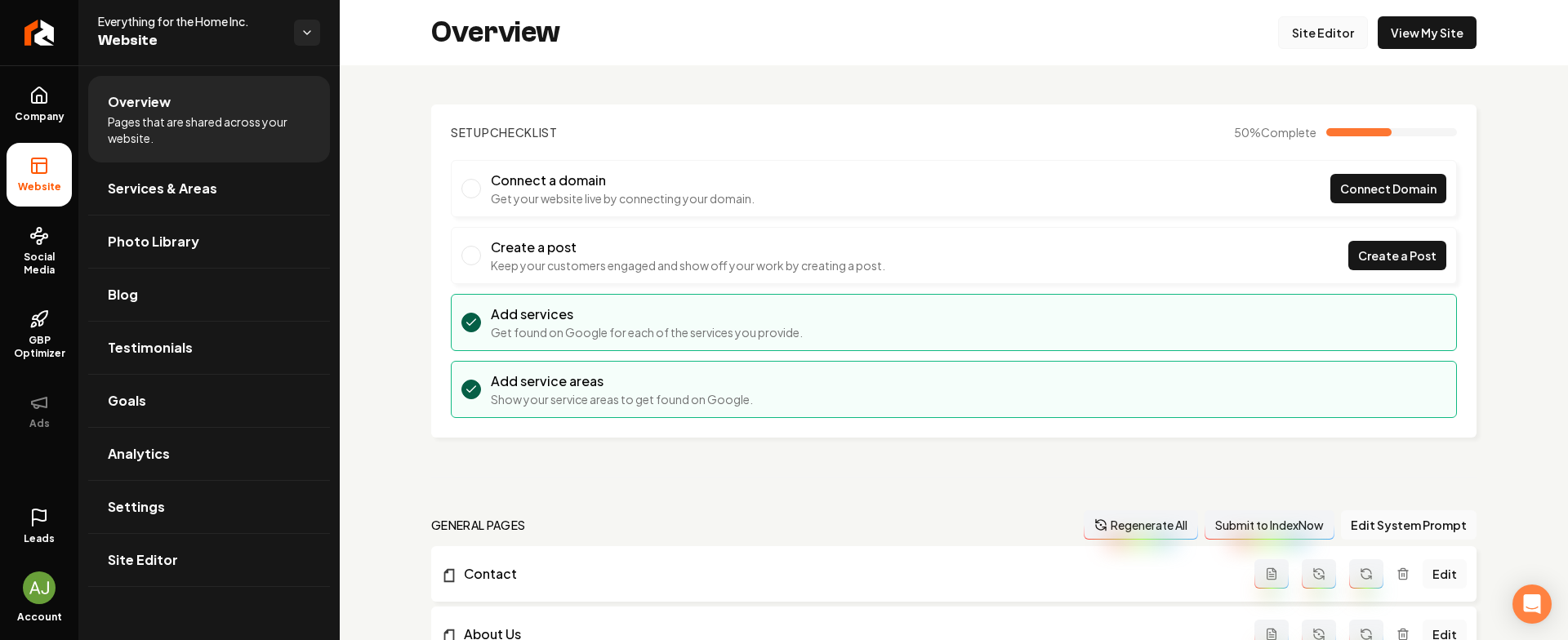
click at [1315, 43] on link "Site Editor" at bounding box center [1322, 32] width 90 height 32
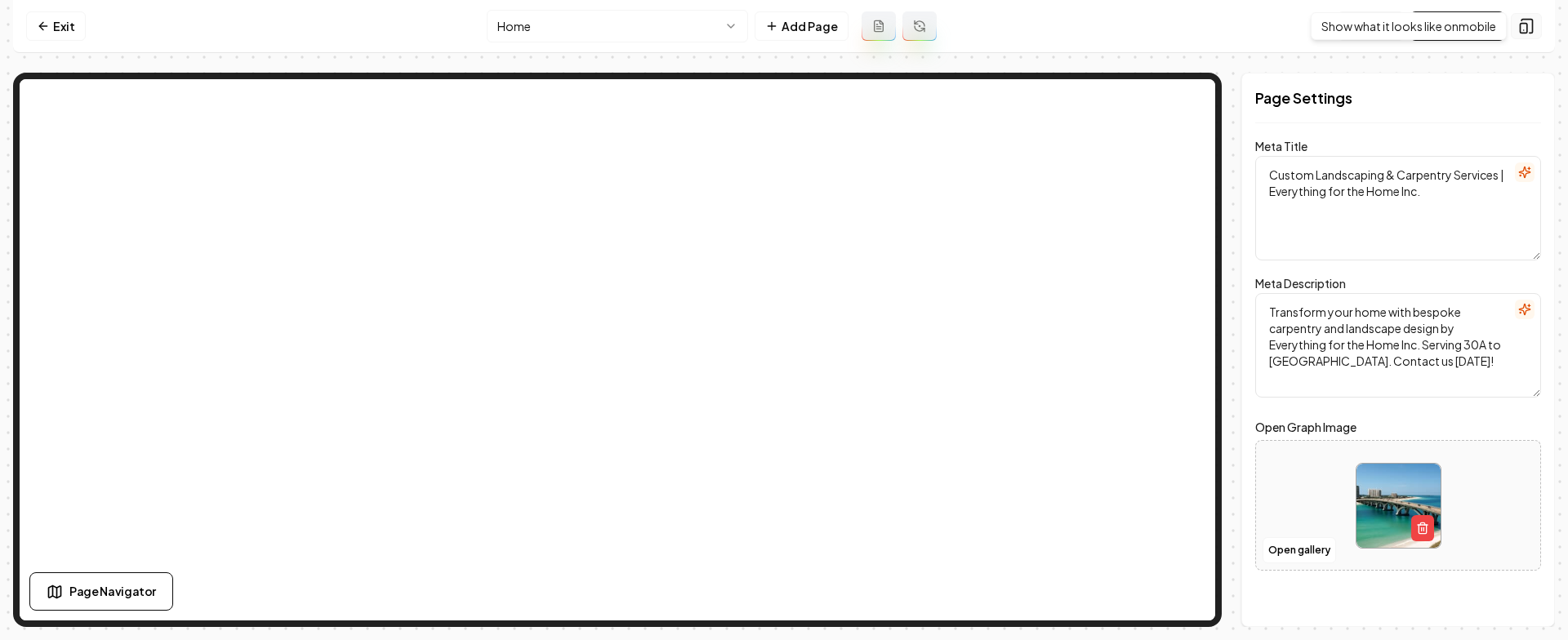
click at [1528, 24] on icon at bounding box center [1526, 26] width 17 height 17
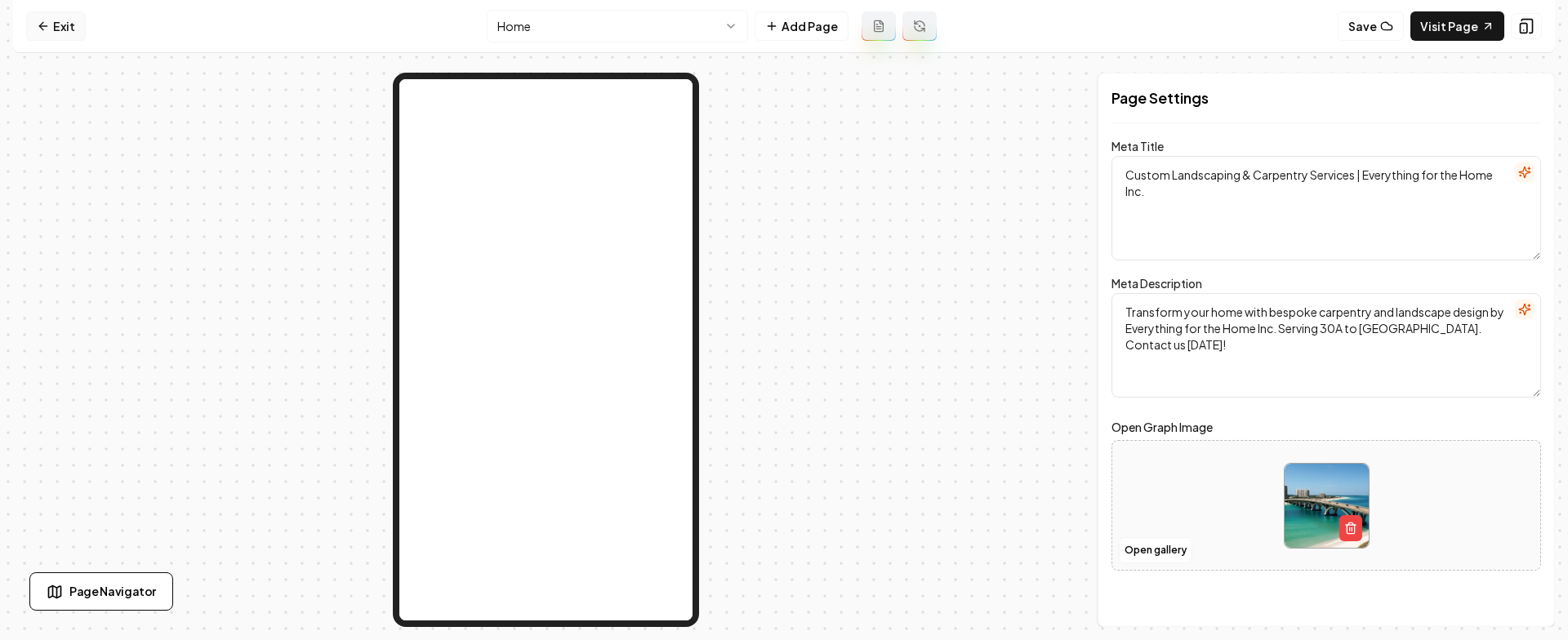
click at [50, 28] on link "Exit" at bounding box center [56, 27] width 60 height 29
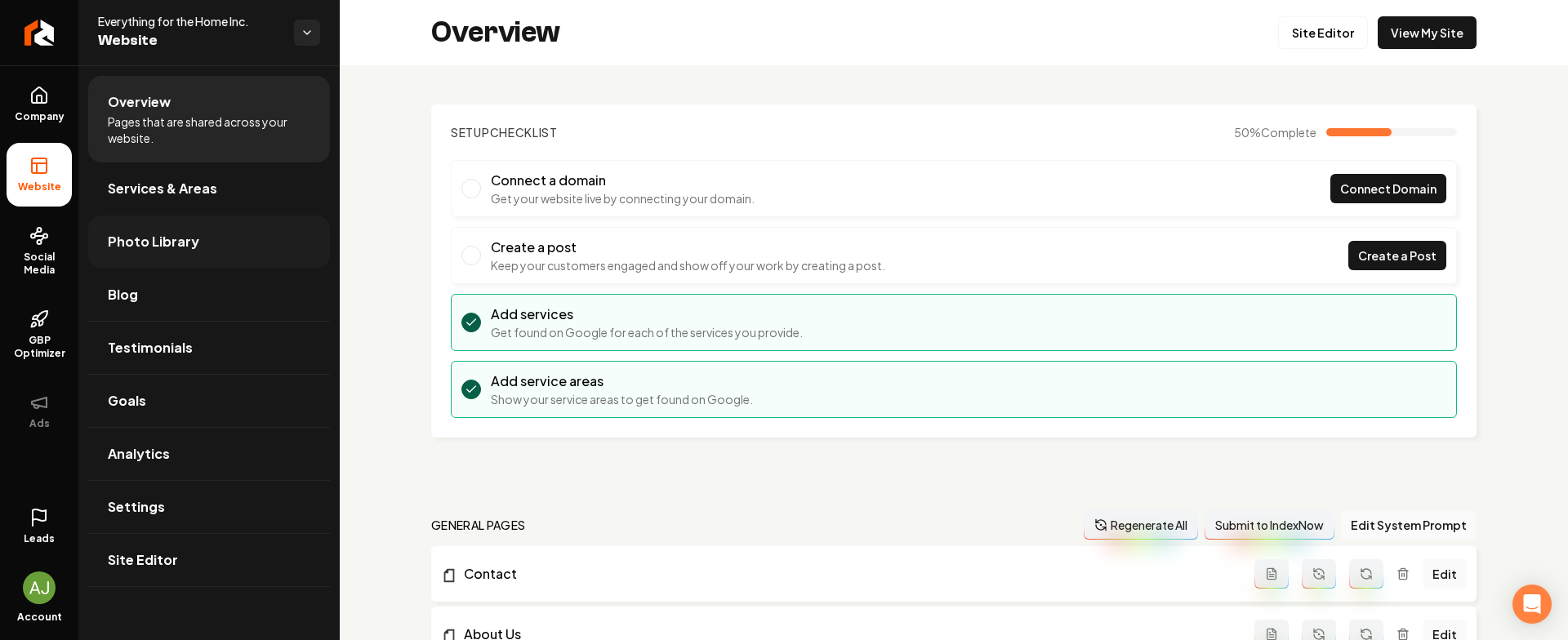
click at [168, 233] on span "Photo Library" at bounding box center [153, 242] width 91 height 20
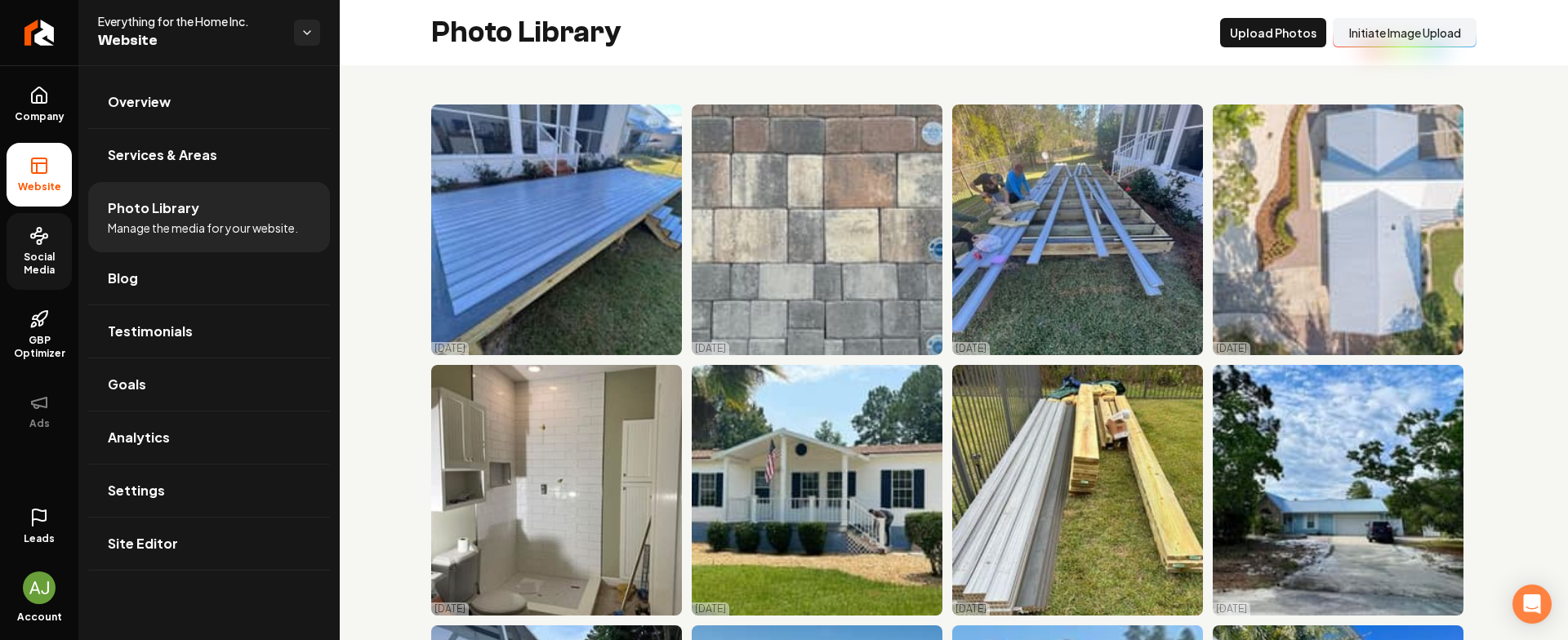
click at [43, 252] on span "Social Media" at bounding box center [39, 263] width 65 height 27
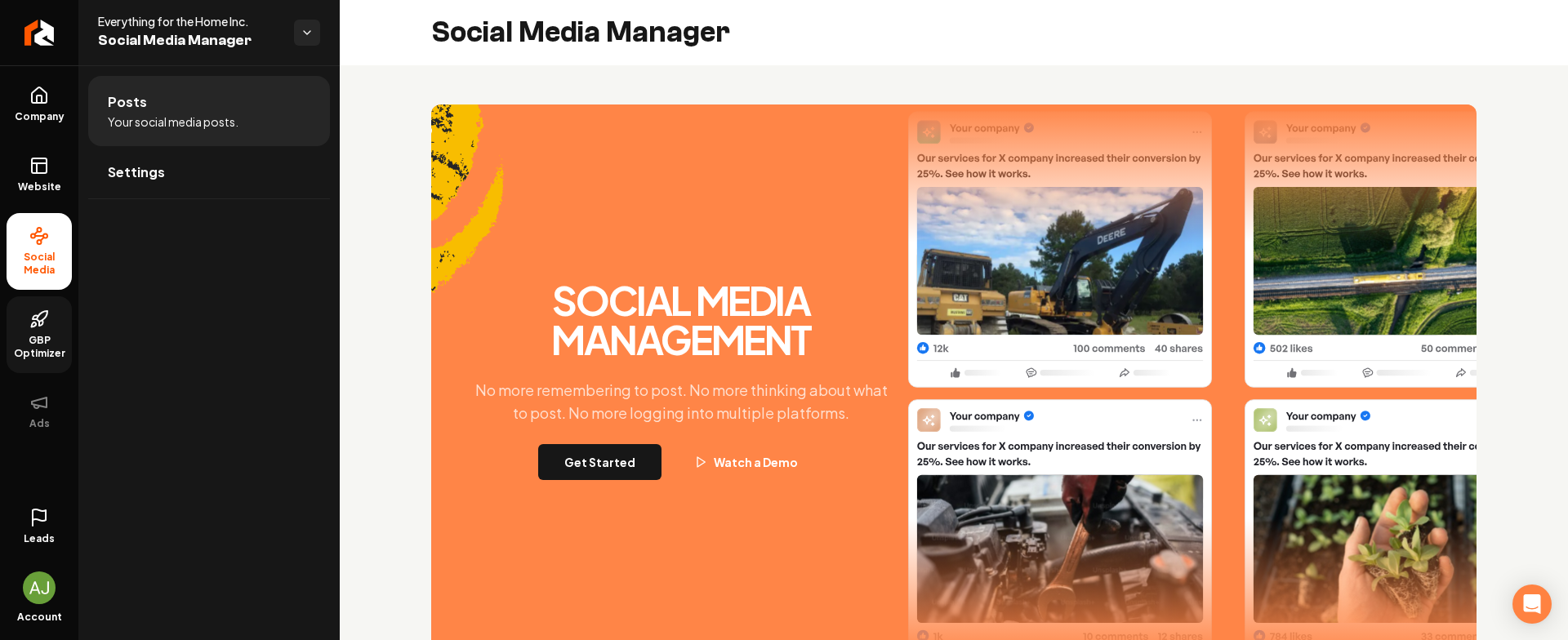
click at [41, 321] on icon at bounding box center [39, 320] width 20 height 20
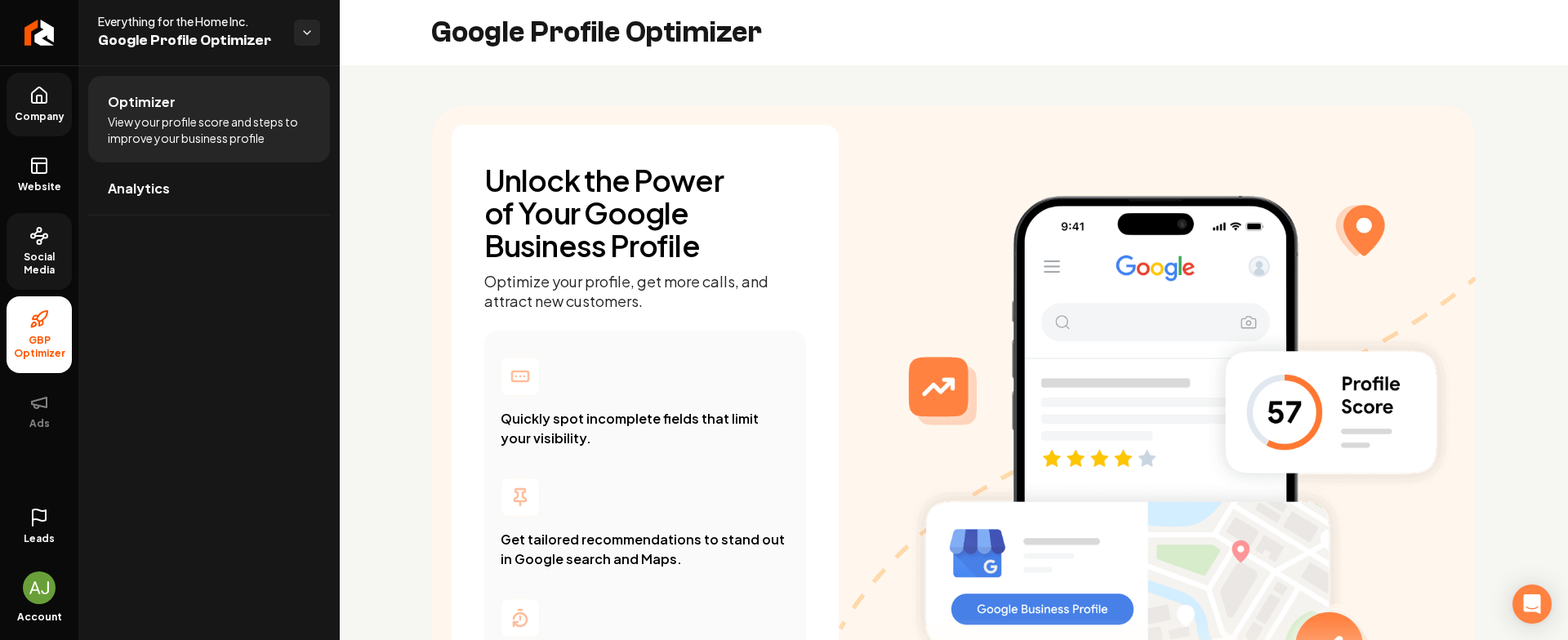
click at [42, 113] on span "Company" at bounding box center [39, 116] width 63 height 13
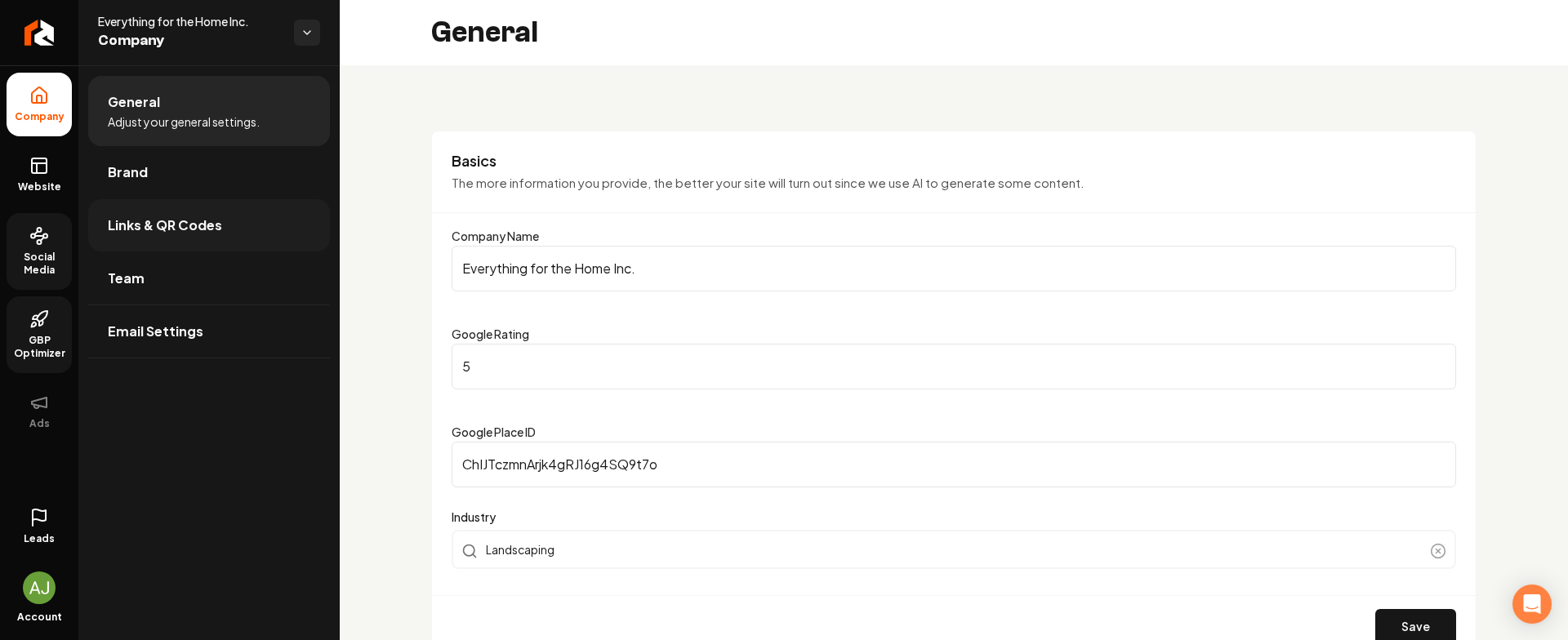
click at [187, 227] on span "Links & QR Codes" at bounding box center [165, 225] width 114 height 20
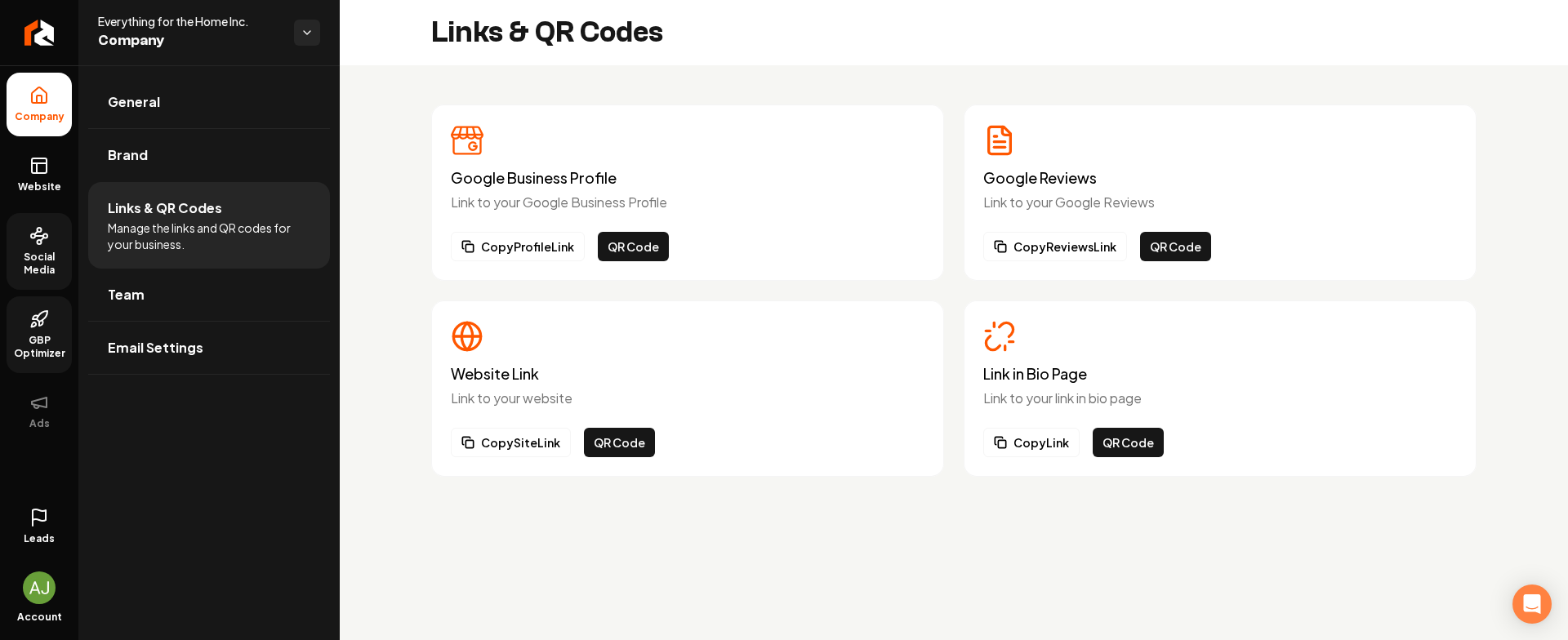
click at [31, 99] on icon at bounding box center [38, 95] width 15 height 16
click at [25, 172] on link "Website" at bounding box center [39, 174] width 65 height 64
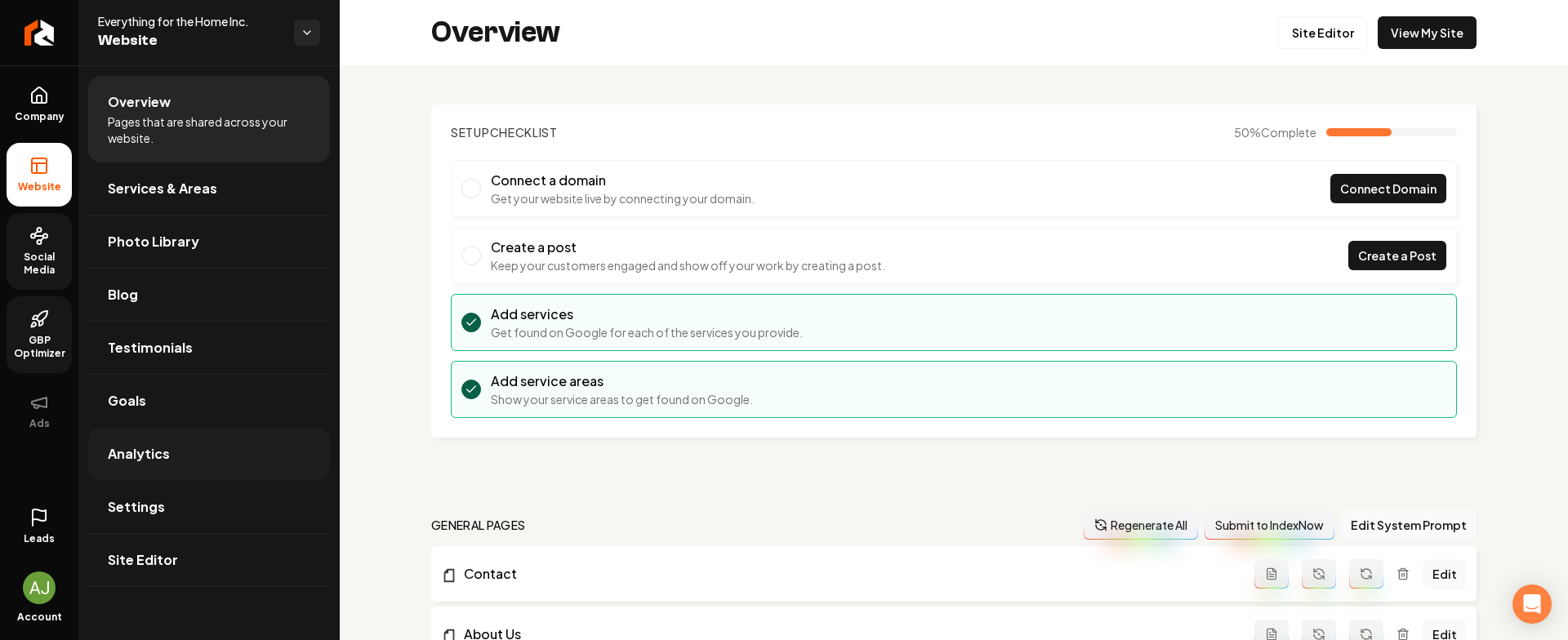
click at [145, 436] on link "Analytics" at bounding box center [210, 453] width 242 height 52
